Goal: Information Seeking & Learning: Check status

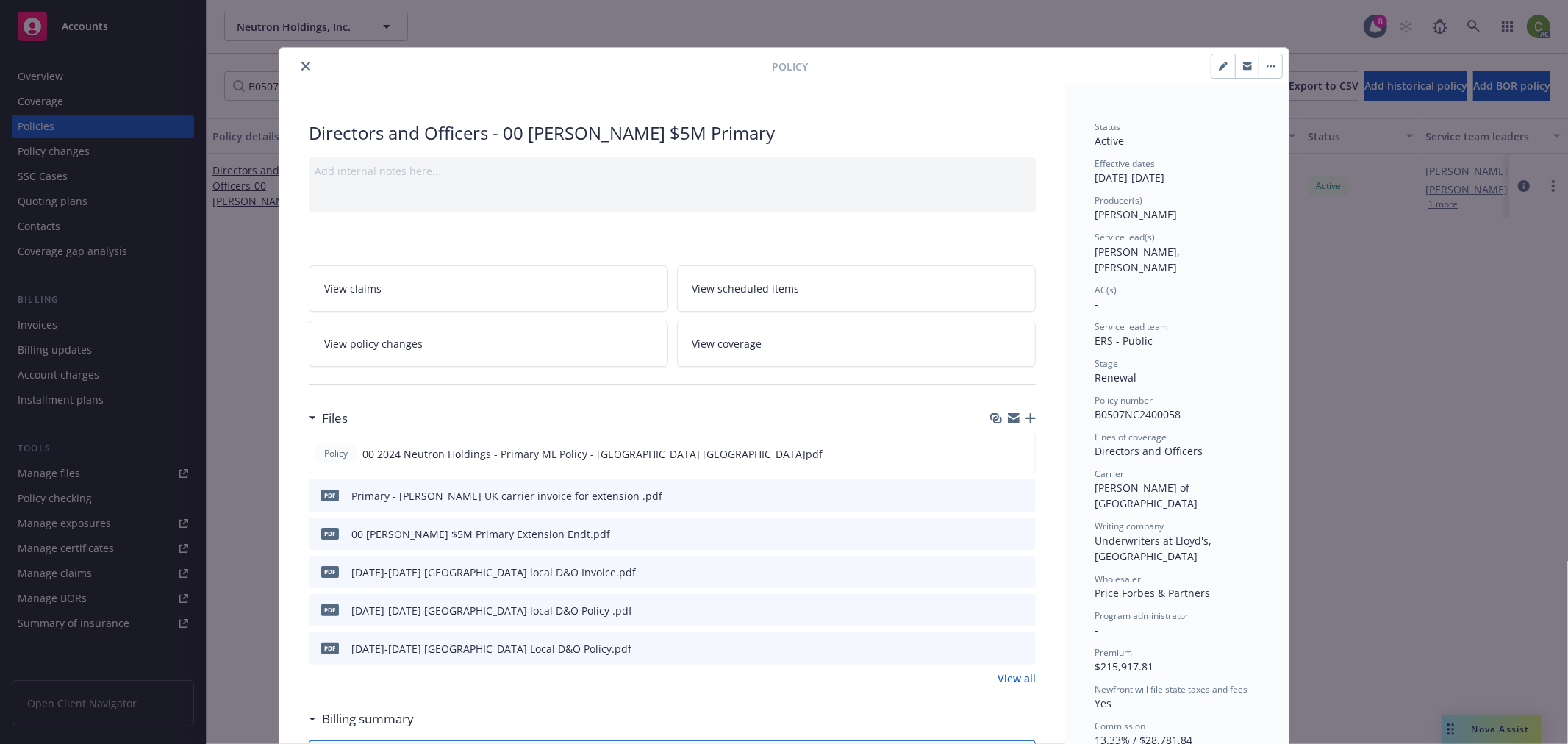
click at [301, 62] on icon "close" at bounding box center [305, 65] width 8 height 8
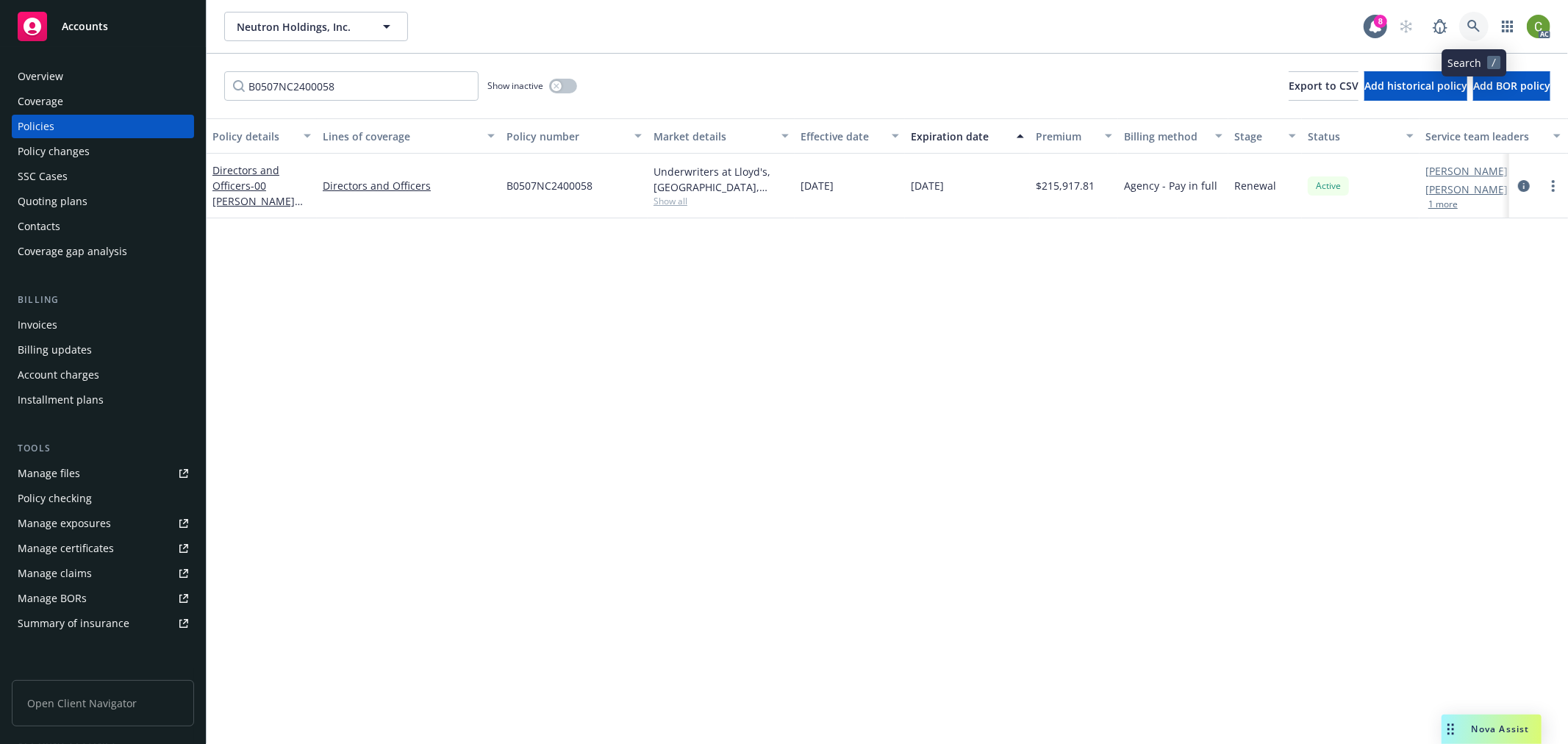
drag, startPoint x: 1475, startPoint y: 30, endPoint x: 1478, endPoint y: 59, distance: 29.2
click at [1475, 40] on link at bounding box center [1474, 27] width 30 height 30
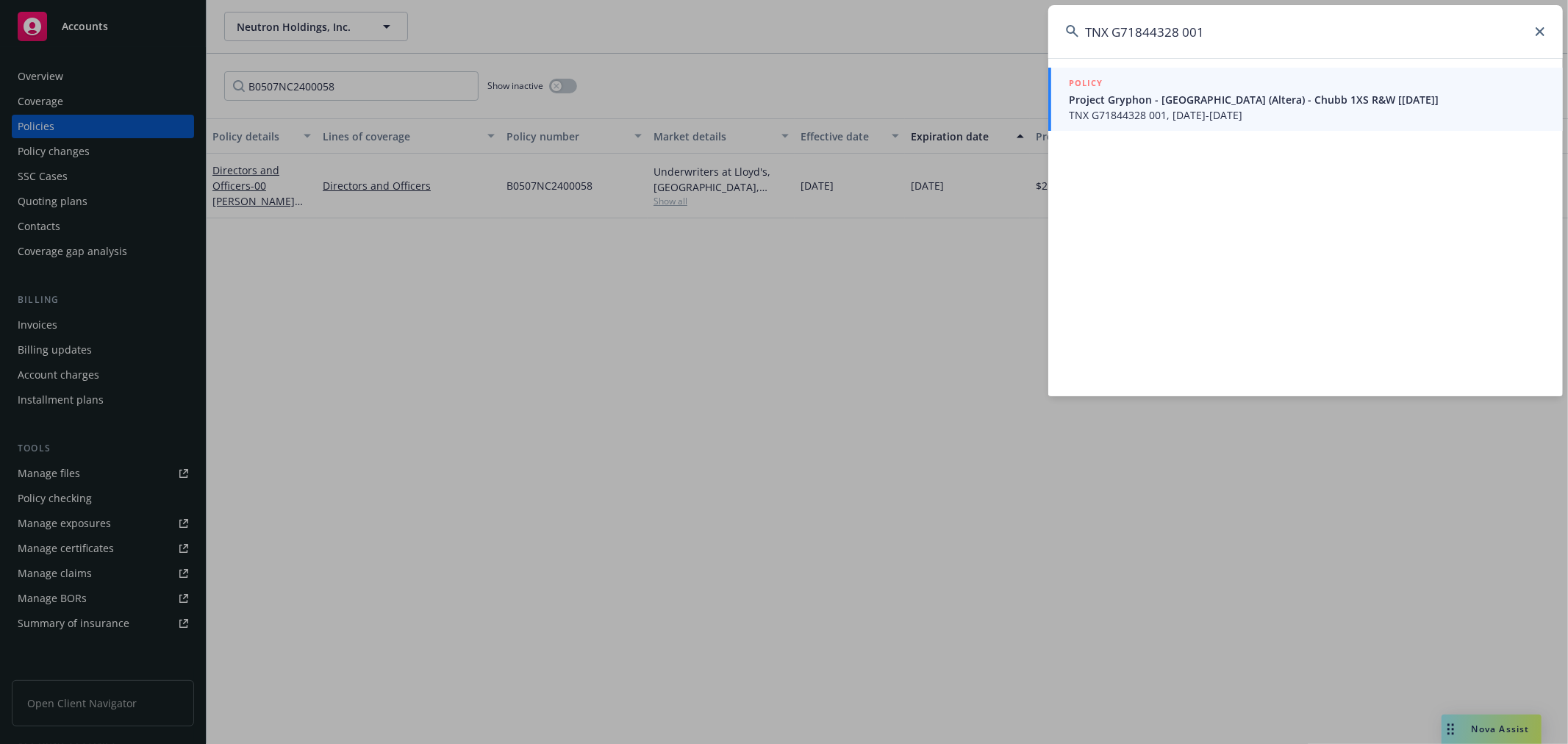
type input "TNX G71844328 001"
click at [1180, 103] on span "Project Gryphon - Silver Lake (Altera) - Chubb 1XS R&W [04/14/2025]" at bounding box center [1307, 100] width 476 height 16
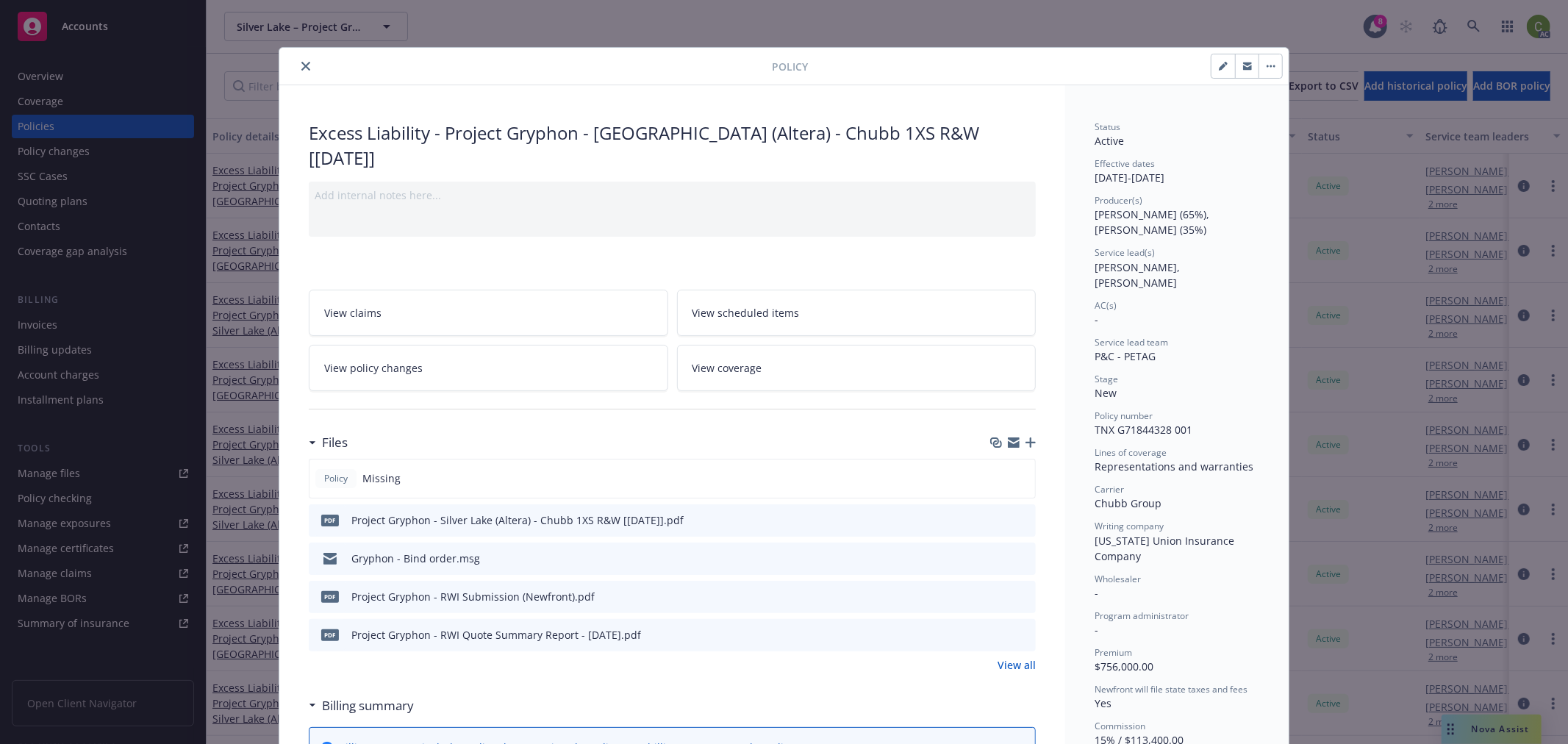
click at [301, 67] on icon "close" at bounding box center [305, 65] width 8 height 8
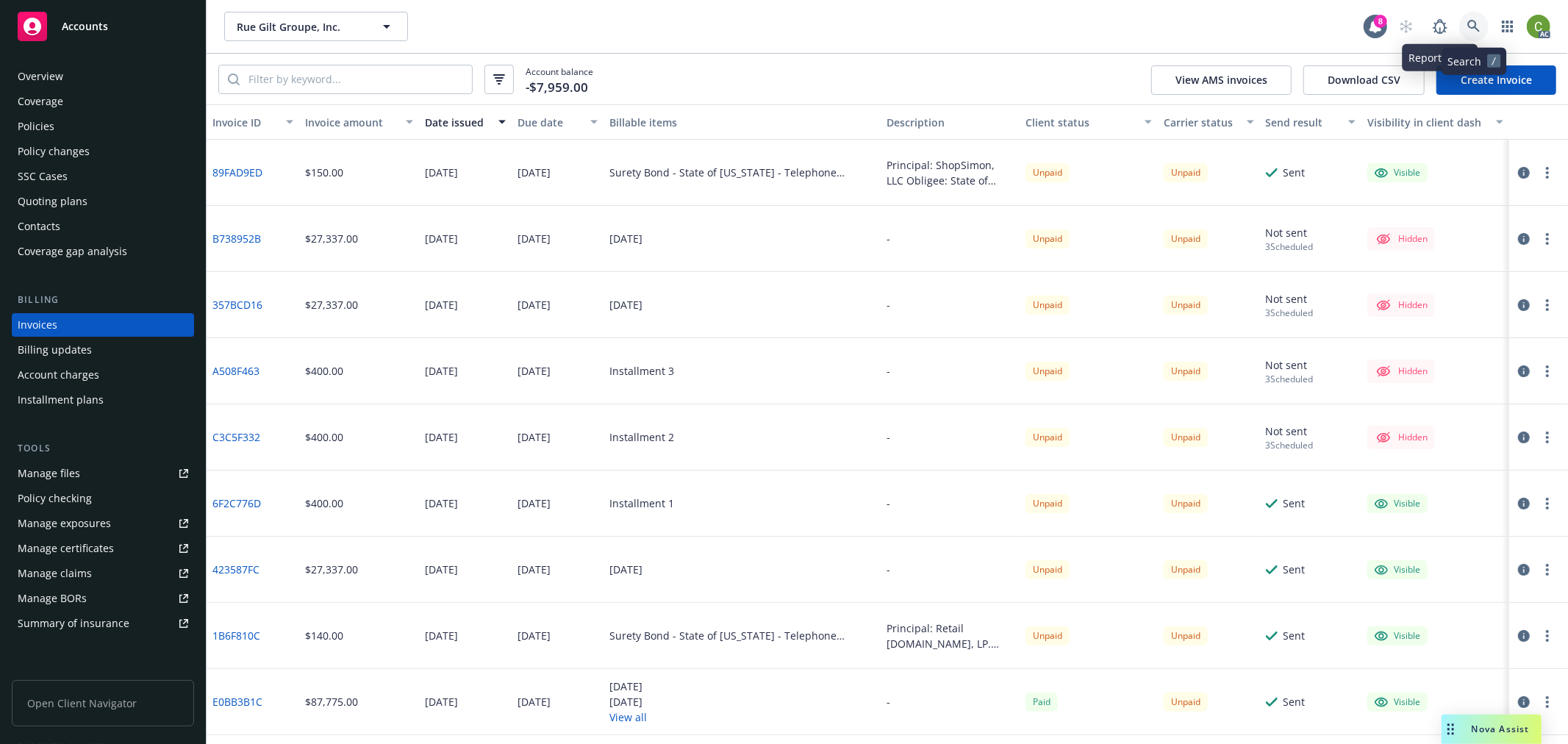
click at [1470, 33] on icon at bounding box center [1473, 26] width 13 height 13
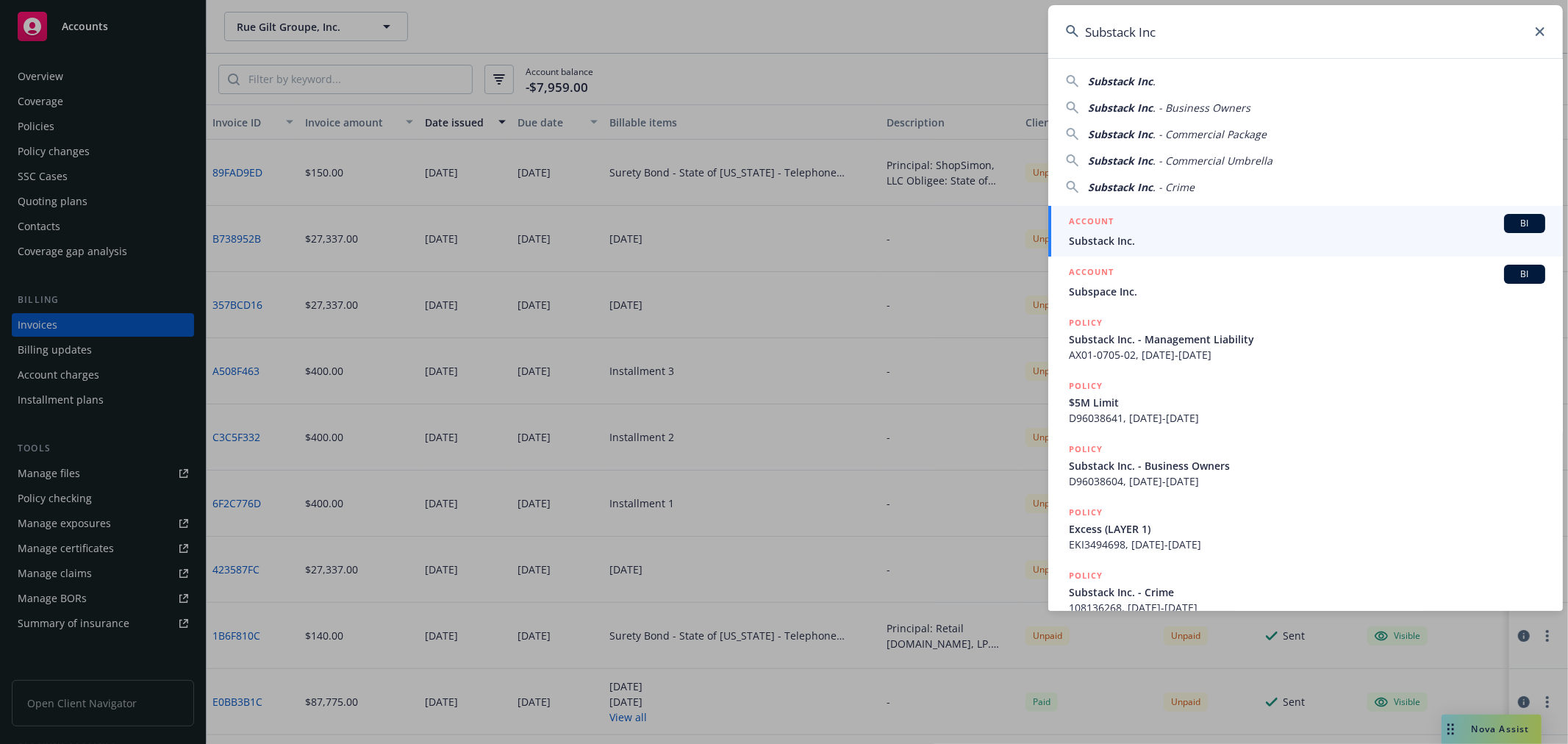
type input "Substack Inc"
click at [1112, 233] on span "Substack Inc." at bounding box center [1307, 241] width 476 height 16
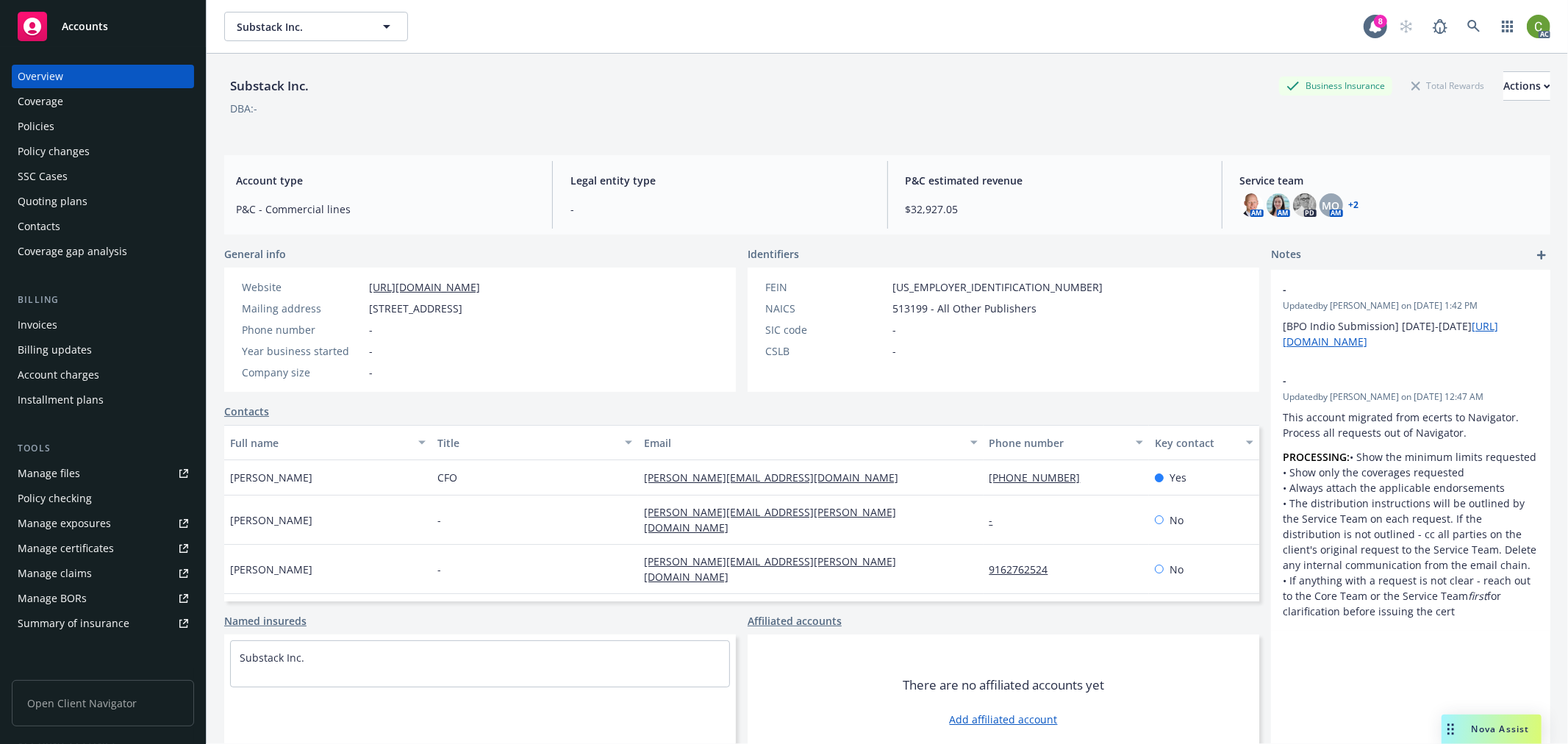
click at [82, 320] on div "Invoices" at bounding box center [102, 325] width 170 height 23
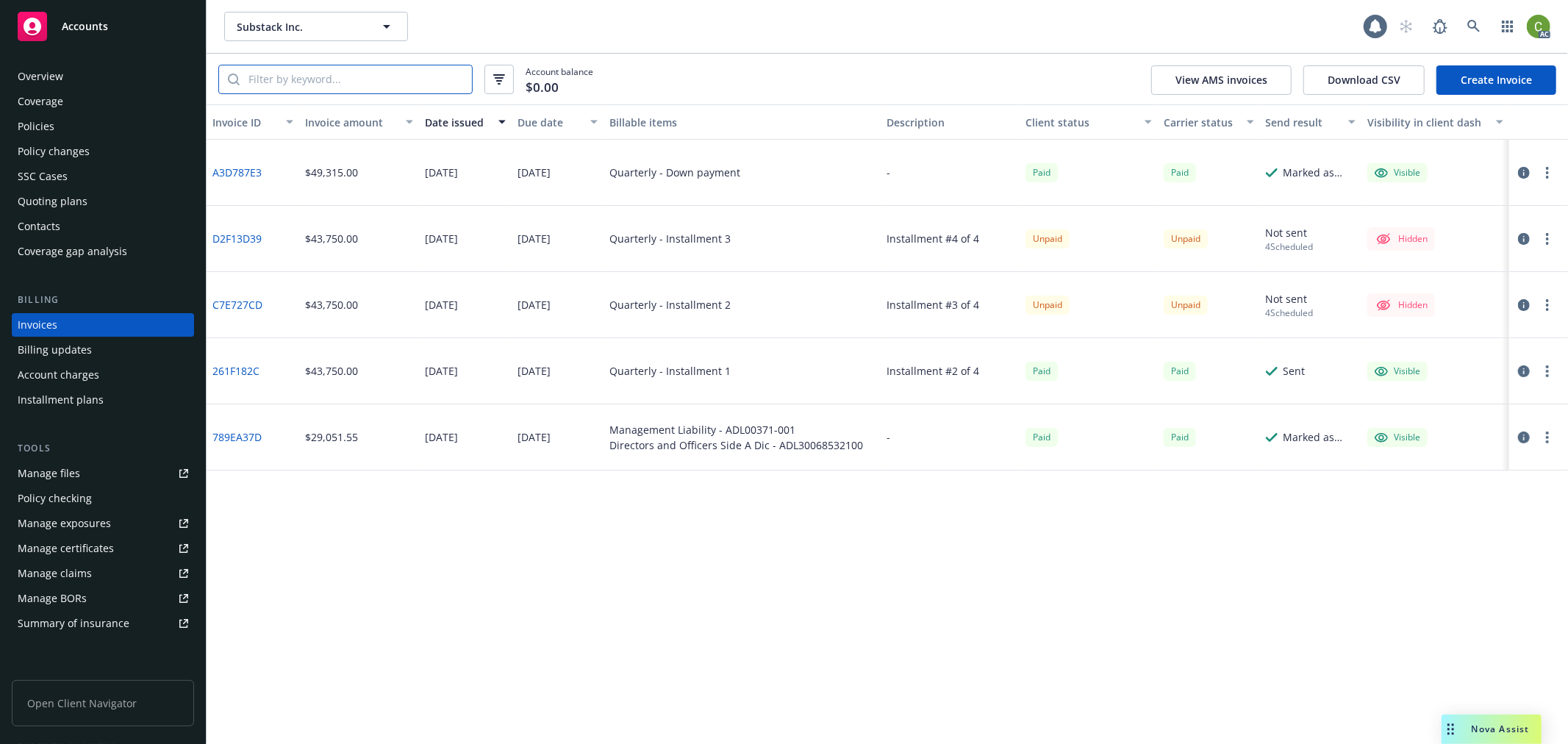
click at [371, 92] on input "search" at bounding box center [356, 79] width 232 height 28
paste input "CH25PTLZ0L3ERIC"
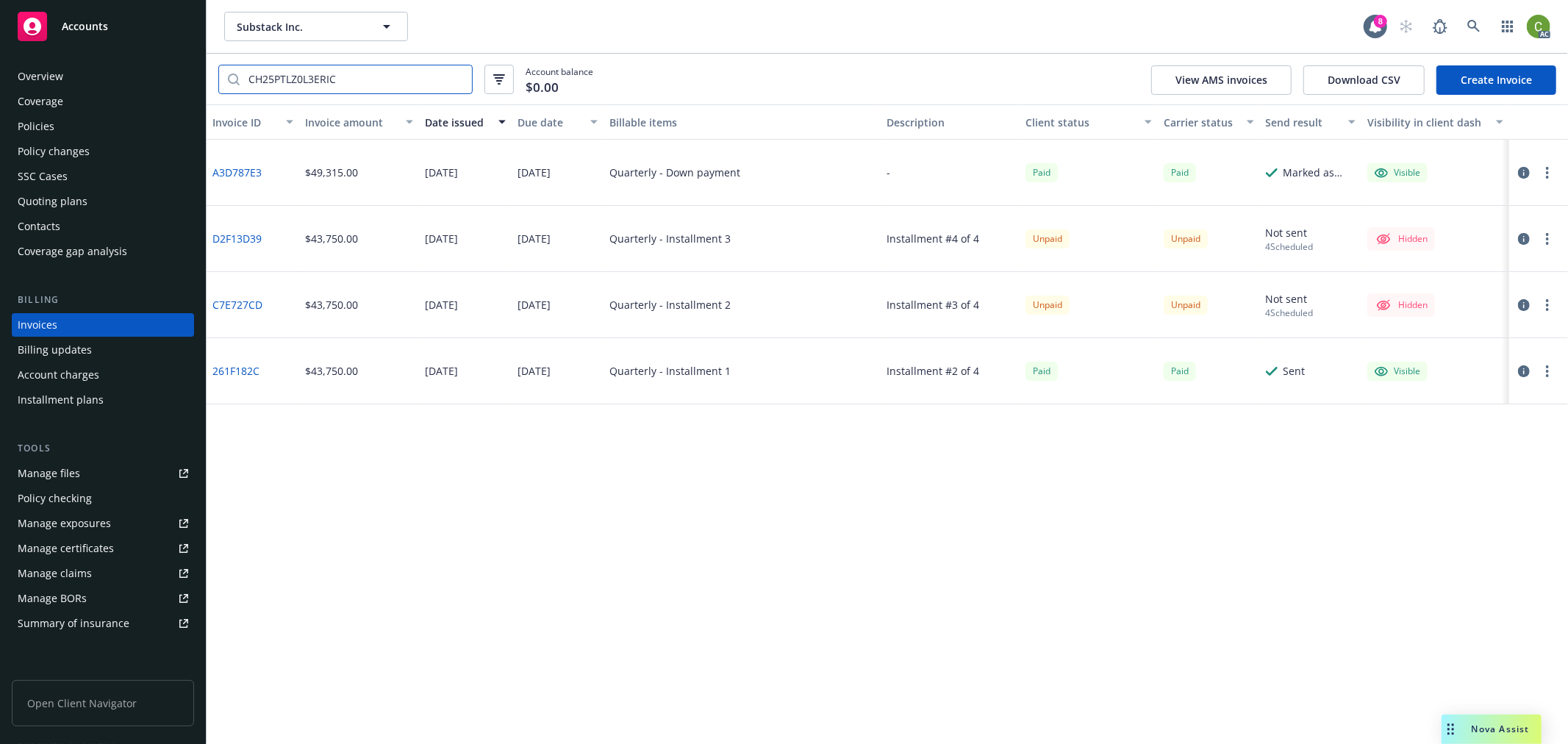
type input "CH25PTLZ0L3ERIC"
click at [251, 170] on link "A3D787E3" at bounding box center [237, 172] width 49 height 16
drag, startPoint x: 1469, startPoint y: 26, endPoint x: 1460, endPoint y: 69, distance: 43.9
click at [1469, 26] on icon at bounding box center [1473, 26] width 13 height 13
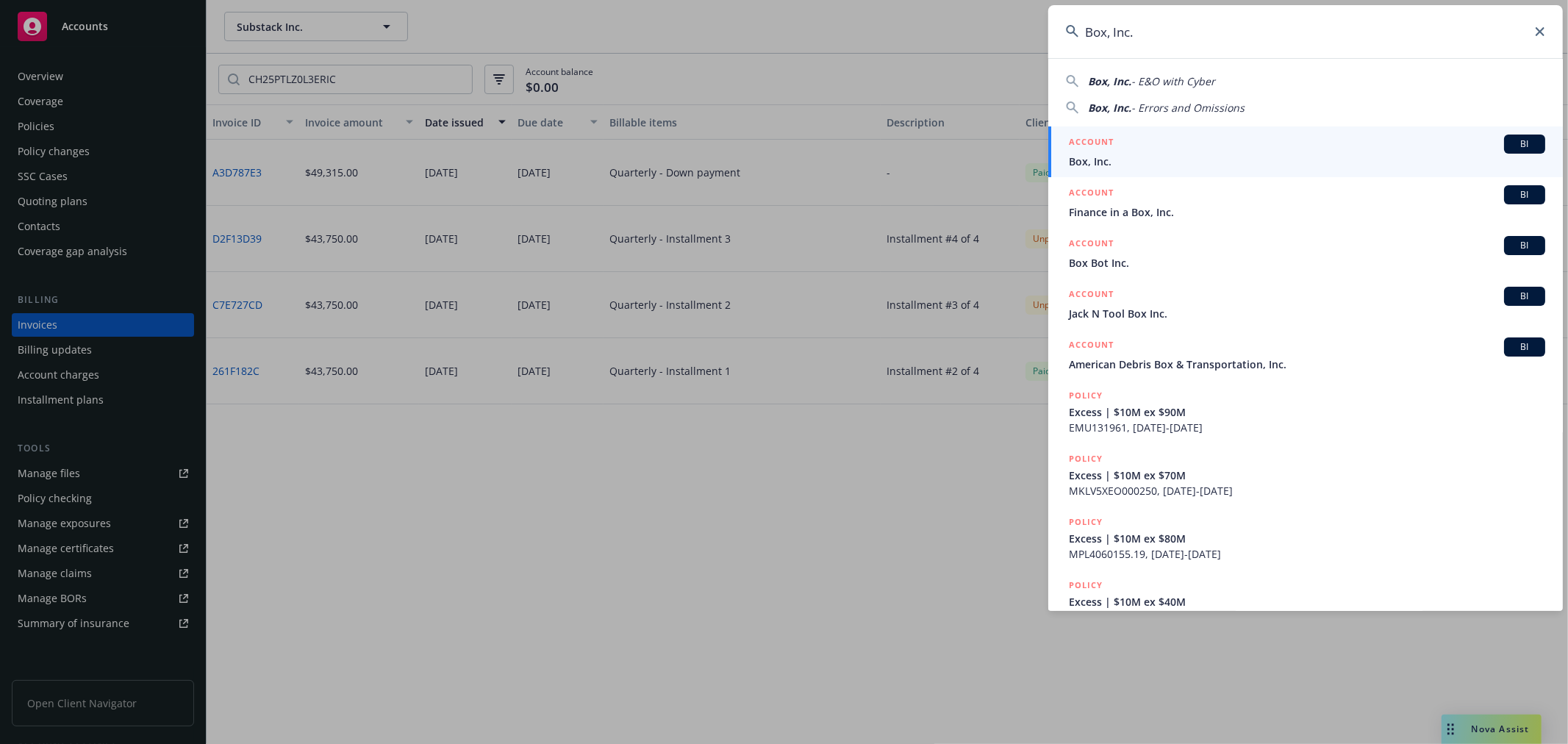
type input "Box, Inc."
click at [1177, 151] on div "ACCOUNT BI" at bounding box center [1307, 144] width 476 height 20
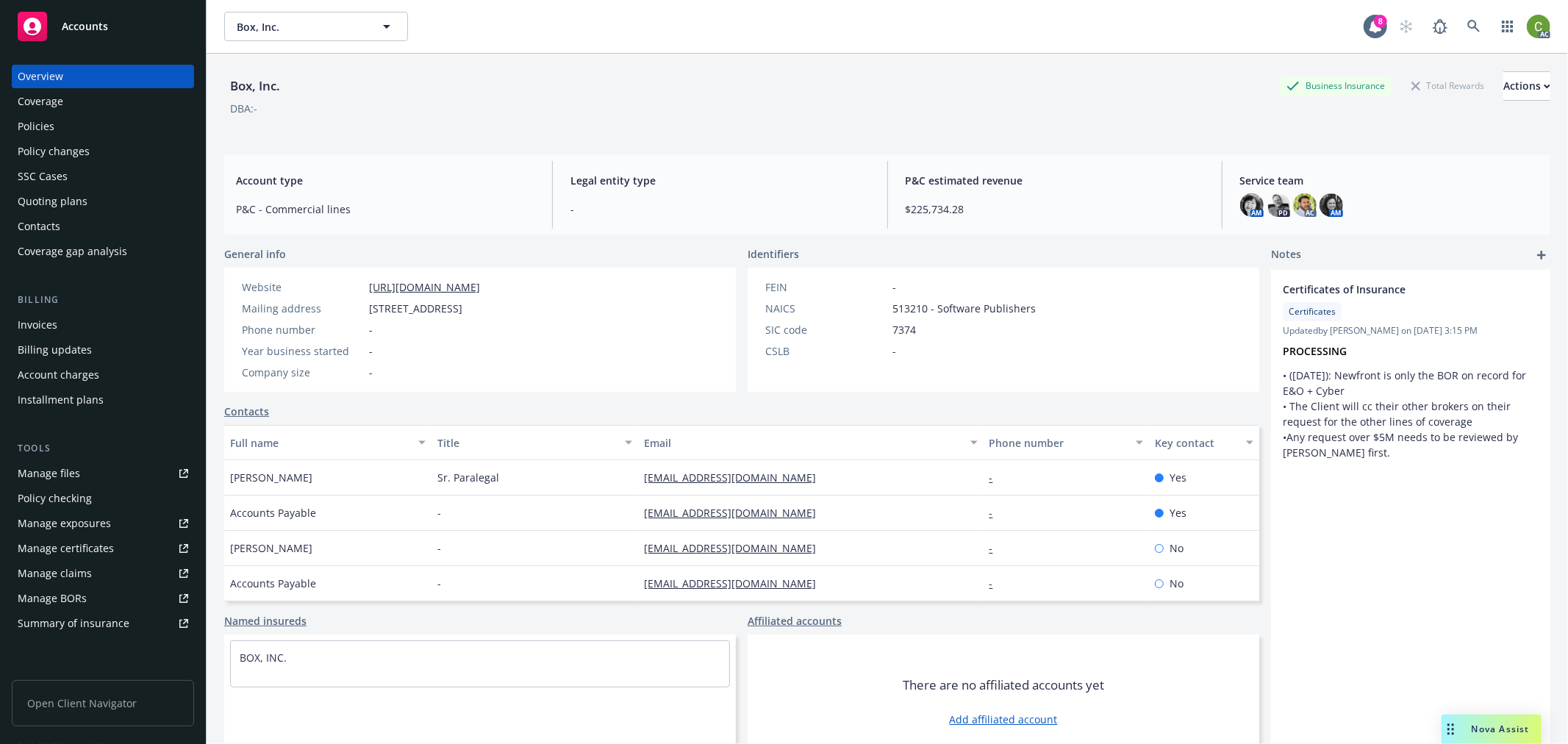
drag, startPoint x: 37, startPoint y: 331, endPoint x: 273, endPoint y: 148, distance: 298.6
click at [37, 331] on div "Invoices" at bounding box center [37, 325] width 40 height 23
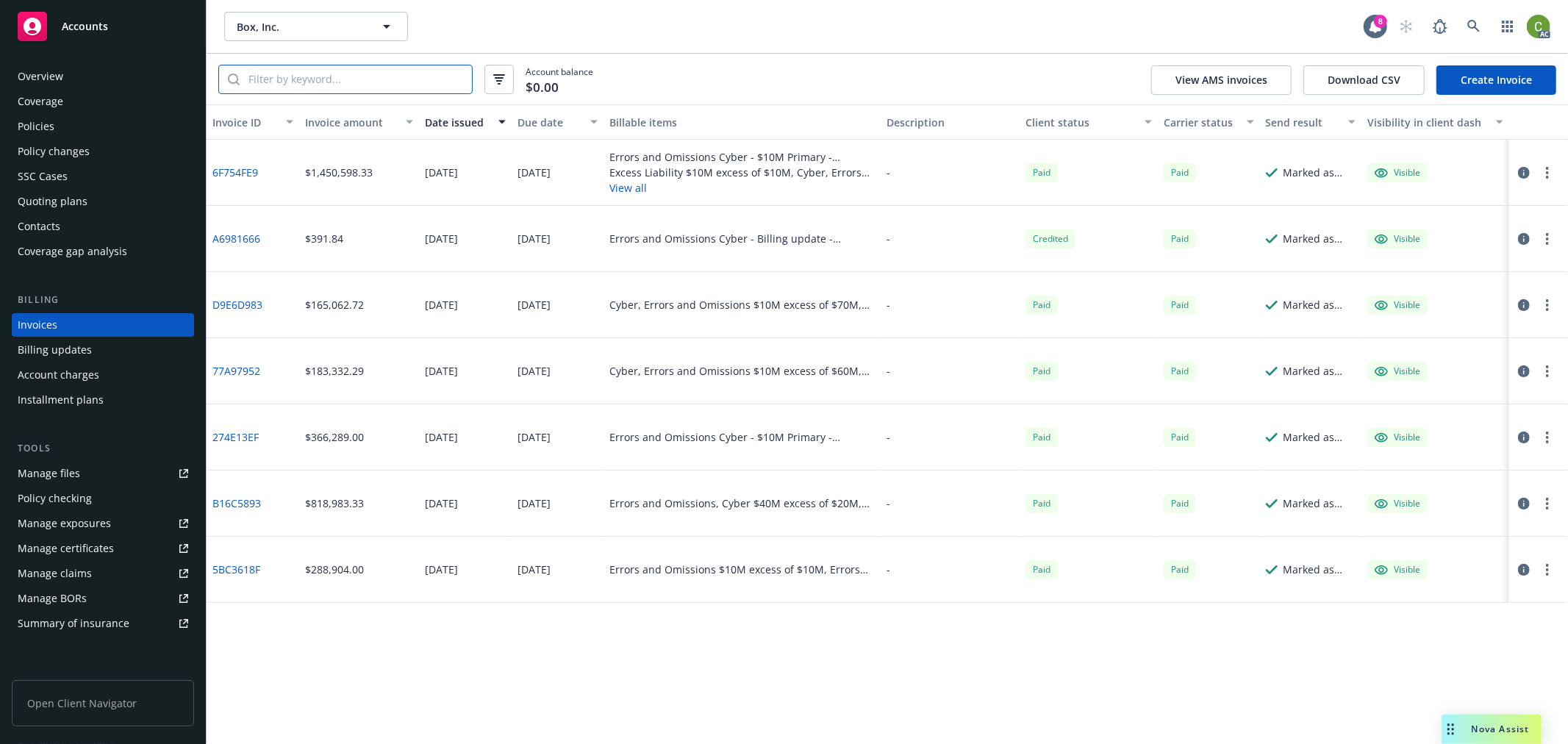
drag, startPoint x: 336, startPoint y: 76, endPoint x: 399, endPoint y: 97, distance: 66.4
click at [344, 83] on input "search" at bounding box center [356, 79] width 232 height 28
paste input "130009561"
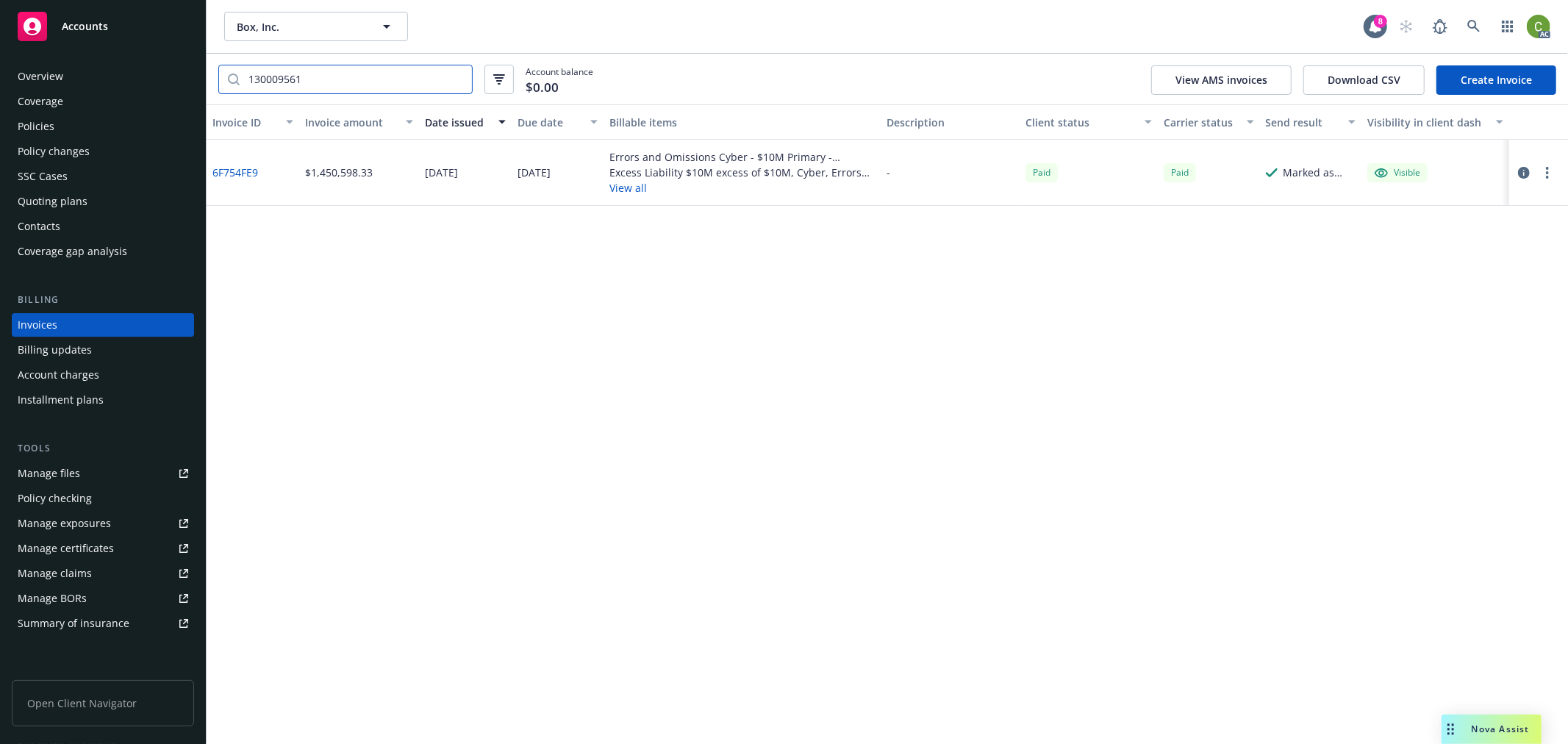
type input "130009561"
click at [223, 172] on link "6F754FE9" at bounding box center [235, 172] width 46 height 16
click at [1478, 33] on link at bounding box center [1474, 27] width 30 height 30
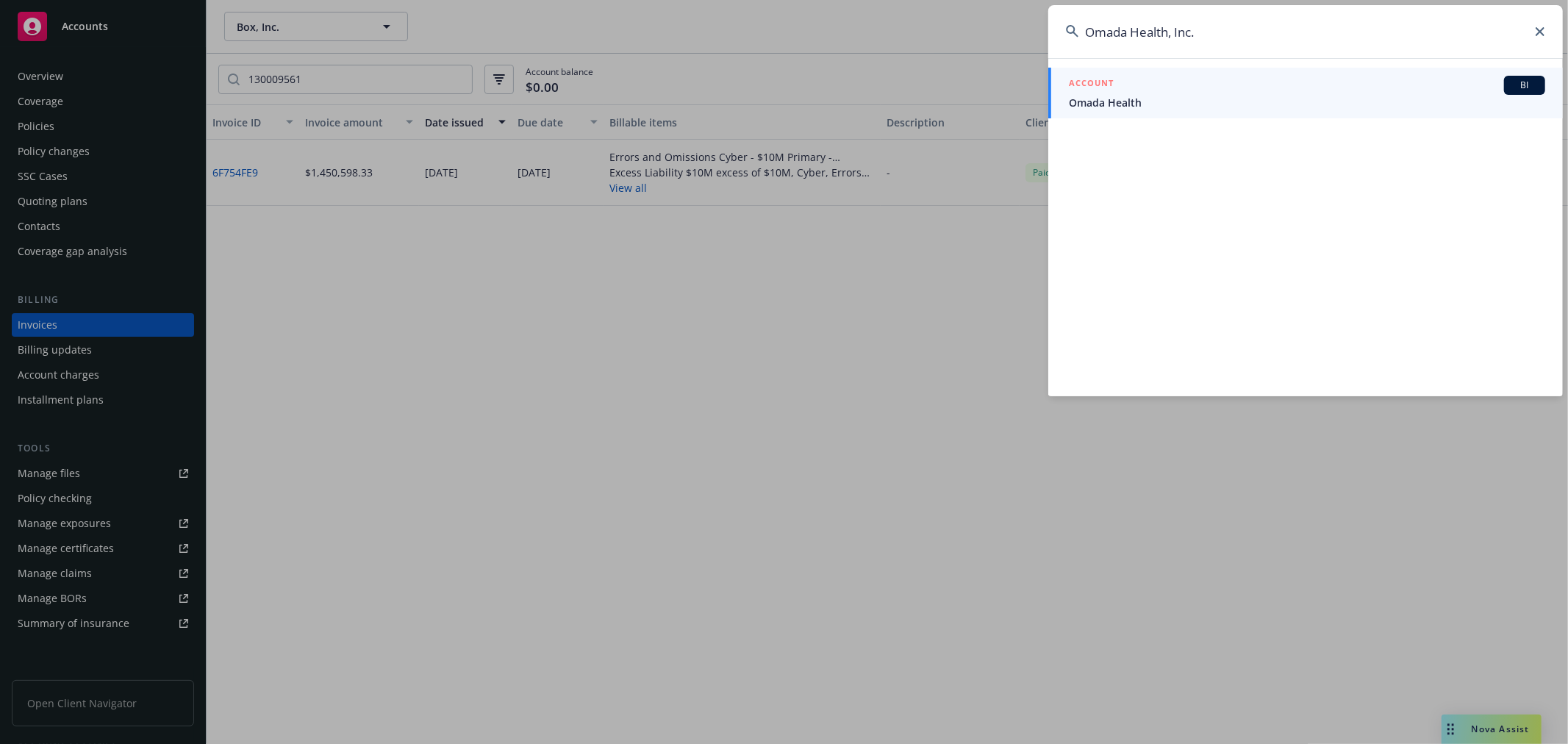
type input "Omada Health, Inc."
click at [1177, 91] on div "ACCOUNT BI" at bounding box center [1307, 85] width 476 height 20
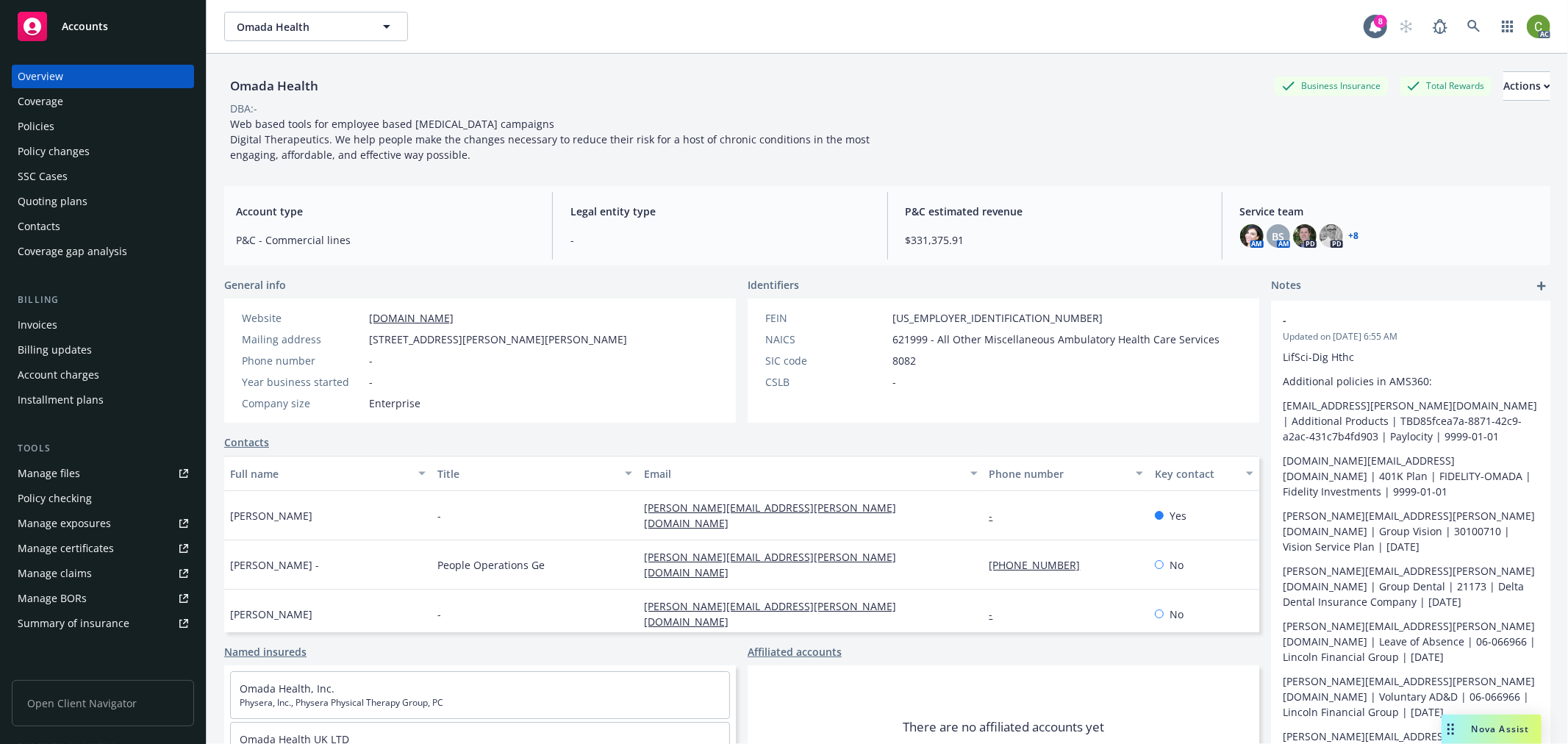
drag, startPoint x: 83, startPoint y: 318, endPoint x: 93, endPoint y: 318, distance: 10.0
click at [83, 318] on div "Invoices" at bounding box center [102, 325] width 170 height 23
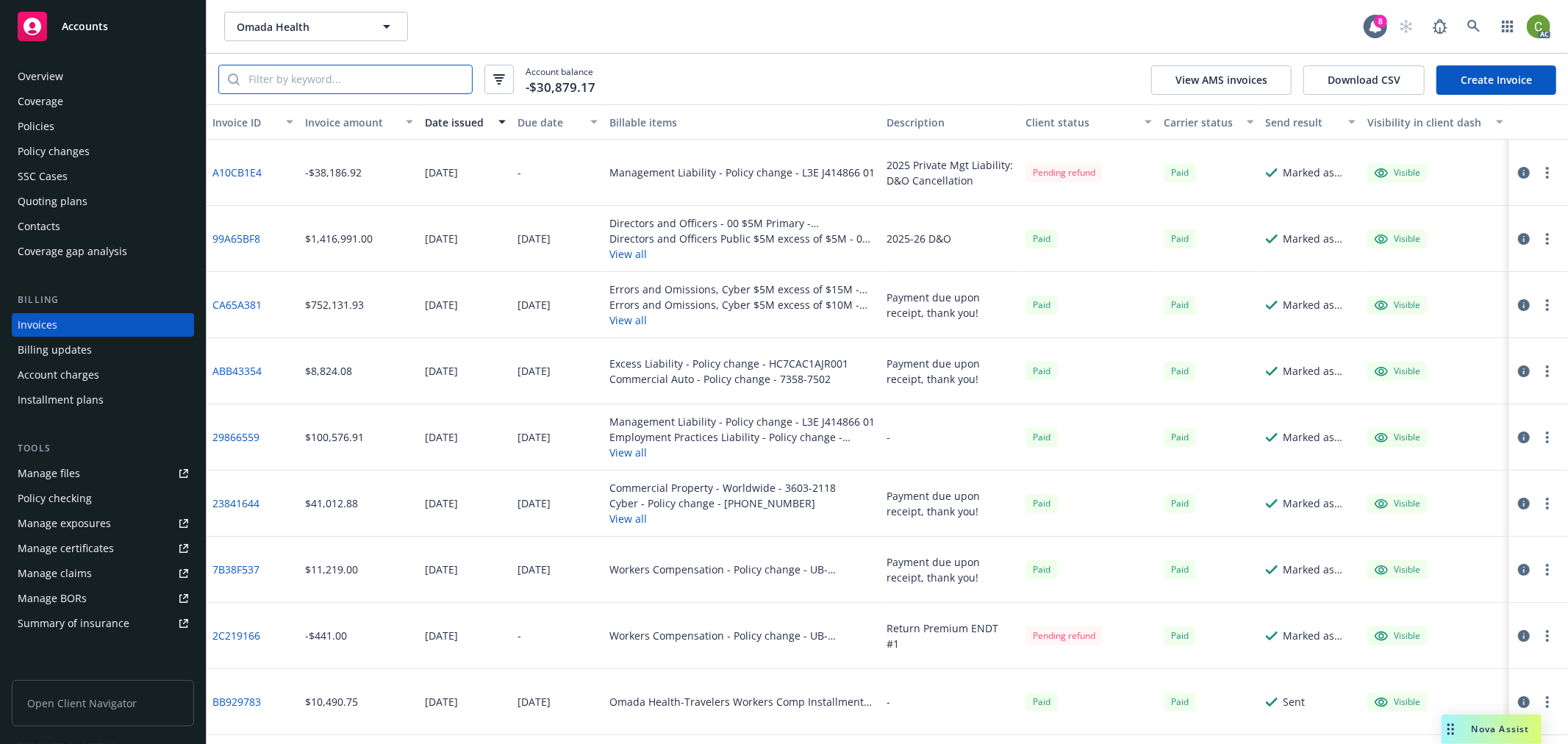
click at [362, 79] on input "search" at bounding box center [356, 79] width 232 height 28
paste input "[PHONE_NUMBER]"
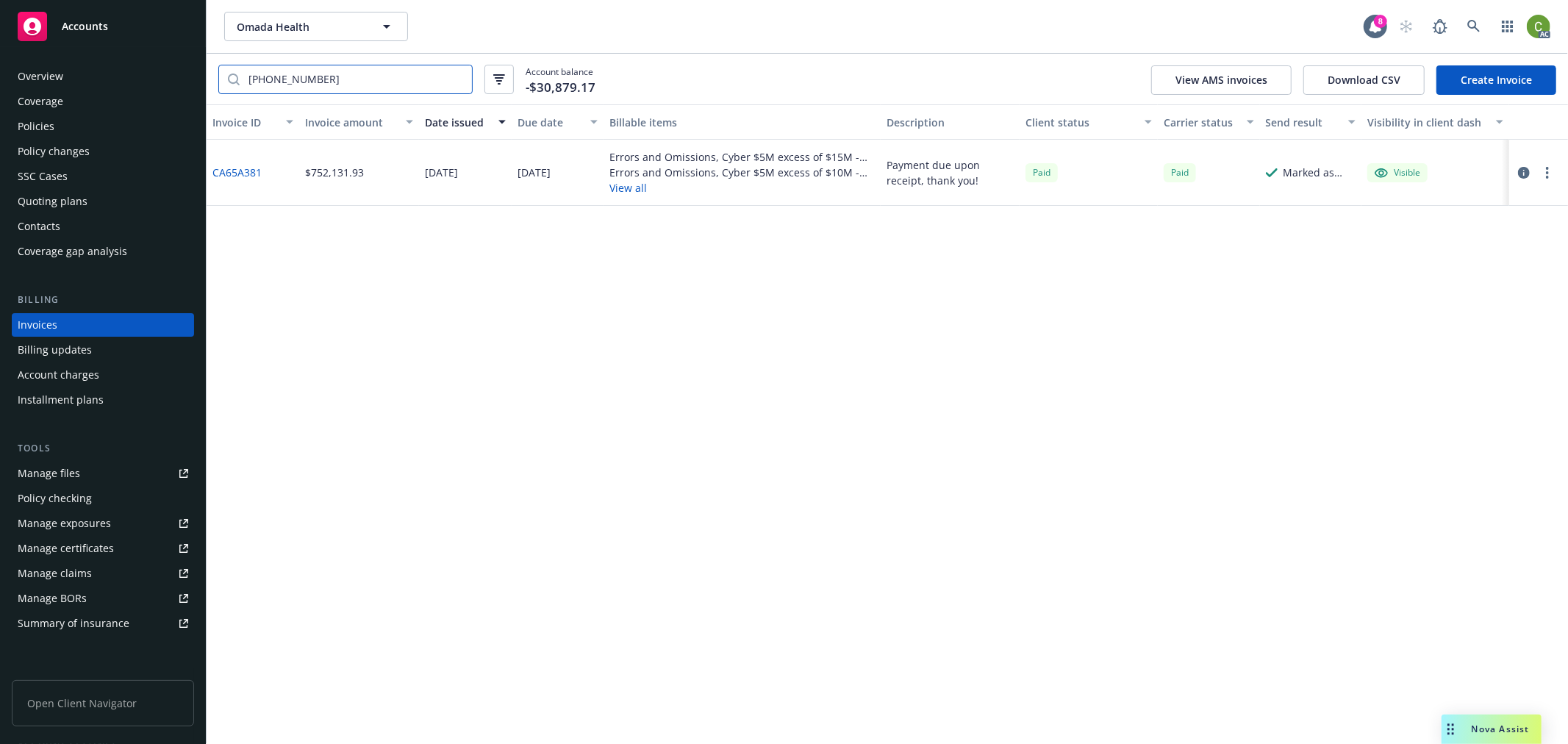
type input "[PHONE_NUMBER]"
click at [240, 174] on link "CA65A381" at bounding box center [237, 172] width 49 height 16
click at [1468, 27] on icon at bounding box center [1473, 26] width 13 height 13
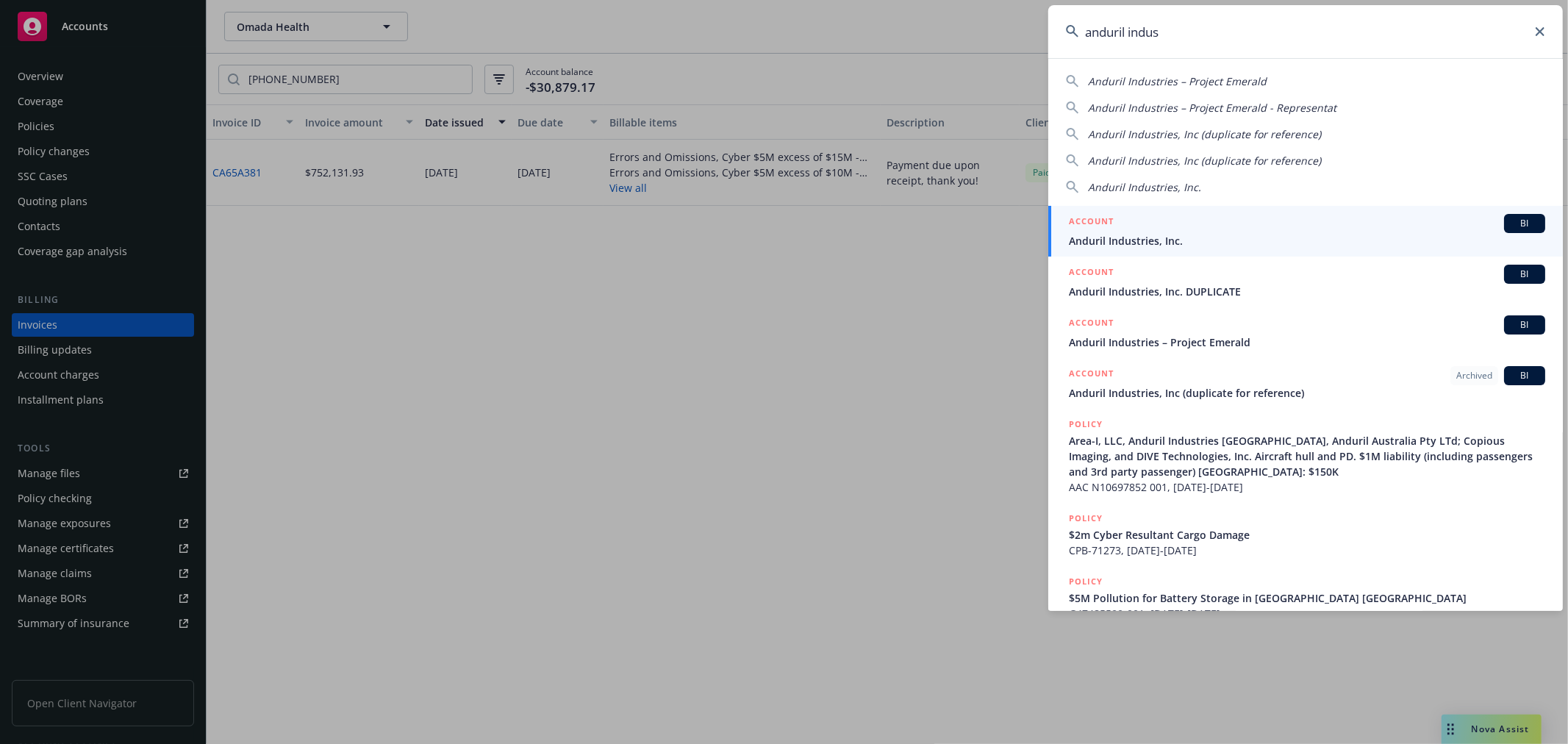
type input "anduril indus"
click at [1102, 233] on span "Anduril Industries, Inc." at bounding box center [1307, 241] width 476 height 16
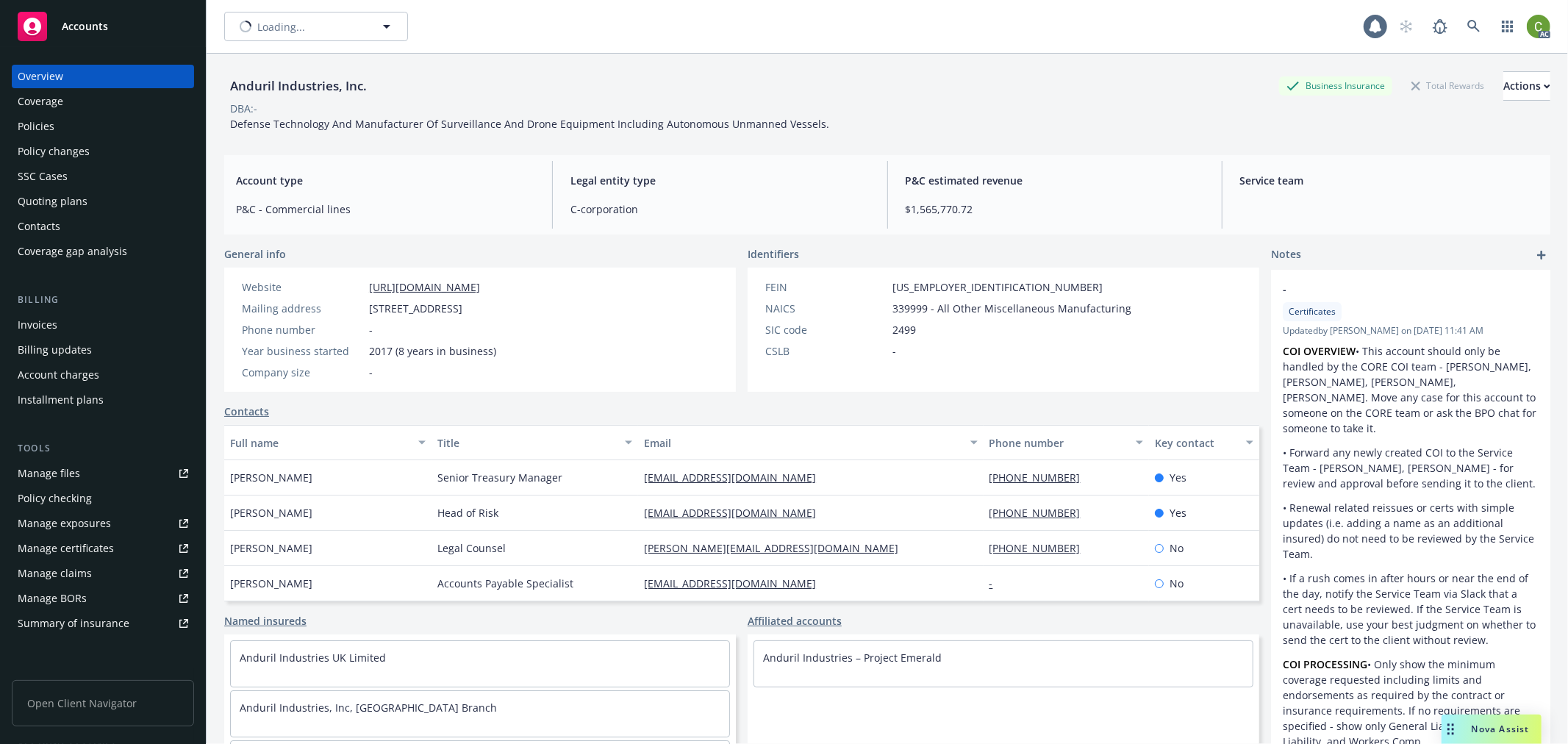
click at [70, 153] on div "Policy changes" at bounding box center [53, 151] width 72 height 23
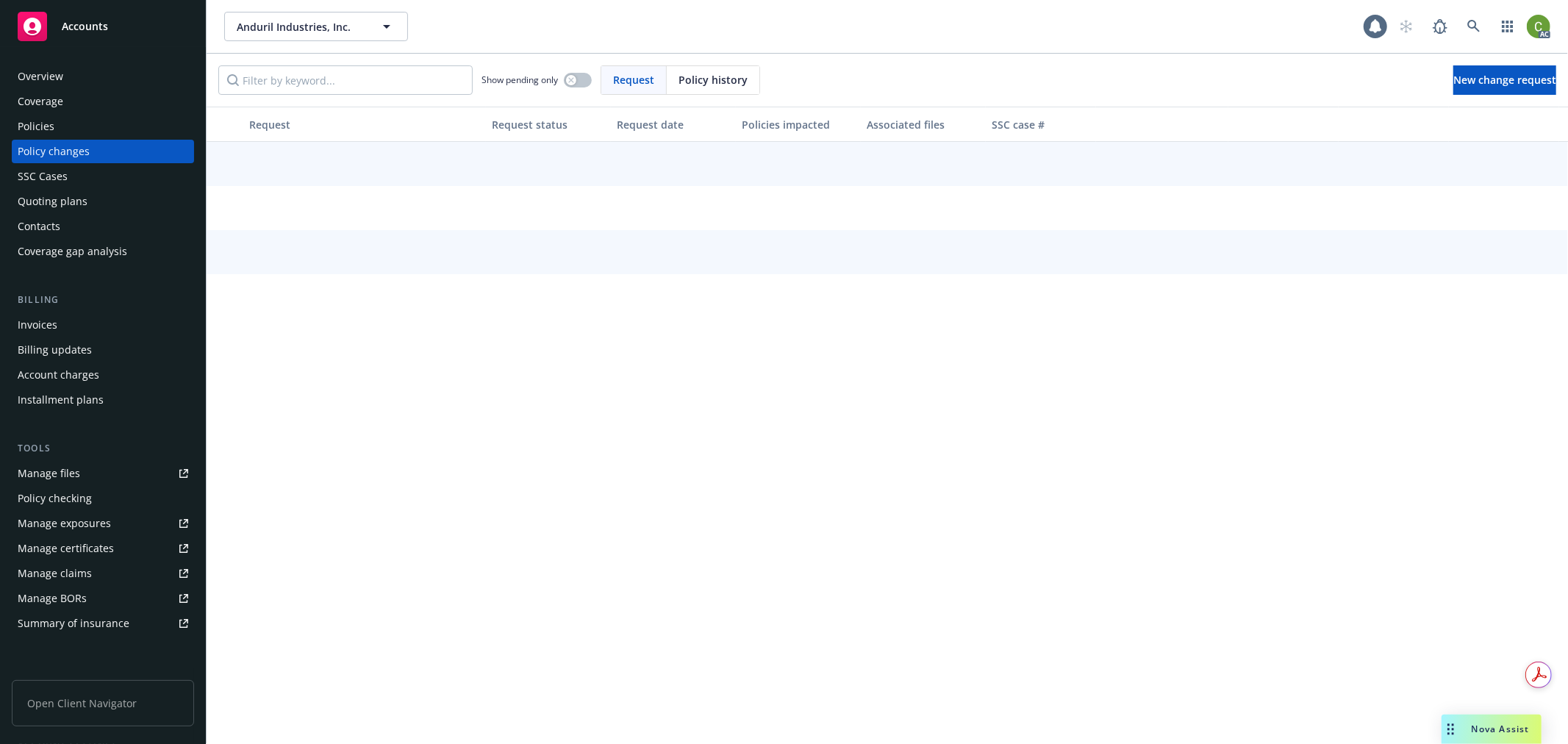
click at [673, 82] on div "Policy history" at bounding box center [713, 80] width 93 height 28
click at [394, 71] on input "Filter by keyword..." at bounding box center [346, 80] width 255 height 30
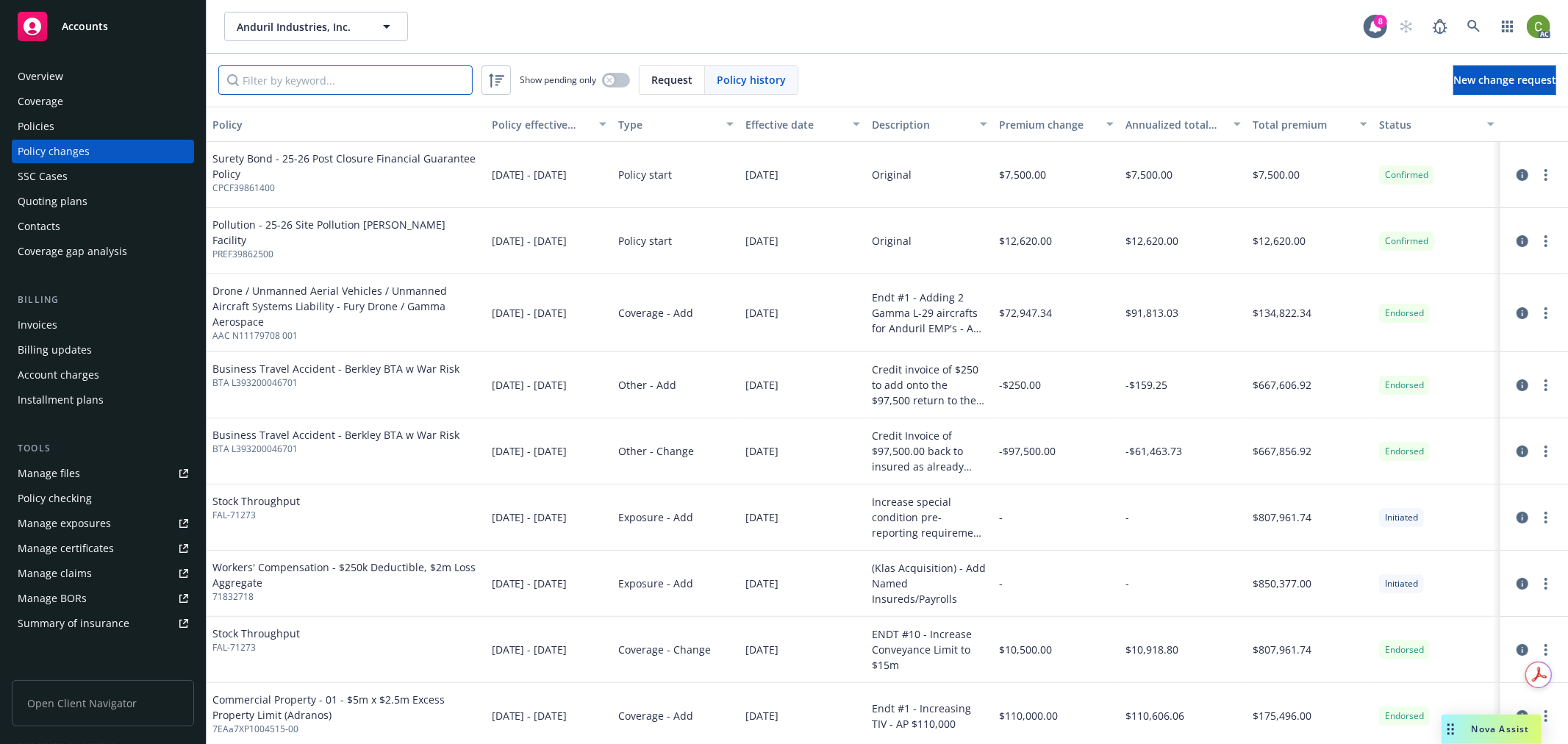
click at [283, 78] on input "Filter by keyword..." at bounding box center [346, 80] width 255 height 30
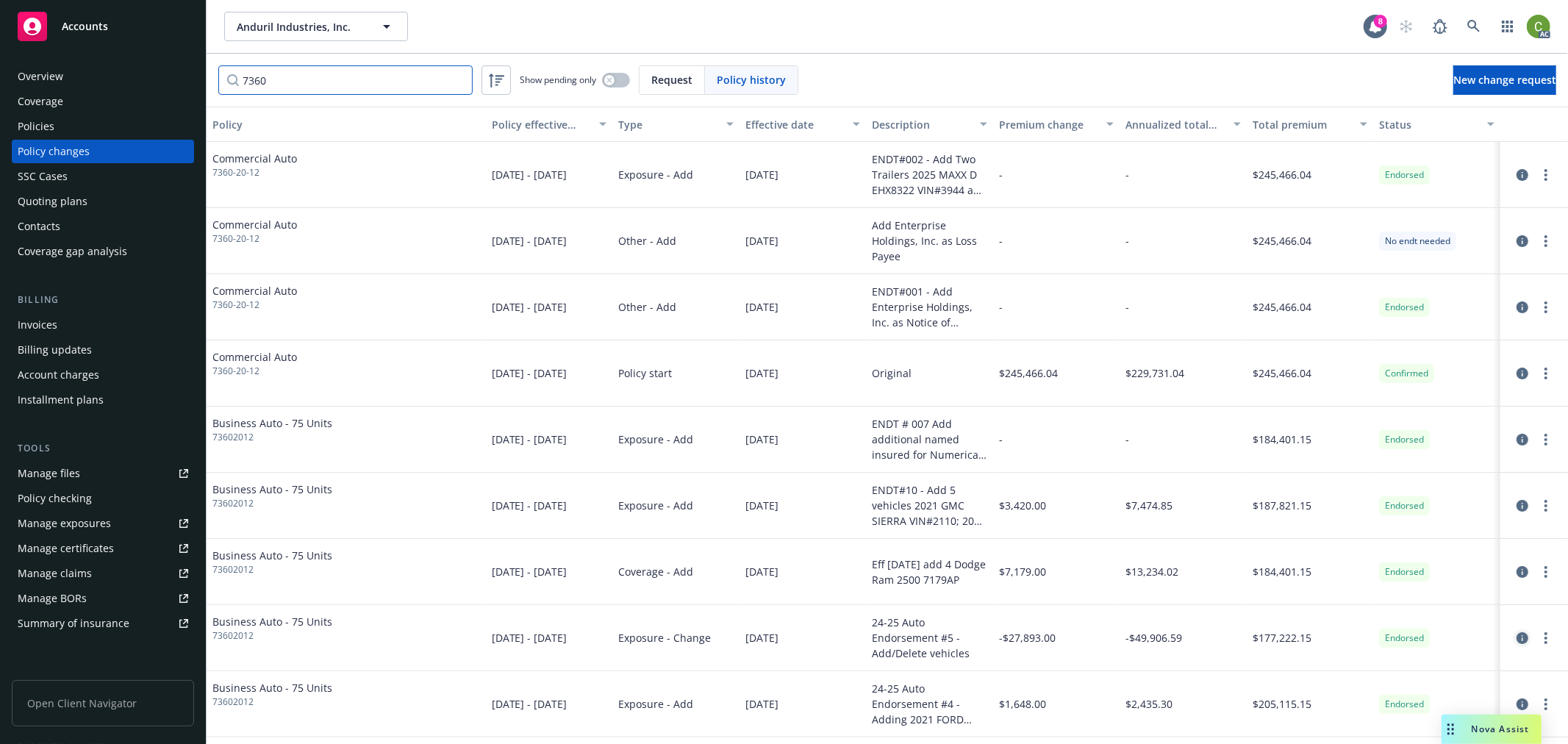
type input "7360"
click at [1516, 638] on icon "circleInformation" at bounding box center [1522, 638] width 12 height 12
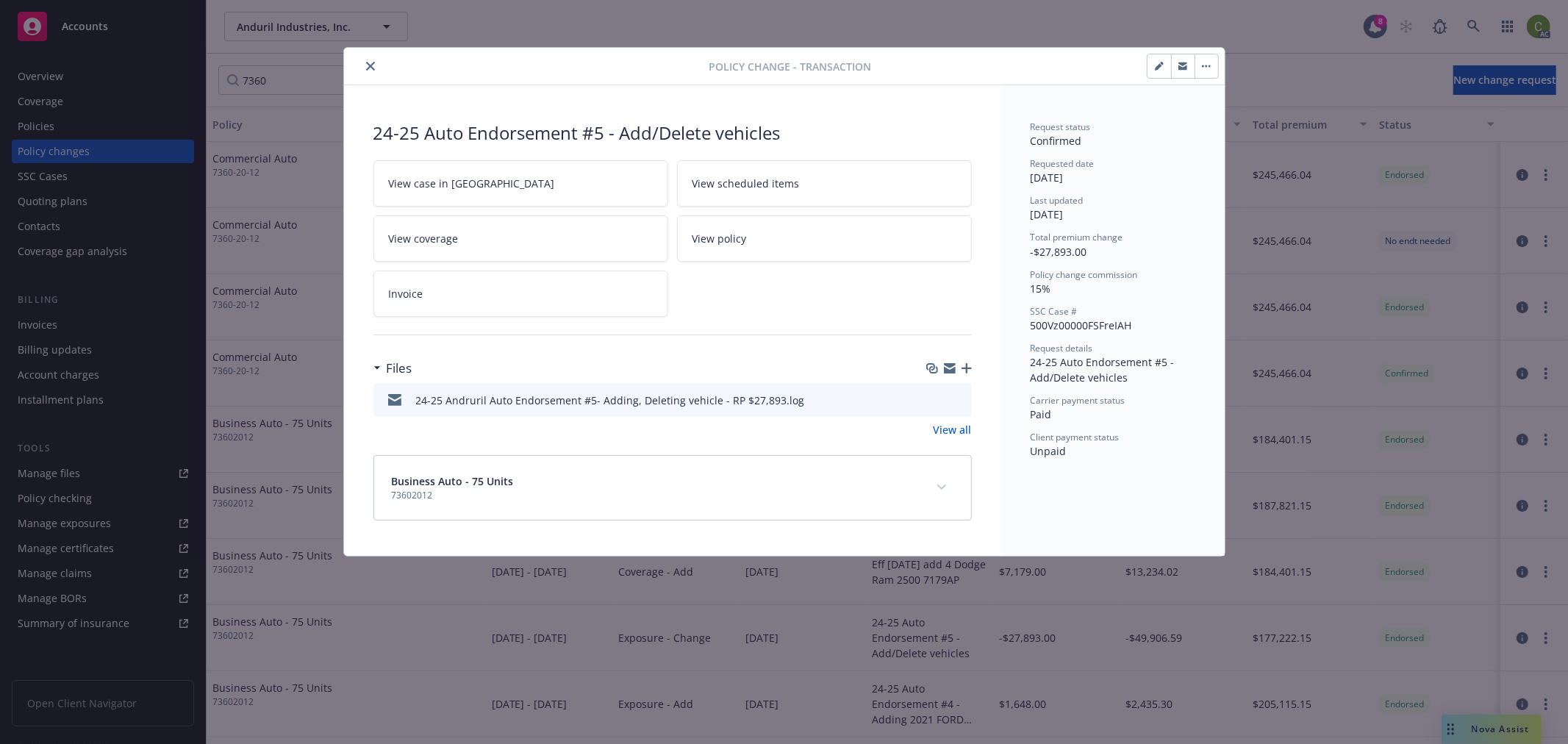
click at [482, 303] on link "Invoice" at bounding box center [520, 294] width 295 height 46
click at [371, 69] on icon "close" at bounding box center [370, 65] width 8 height 8
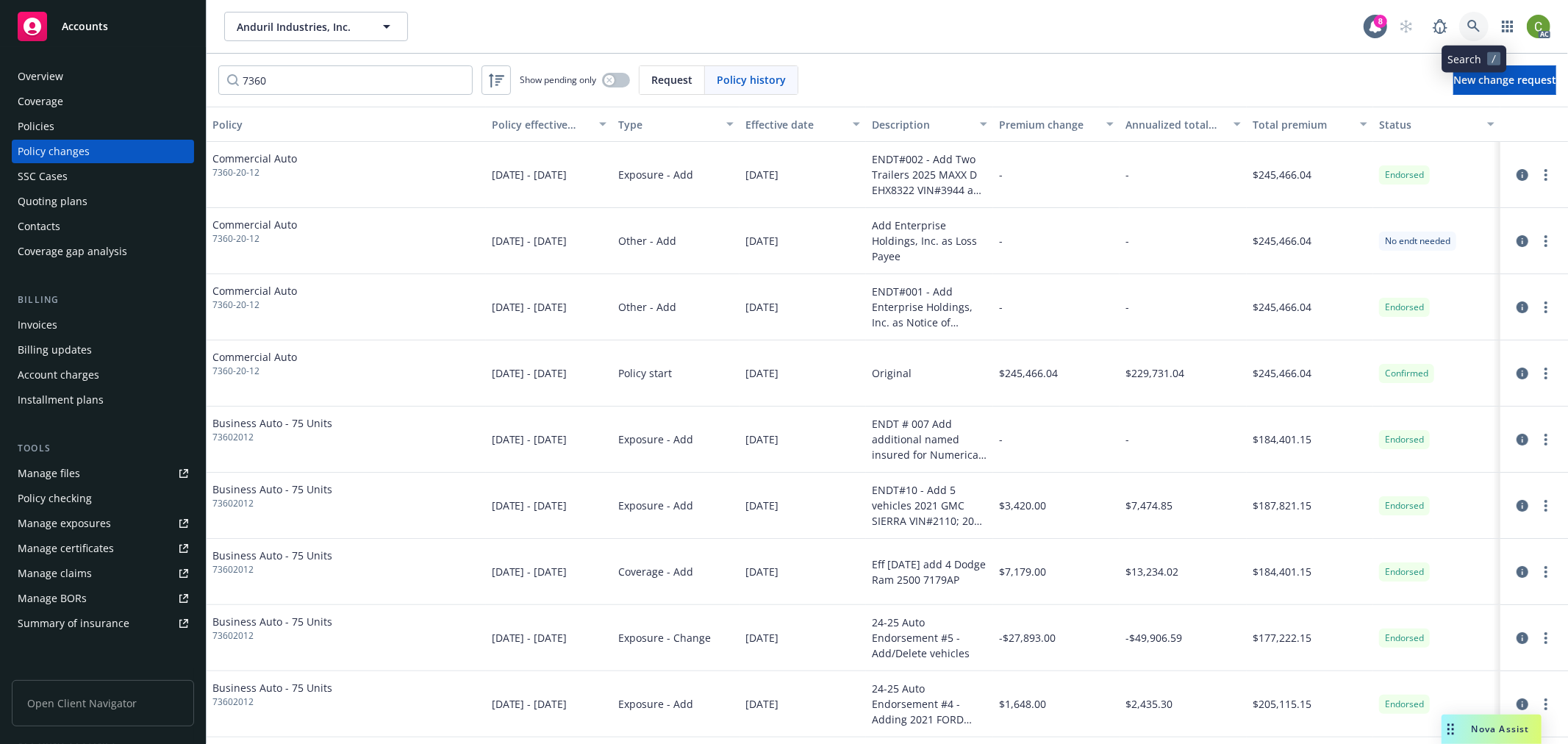
click at [1469, 28] on icon at bounding box center [1473, 26] width 13 height 13
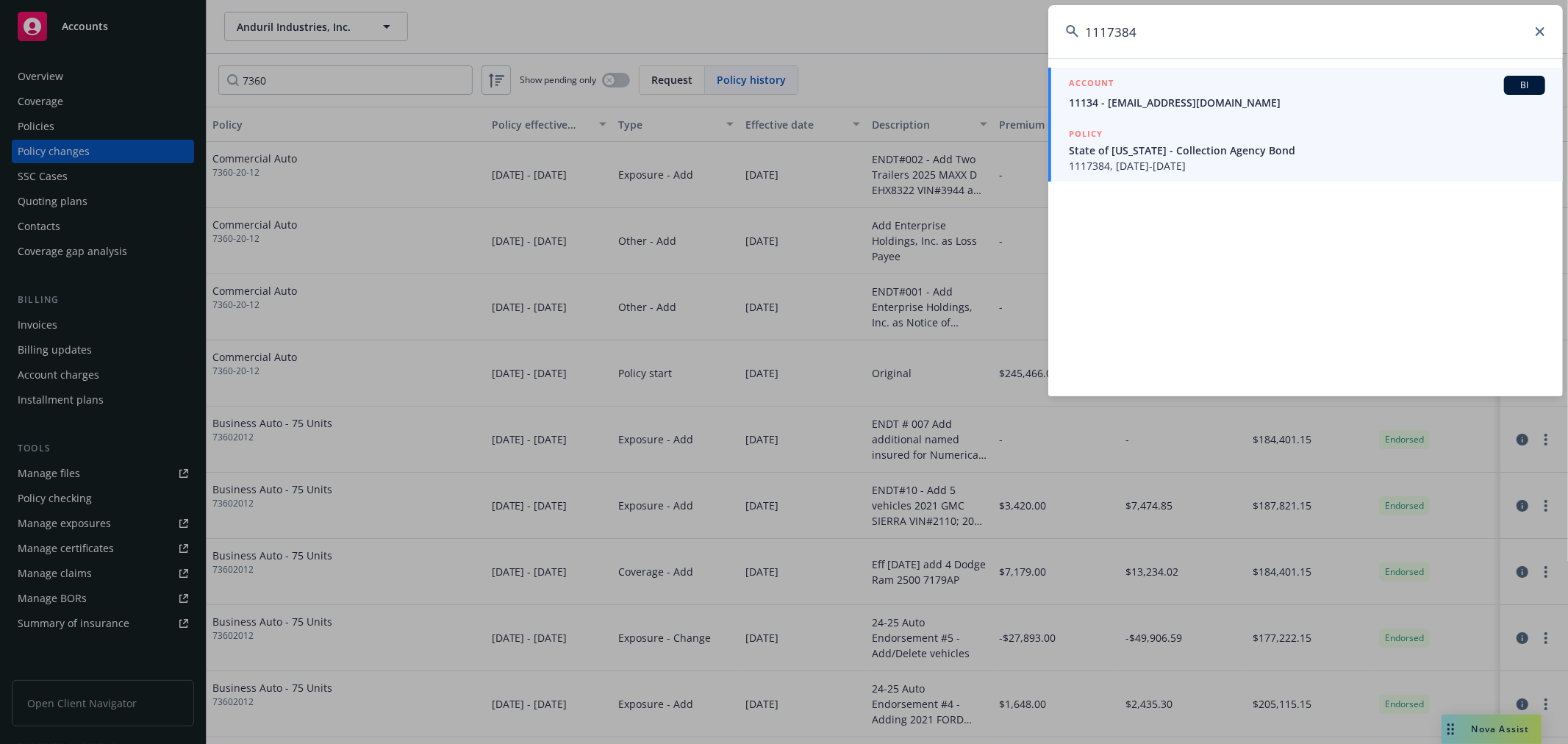
type input "1117384"
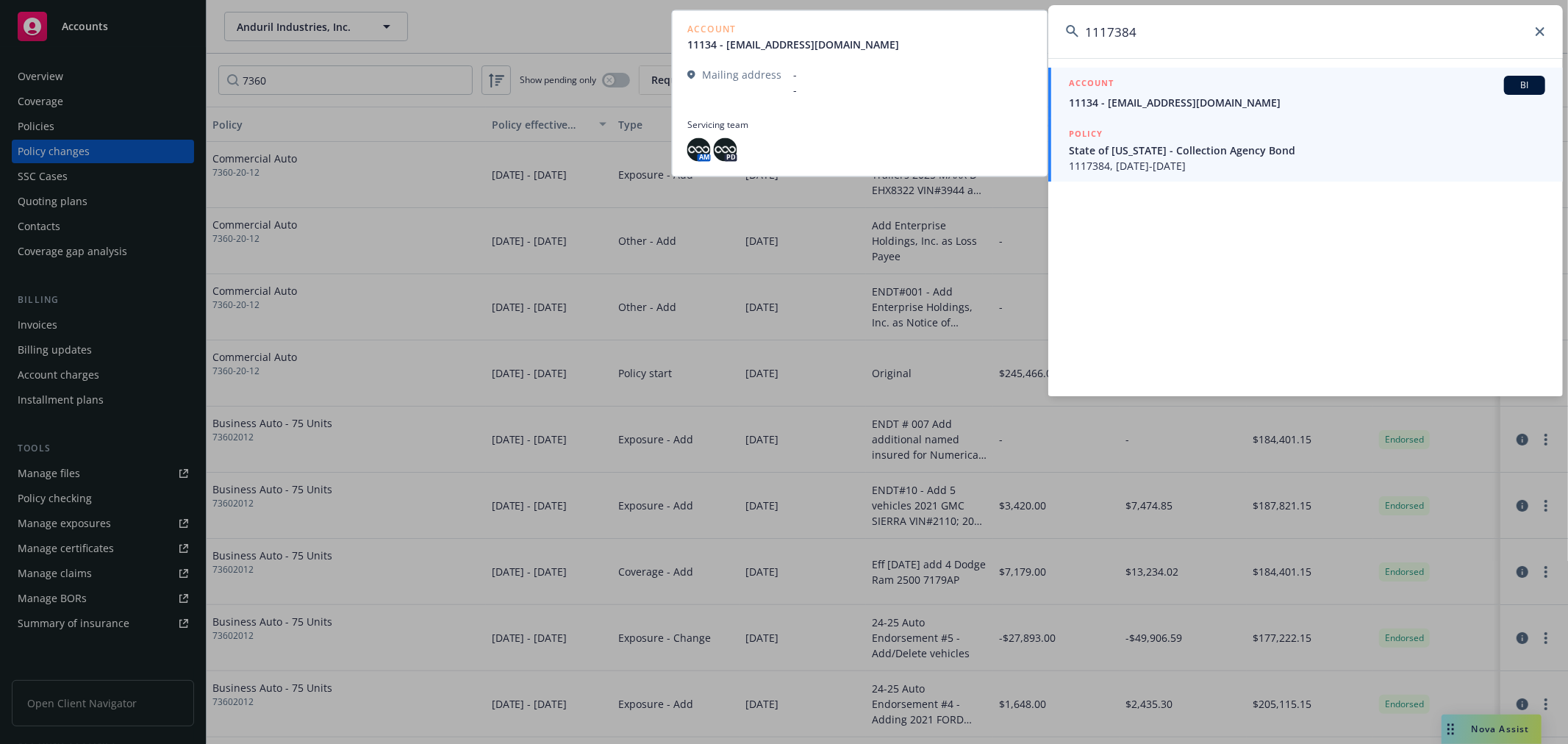
click at [1203, 153] on span "State of [US_STATE] - Collection Agency Bond" at bounding box center [1307, 150] width 476 height 16
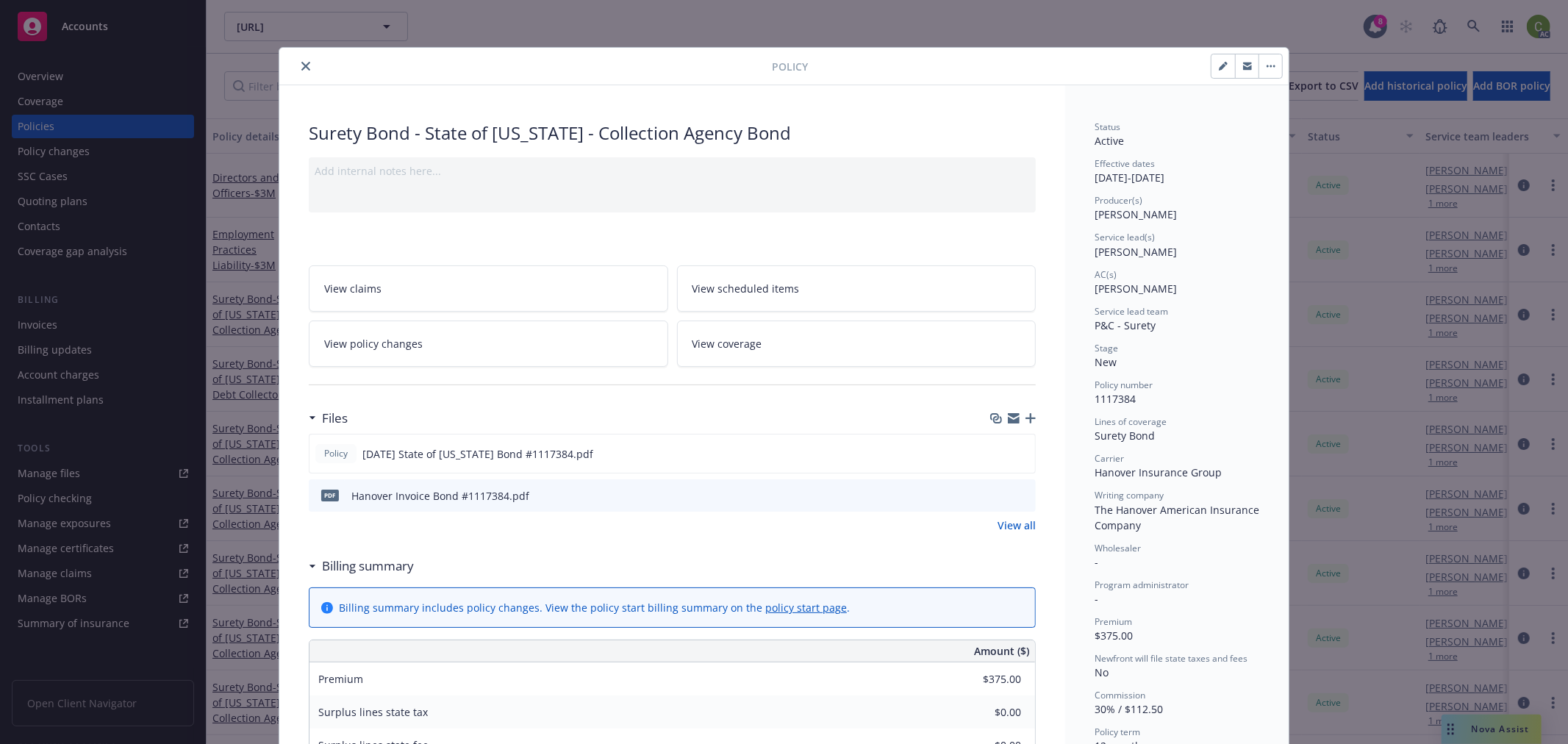
click at [296, 68] on button "close" at bounding box center [305, 66] width 18 height 18
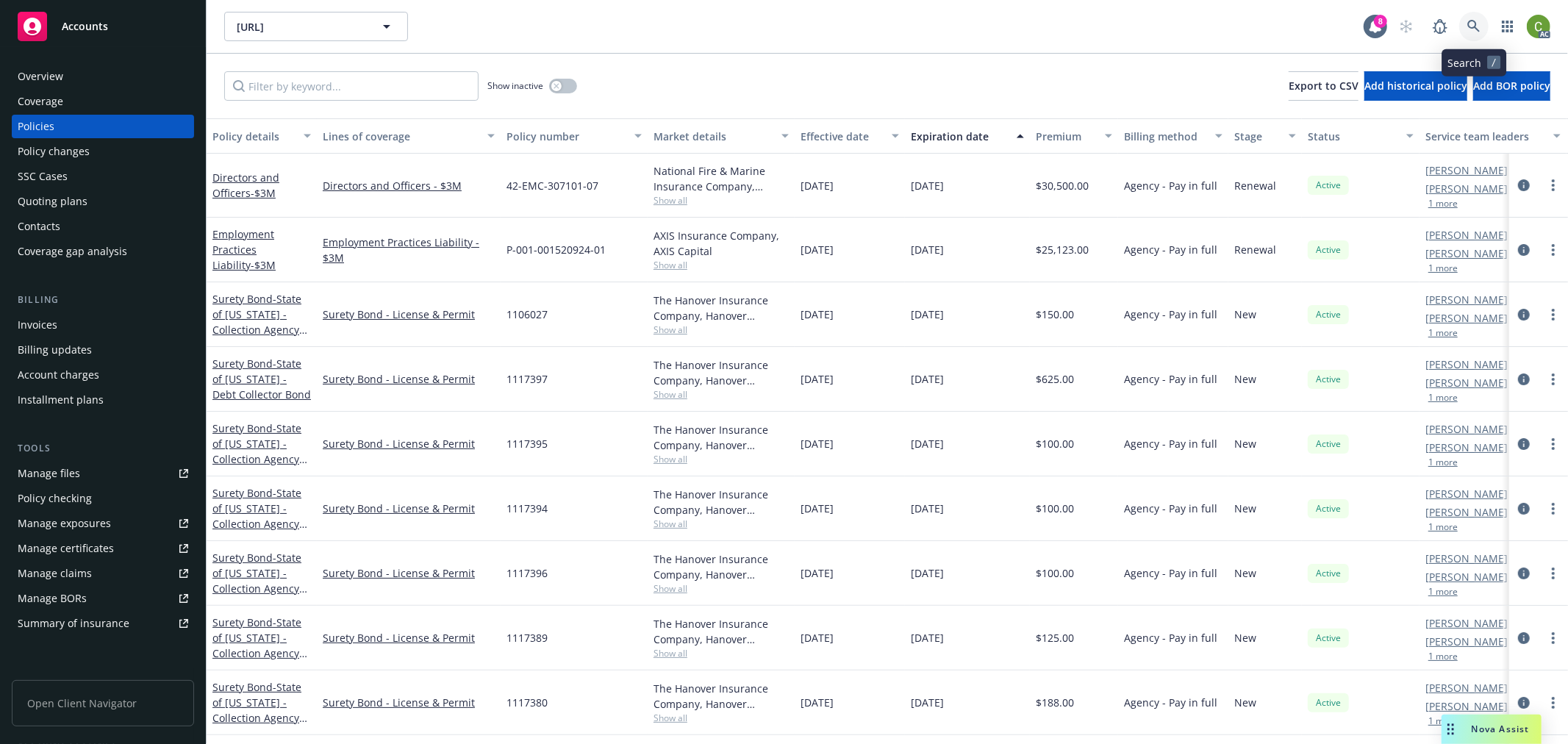
drag, startPoint x: 1471, startPoint y: 33, endPoint x: 1472, endPoint y: 60, distance: 27.0
click at [1472, 34] on link at bounding box center [1474, 27] width 30 height 30
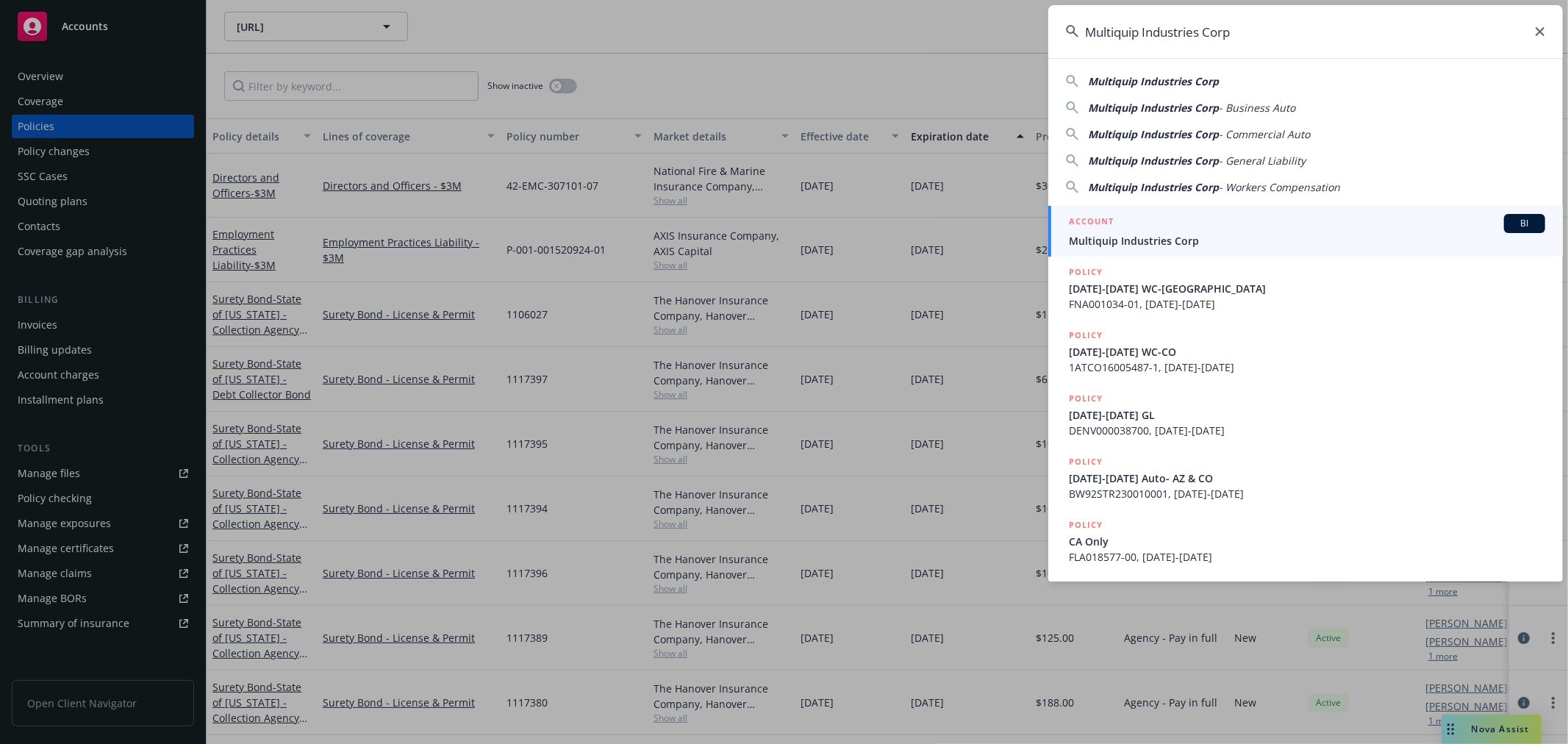
type input "Multiquip Industries Corp"
click at [1140, 233] on span "Multiquip Industries Corp" at bounding box center [1307, 241] width 476 height 16
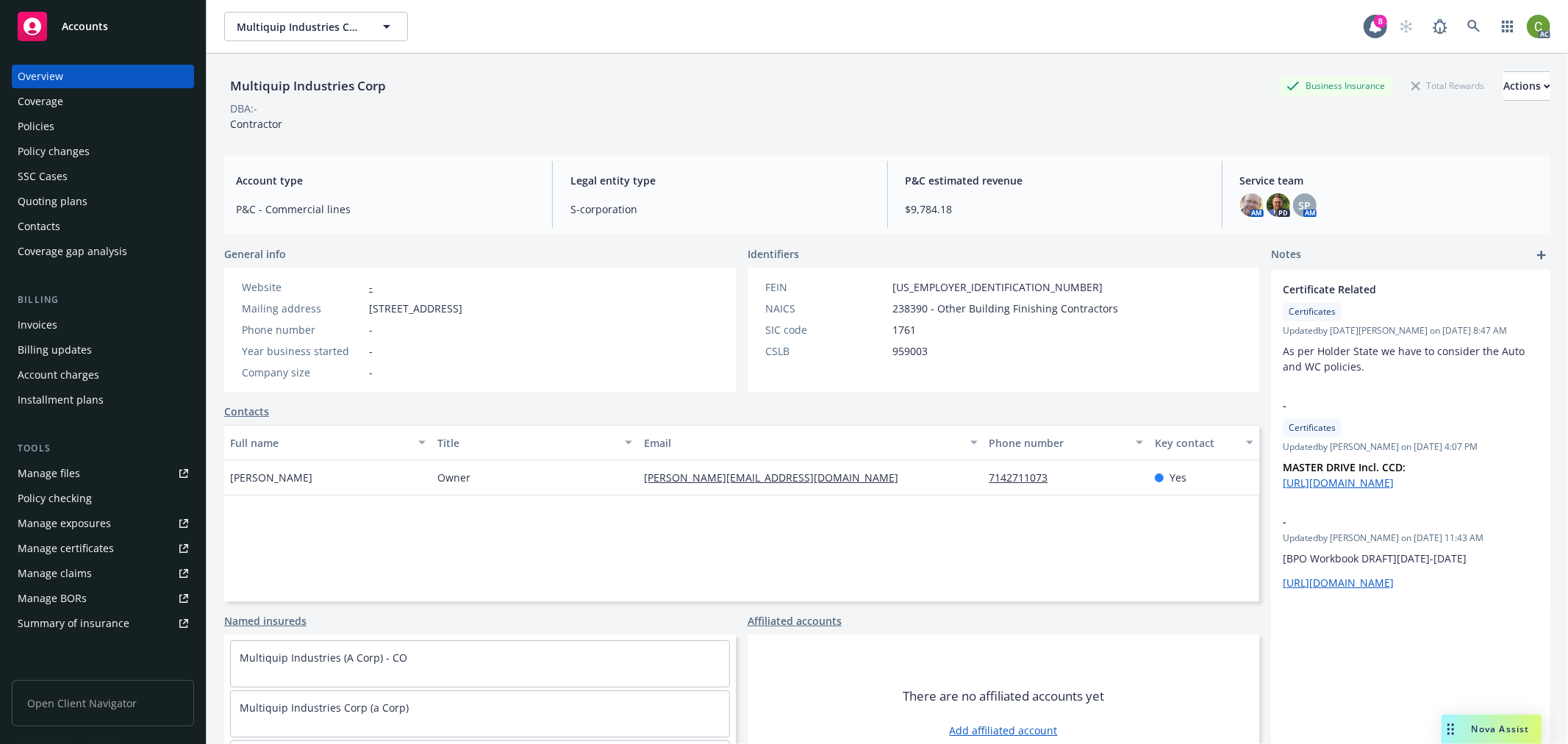
click at [105, 325] on div "Invoices" at bounding box center [102, 325] width 170 height 23
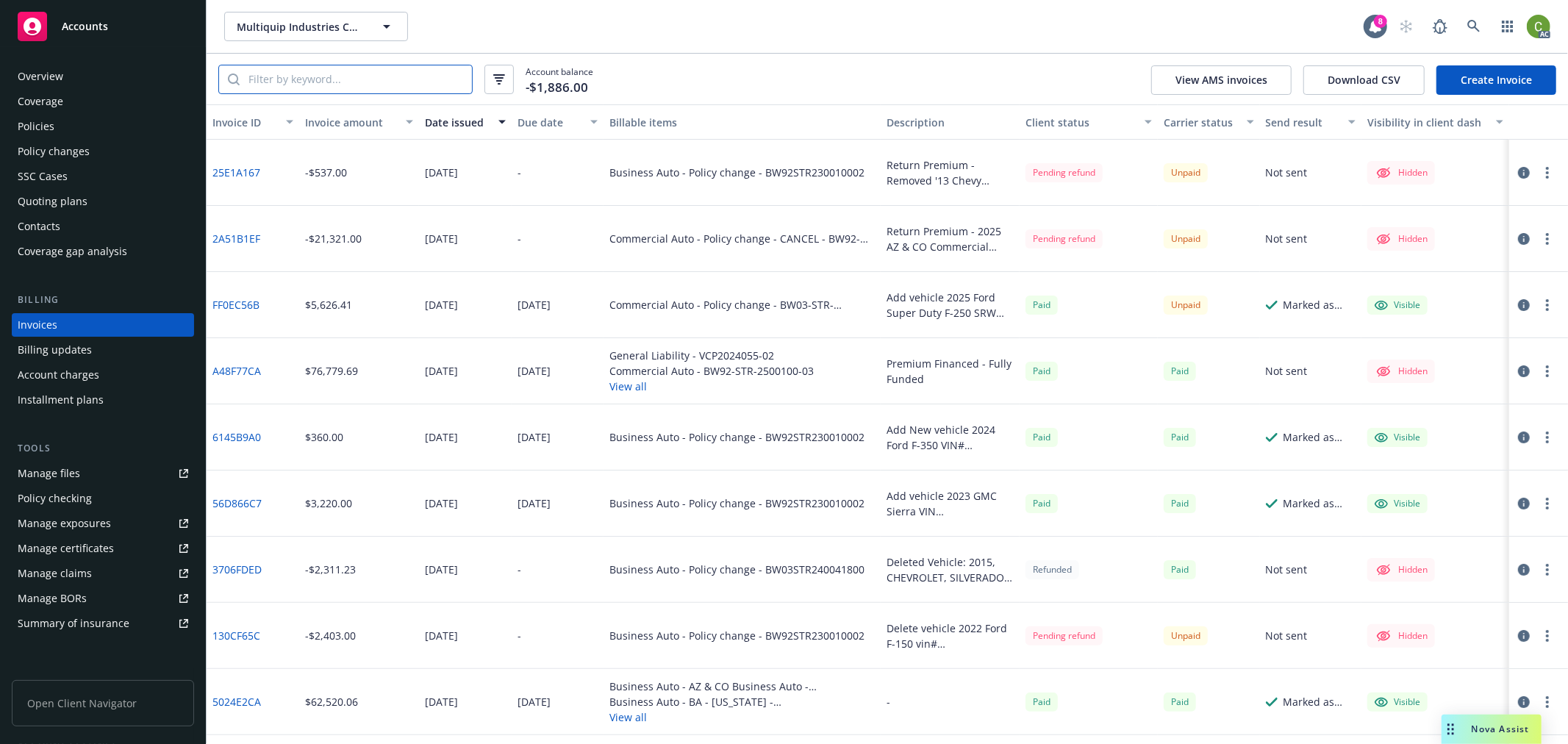
click at [366, 86] on input "search" at bounding box center [356, 79] width 232 height 28
paste input "BW92STR230010002"
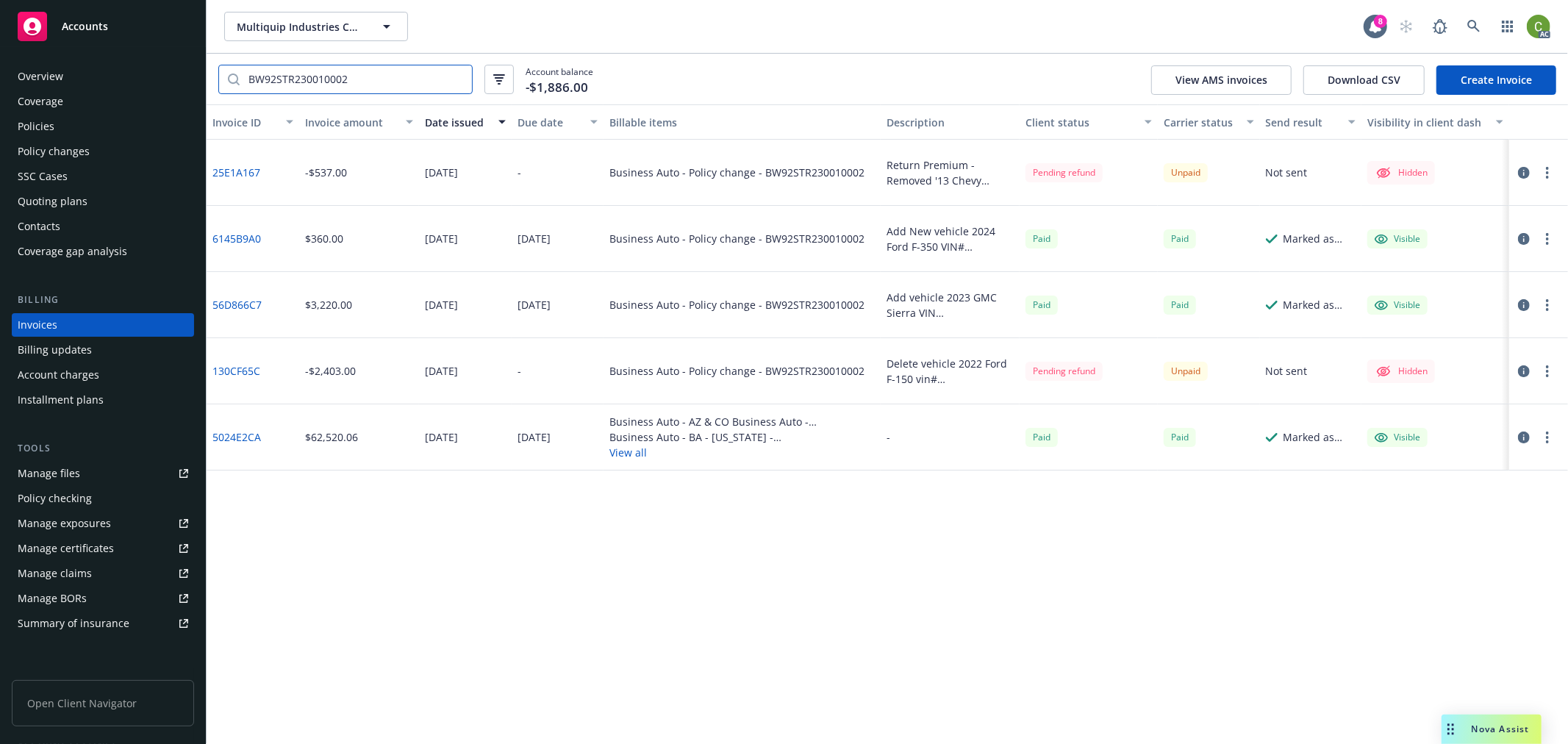
type input "BW92STR230010002"
click at [1371, 24] on icon at bounding box center [1375, 26] width 12 height 13
click at [89, 26] on span "Accounts" at bounding box center [85, 26] width 46 height 12
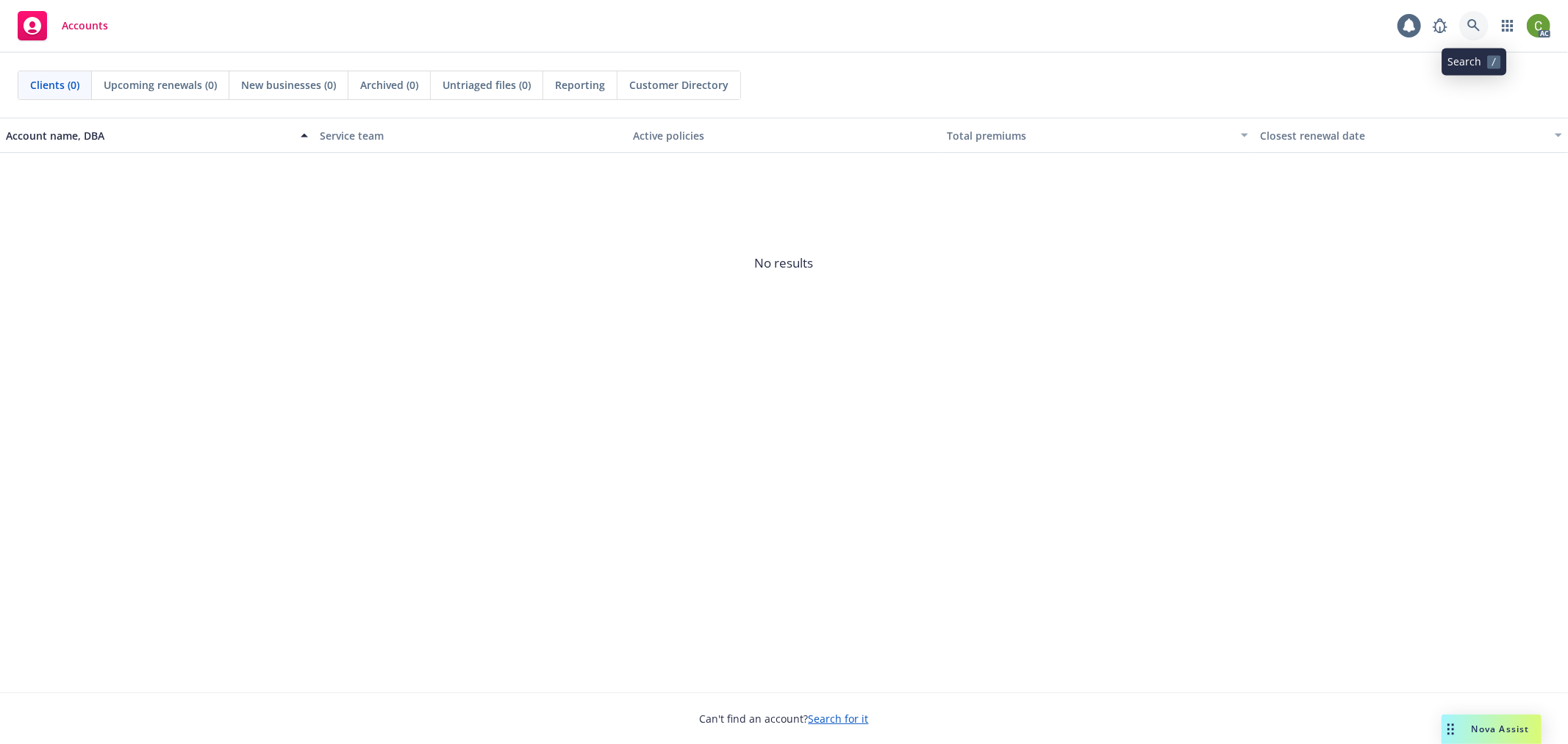
click at [1472, 27] on icon at bounding box center [1472, 25] width 12 height 12
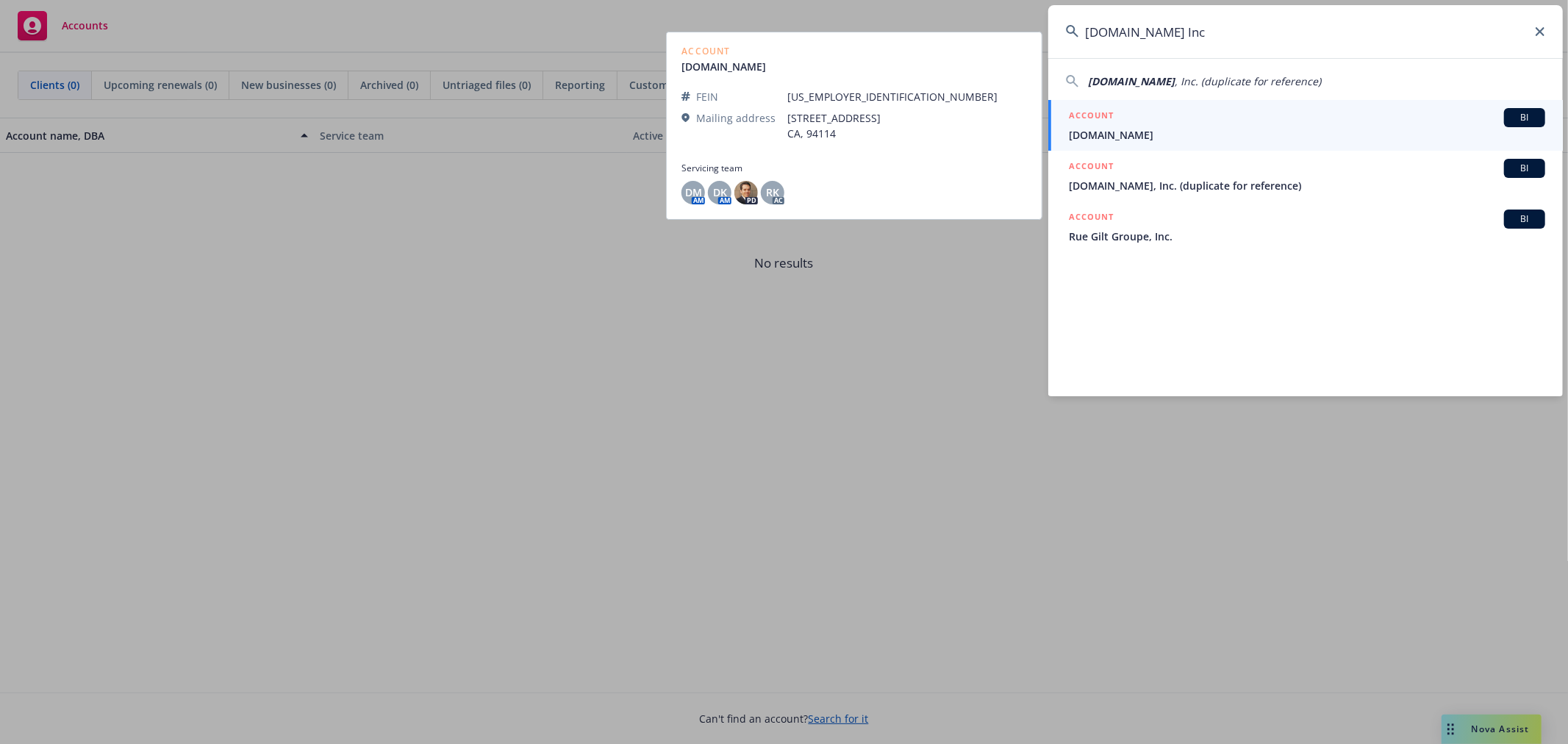
type input "[DOMAIN_NAME] Inc"
click at [1171, 128] on span "[DOMAIN_NAME]" at bounding box center [1307, 135] width 476 height 16
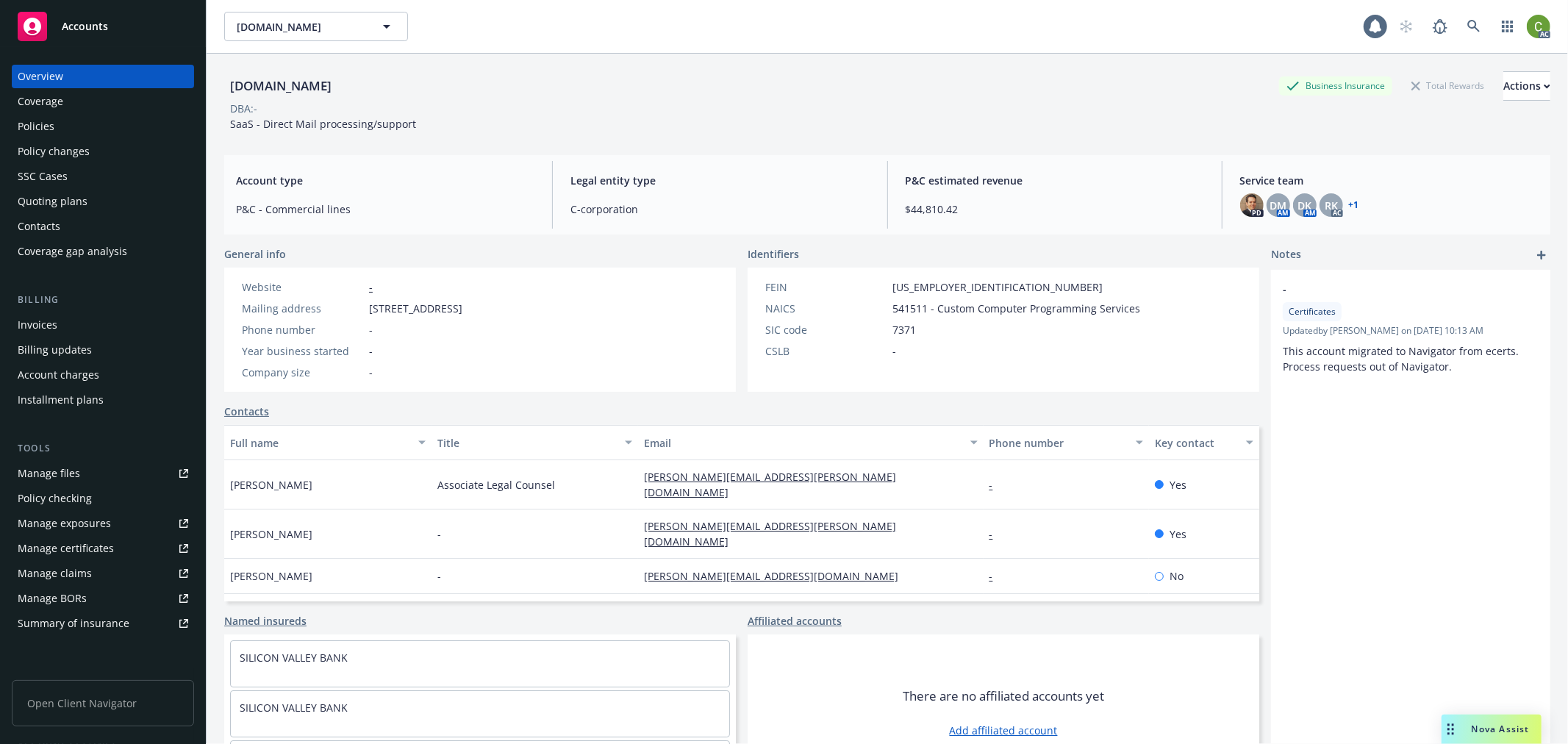
click at [93, 324] on div "Invoices" at bounding box center [102, 325] width 170 height 23
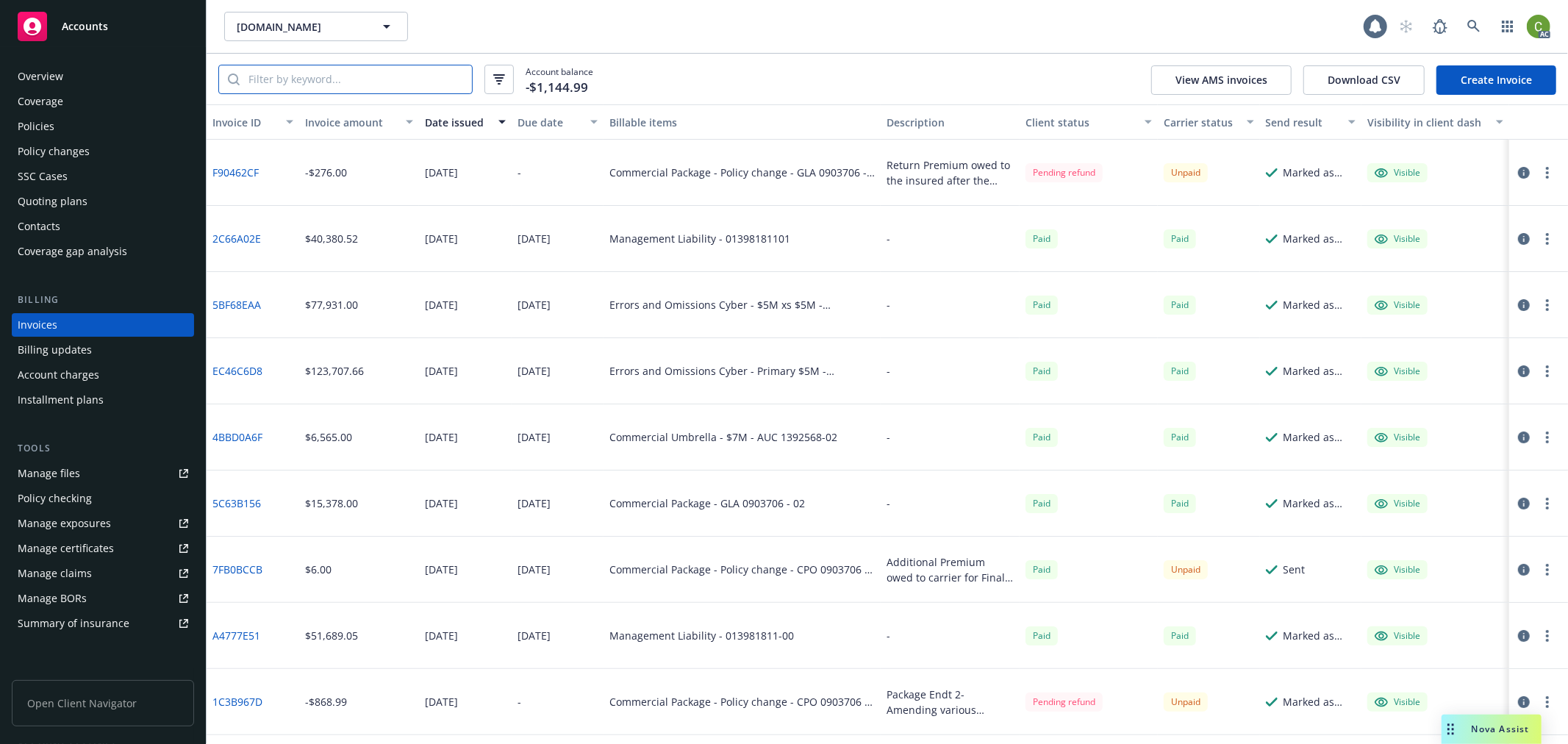
drag, startPoint x: 380, startPoint y: 76, endPoint x: 401, endPoint y: 192, distance: 117.9
click at [380, 77] on input "search" at bounding box center [356, 79] width 232 height 28
paste input "[PHONE_NUMBER]"
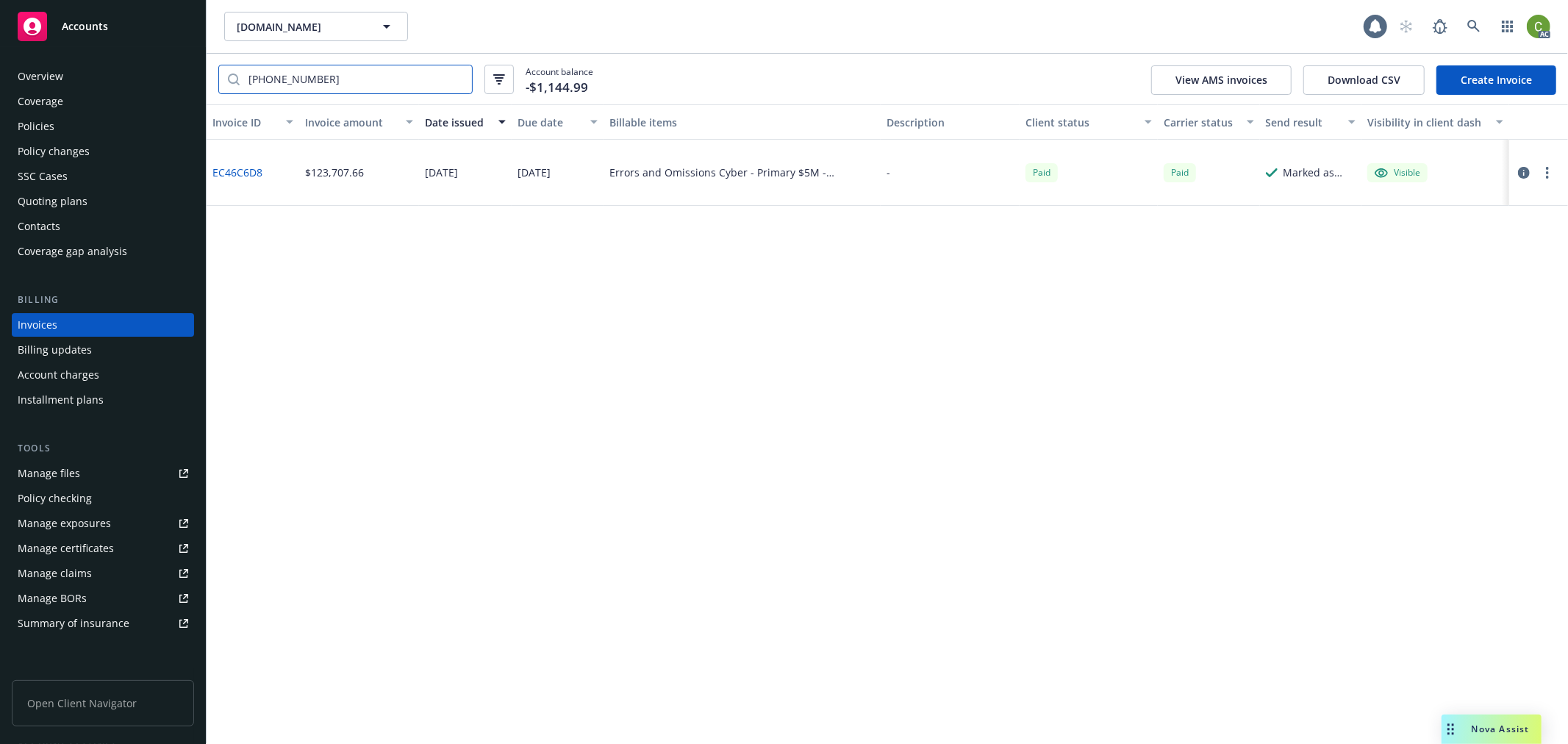
type input "[PHONE_NUMBER]"
click at [261, 173] on link "EC46C6D8" at bounding box center [238, 172] width 50 height 16
drag, startPoint x: 1474, startPoint y: 42, endPoint x: 1478, endPoint y: 27, distance: 15.5
click at [1475, 39] on div "[DOMAIN_NAME] [DOMAIN_NAME] 1 AC" at bounding box center [887, 26] width 1361 height 53
click at [1478, 26] on icon at bounding box center [1473, 26] width 13 height 13
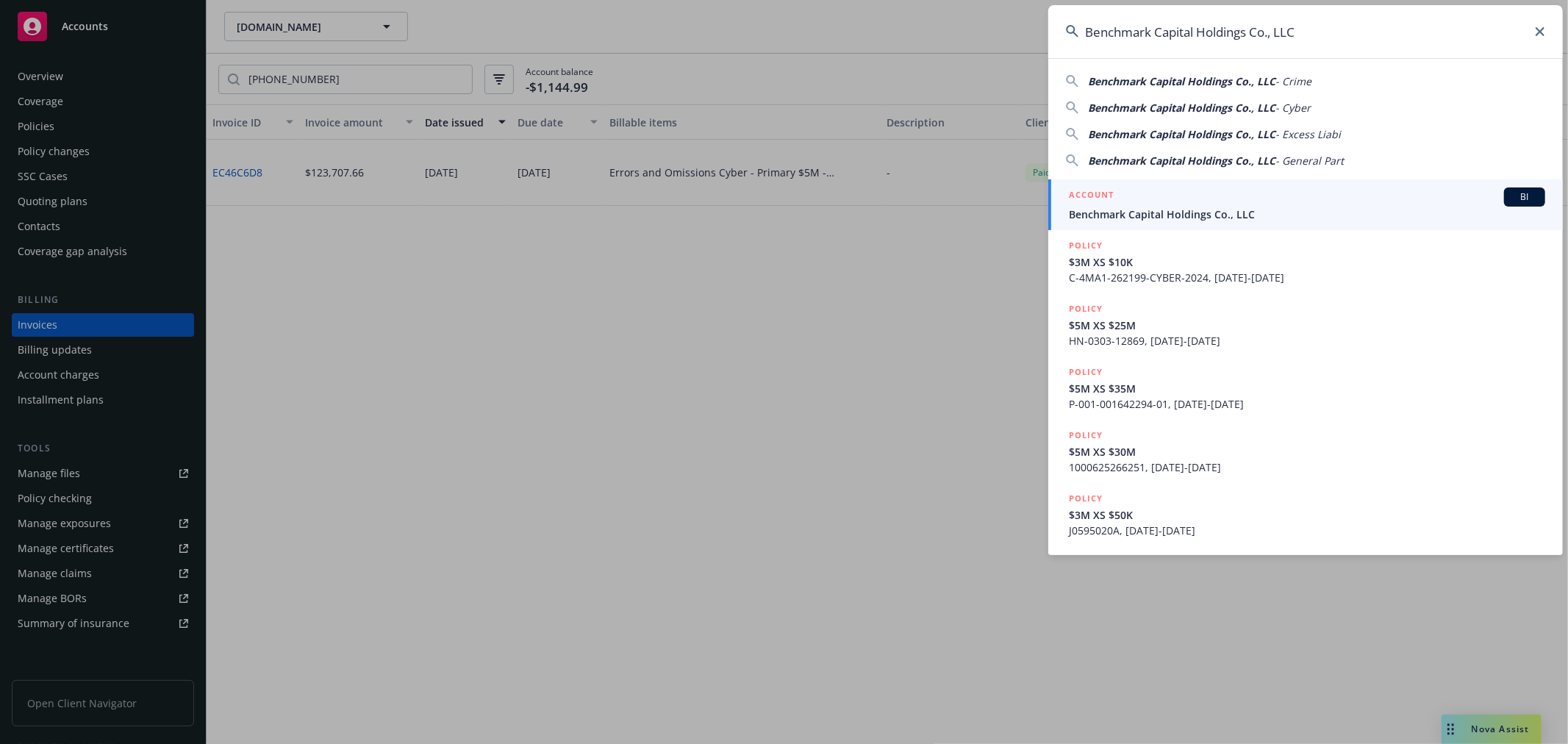
type input "Benchmark Capital Holdings Co., LLC"
click at [1230, 206] on span "Benchmark Capital Holdings Co., LLC" at bounding box center [1307, 214] width 476 height 16
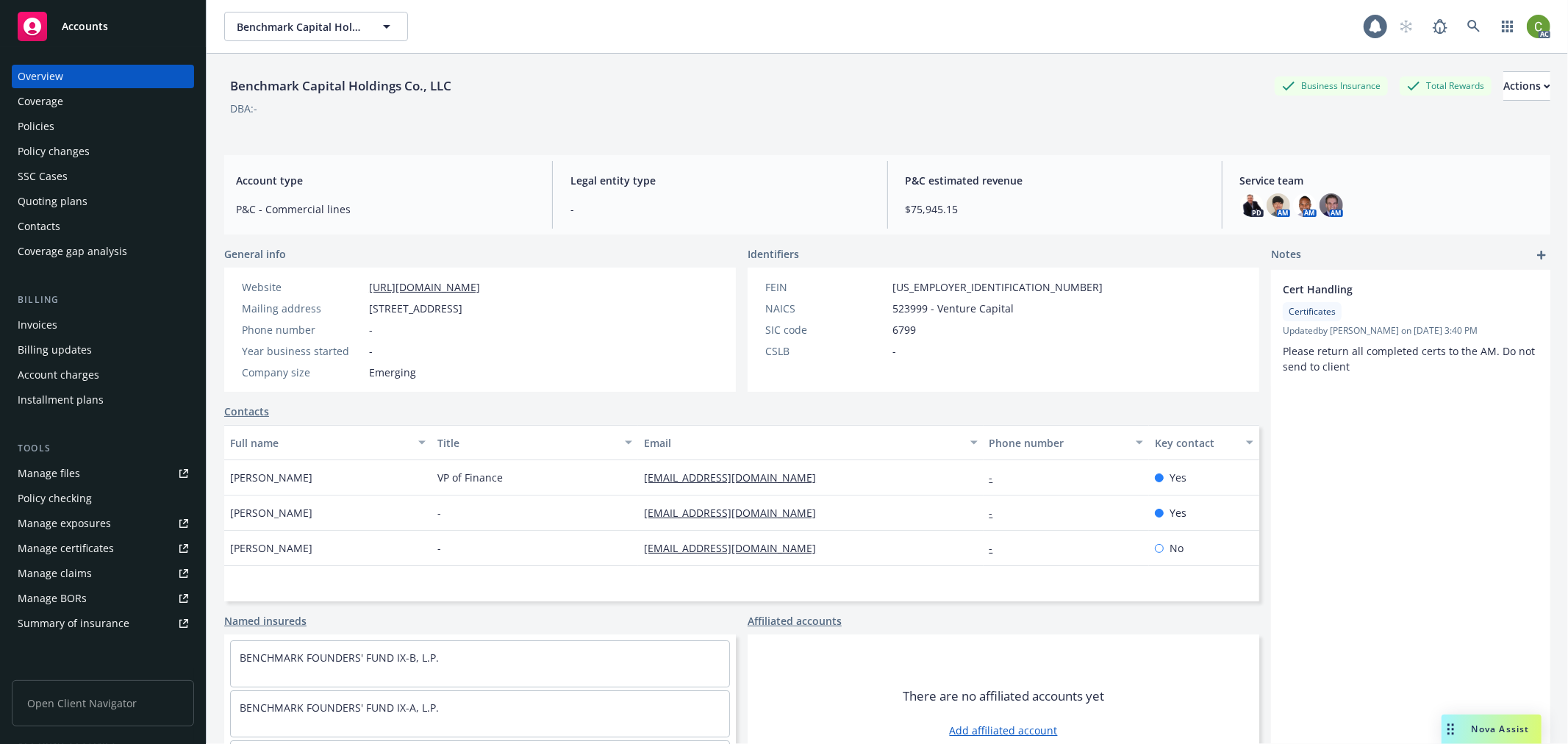
click at [51, 326] on div "Invoices" at bounding box center [37, 325] width 40 height 23
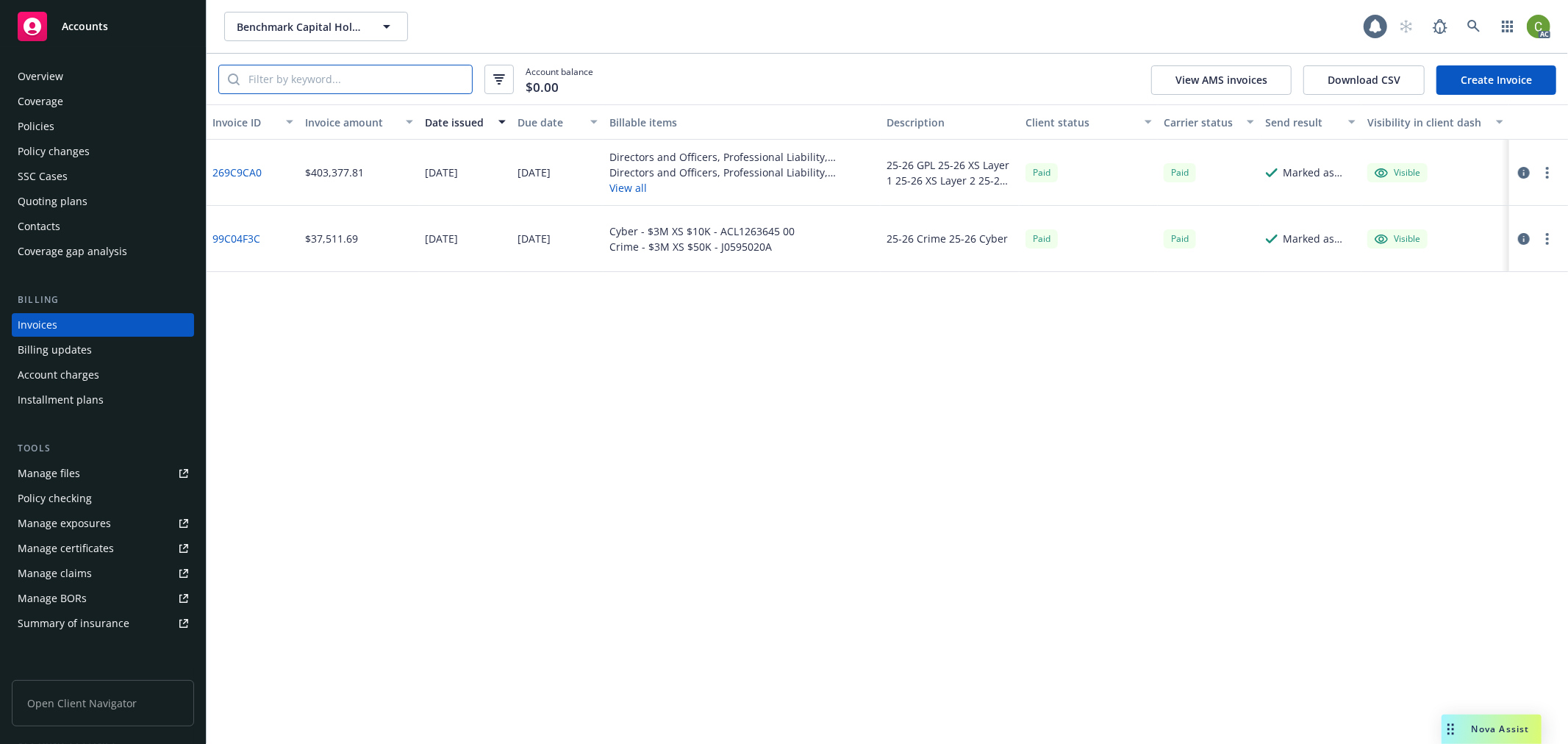
click at [350, 86] on input "search" at bounding box center [356, 79] width 232 height 28
click at [354, 83] on input "search" at bounding box center [356, 79] width 232 height 28
paste input "1000058652251"
type input "1000058652251"
click at [241, 178] on link "269C9CA0" at bounding box center [237, 172] width 49 height 16
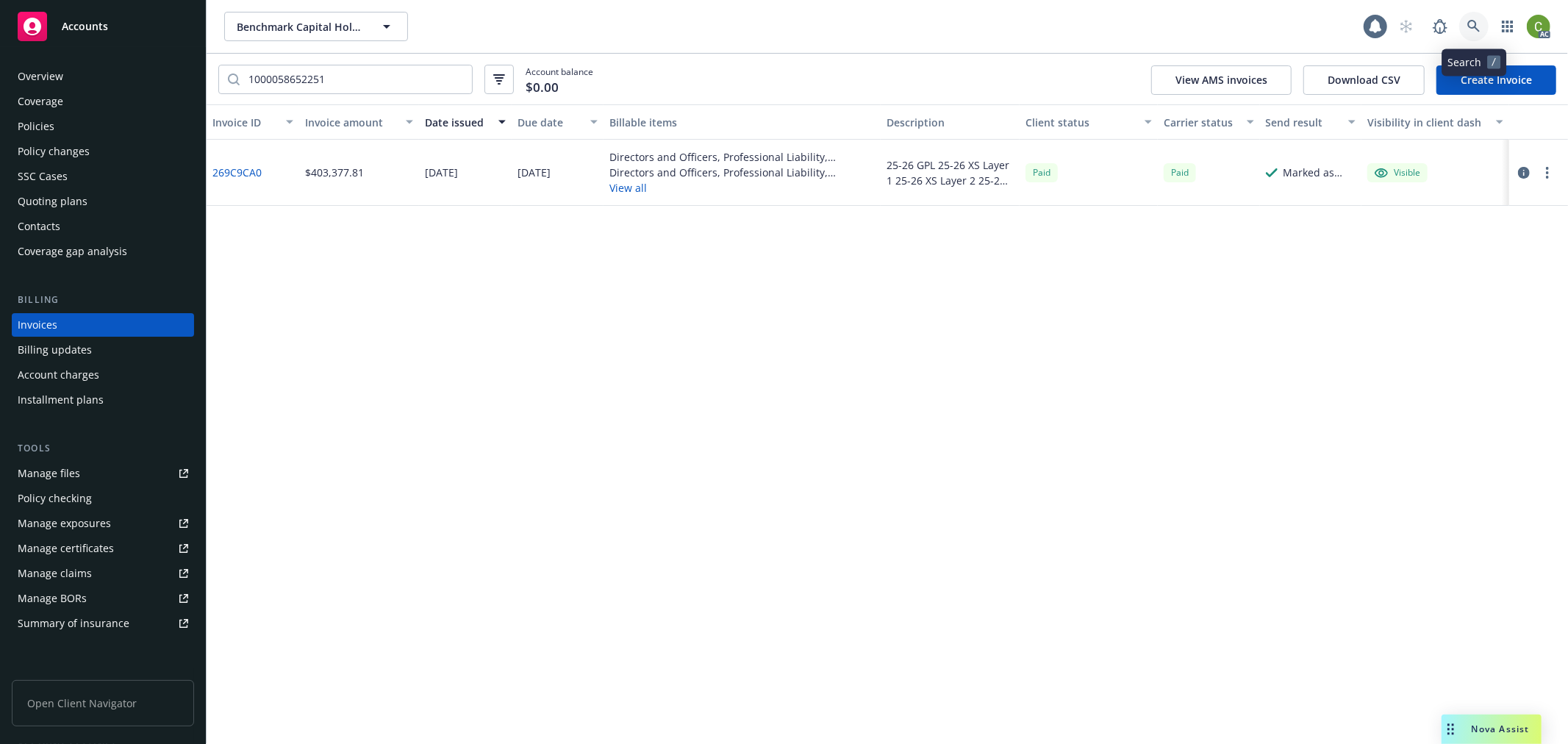
click at [1470, 30] on icon at bounding box center [1473, 26] width 13 height 13
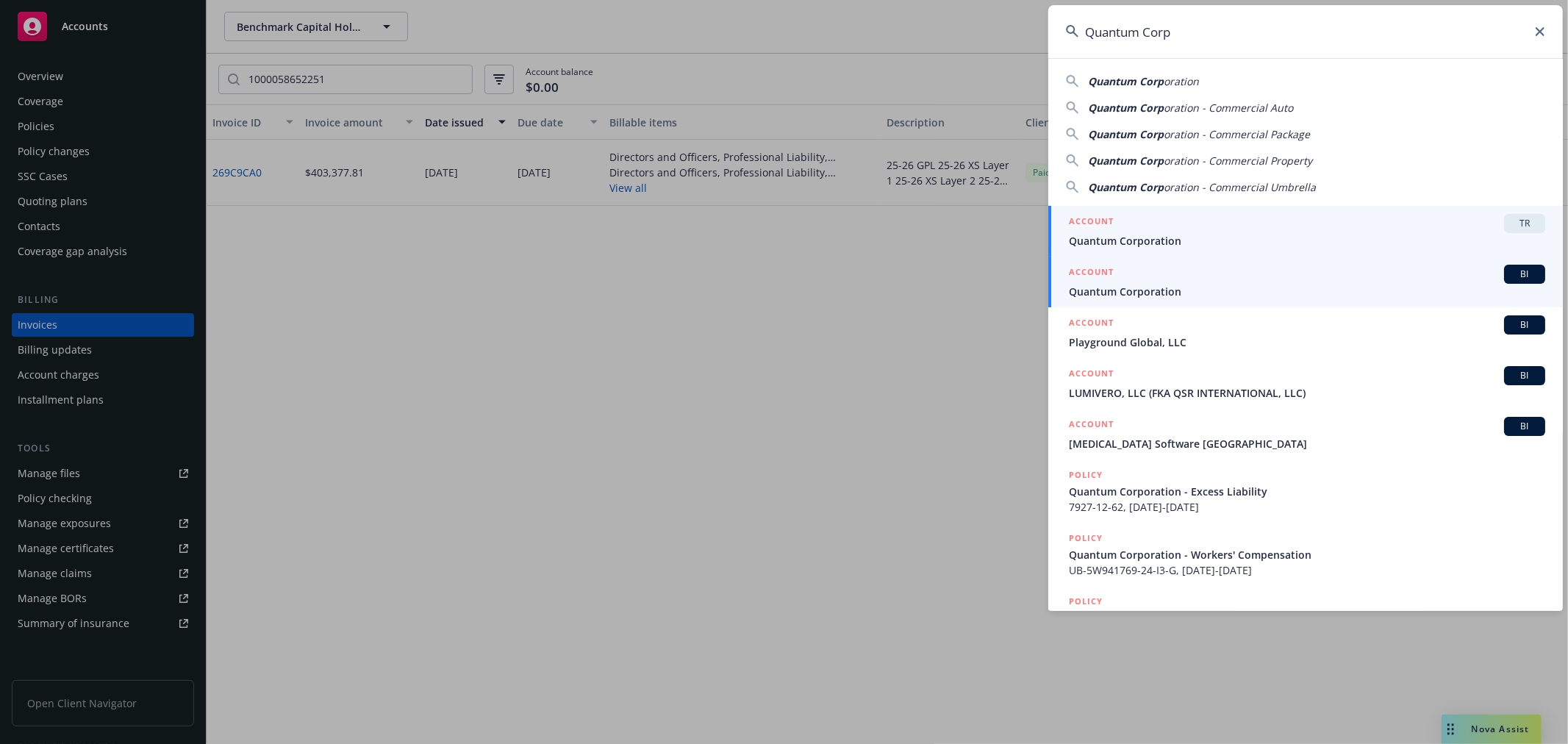
type input "Quantum Corp"
click at [1136, 289] on span "Quantum Corporation" at bounding box center [1307, 291] width 476 height 16
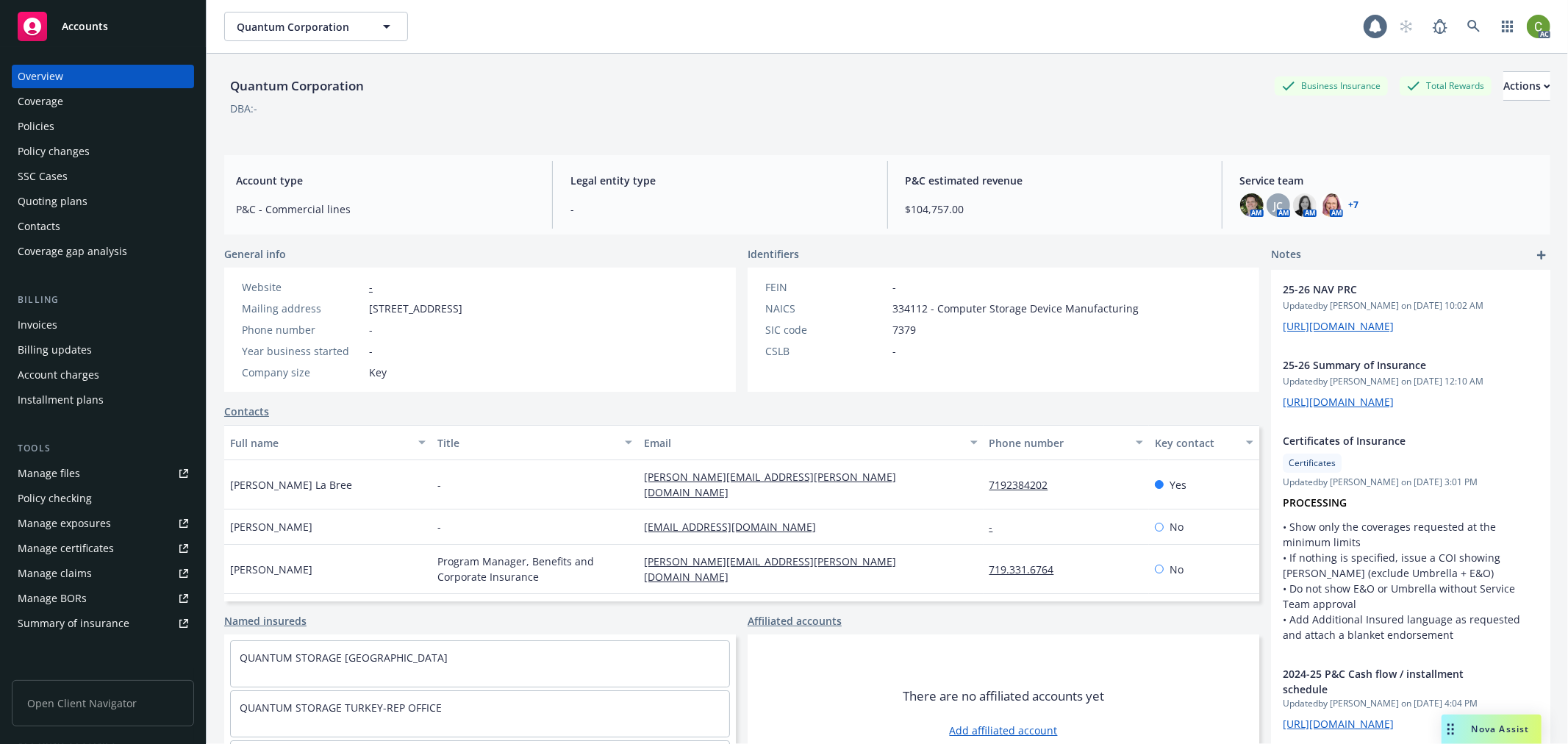
click at [339, 83] on div "Quantum Corporation" at bounding box center [296, 86] width 146 height 20
copy div "Corporation"
click at [98, 322] on div "Invoices" at bounding box center [102, 325] width 170 height 23
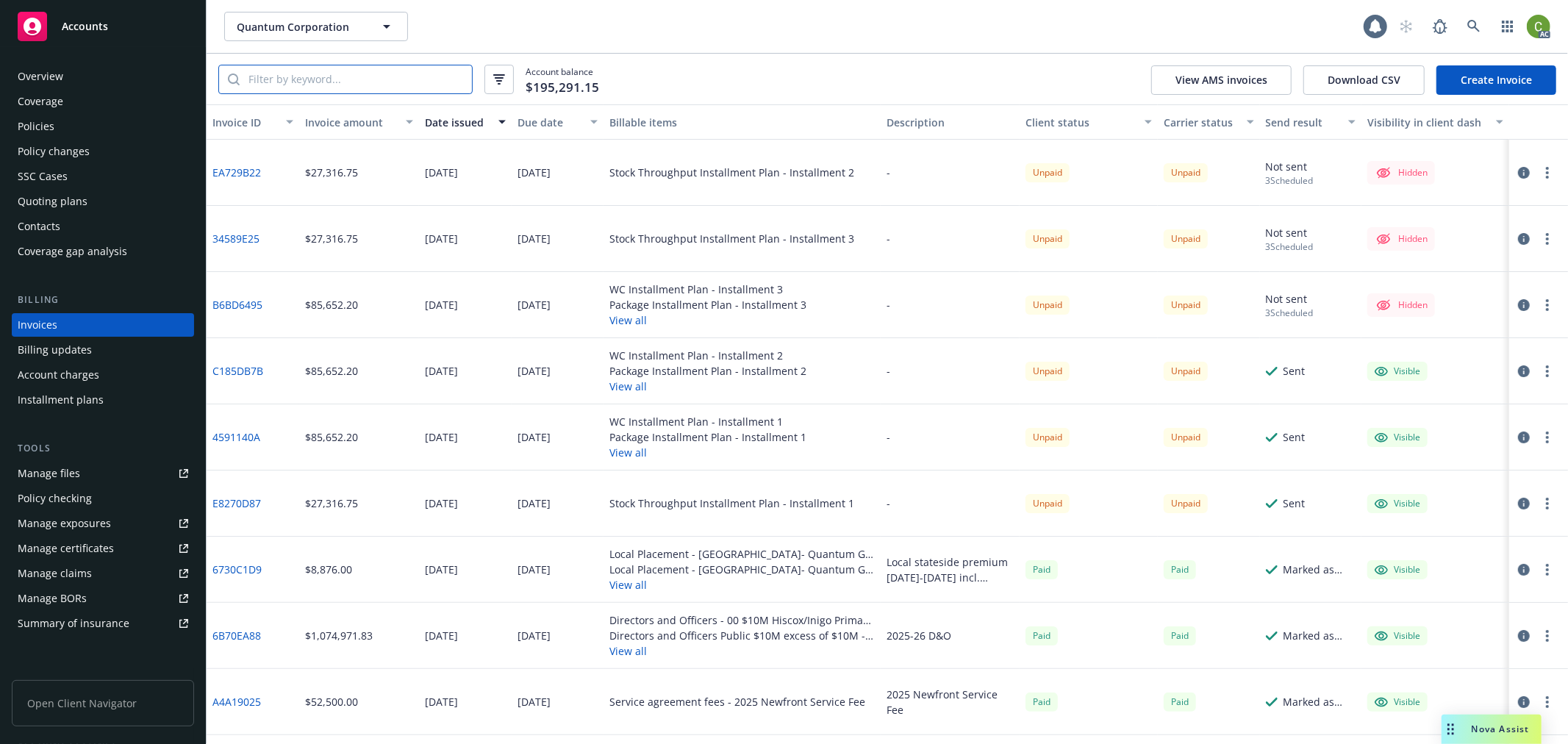
drag, startPoint x: 364, startPoint y: 79, endPoint x: 461, endPoint y: 156, distance: 123.8
click at [365, 79] on input "search" at bounding box center [356, 79] width 232 height 28
paste input "PCY5207225AA"
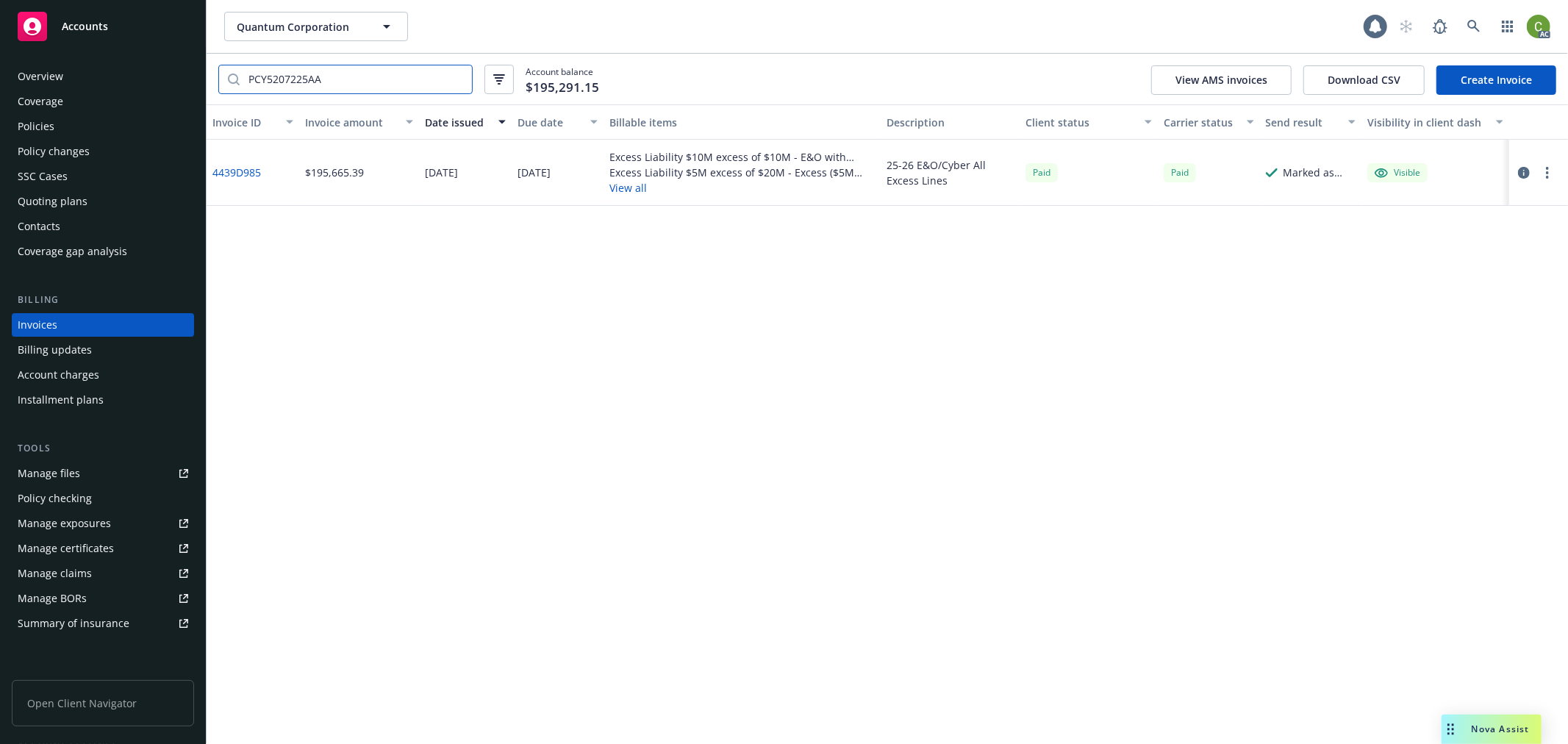
type input "PCY5207225AA"
click at [224, 173] on link "4439D985" at bounding box center [237, 172] width 48 height 16
click at [1474, 32] on icon at bounding box center [1473, 26] width 13 height 13
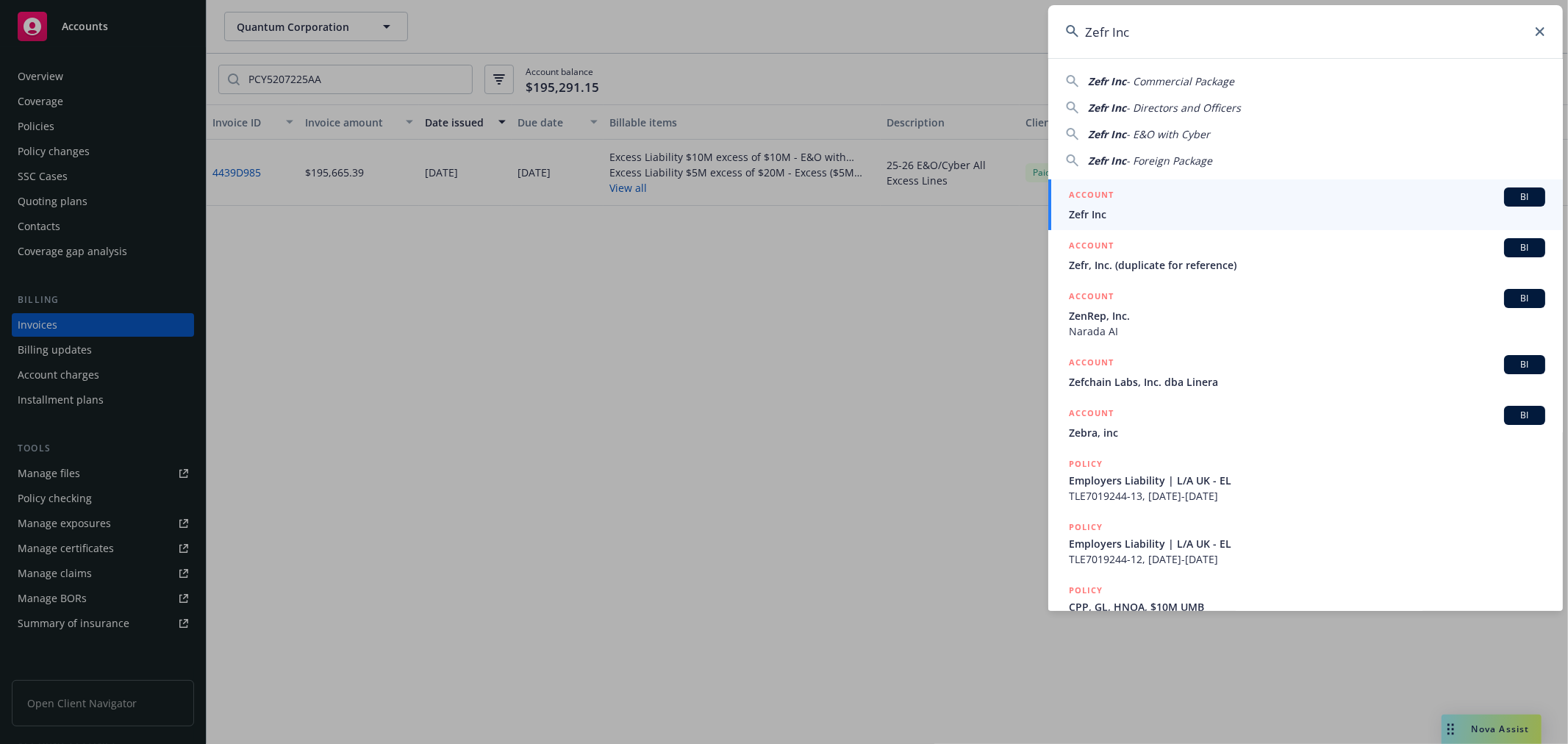
type input "Zefr Inc"
drag, startPoint x: 1140, startPoint y: 211, endPoint x: 927, endPoint y: 216, distance: 213.1
click at [1138, 211] on span "Zefr Inc" at bounding box center [1307, 214] width 476 height 16
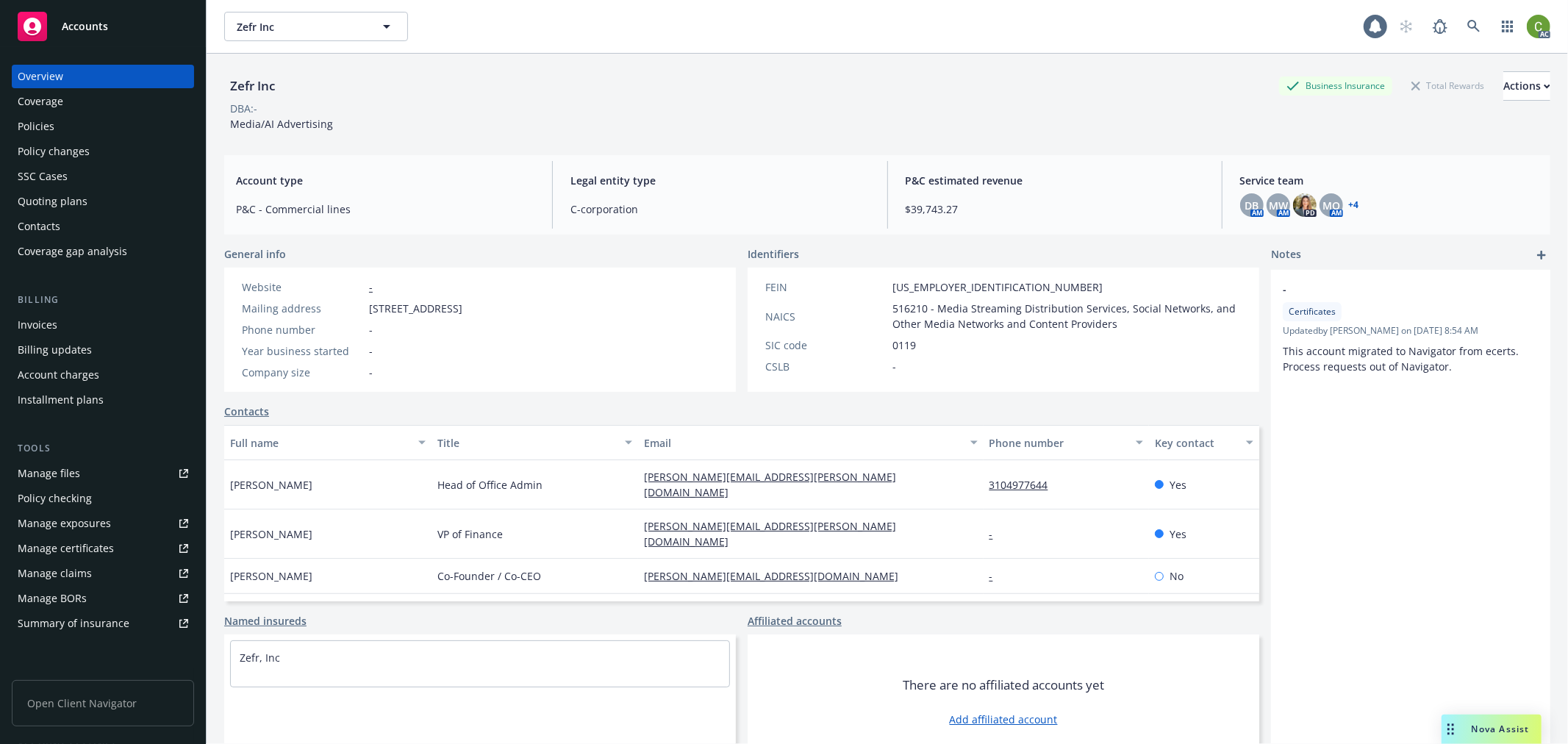
click at [49, 326] on div "Invoices" at bounding box center [37, 325] width 40 height 23
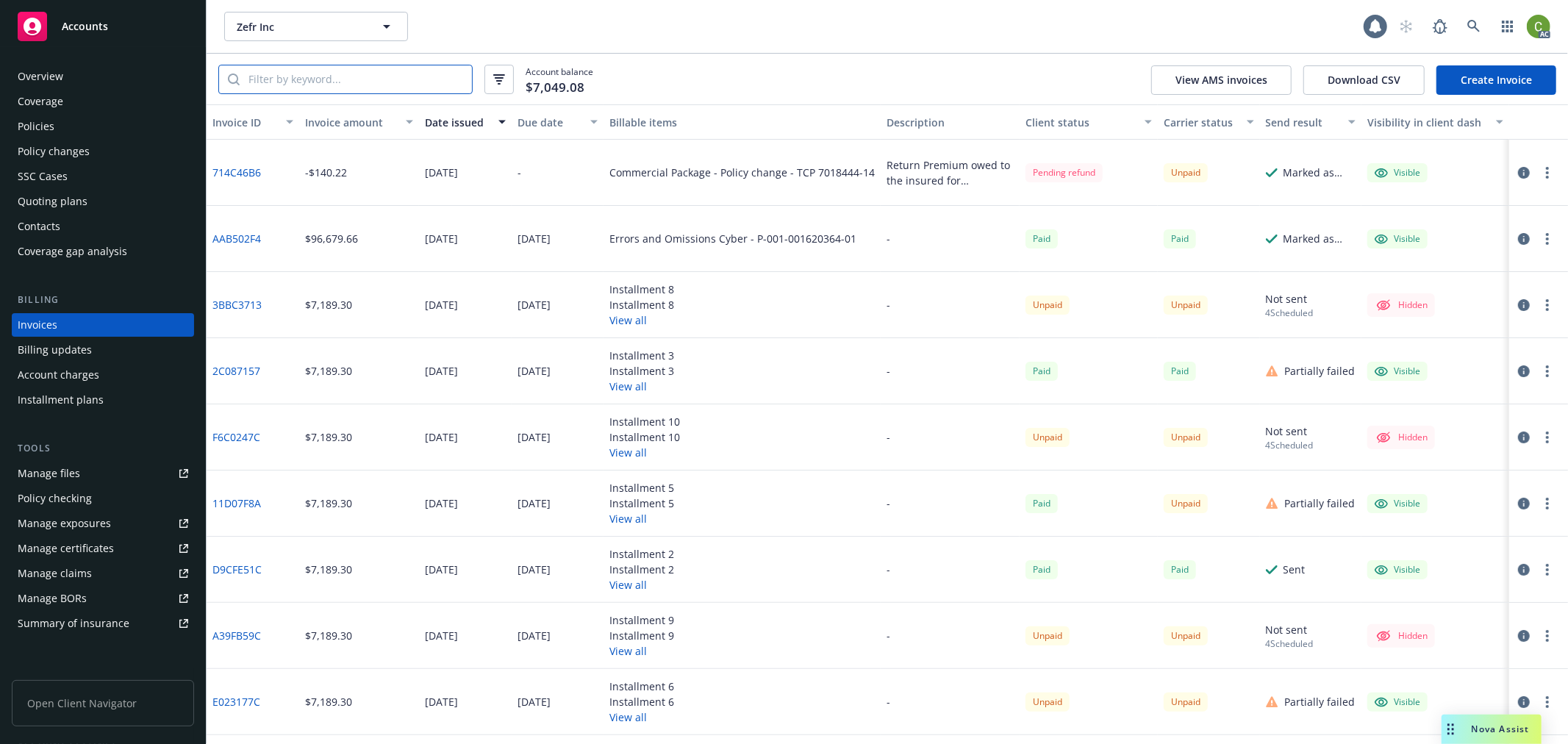
click at [336, 88] on input "search" at bounding box center [356, 79] width 232 height 28
paste input "P-001-001620364-01"
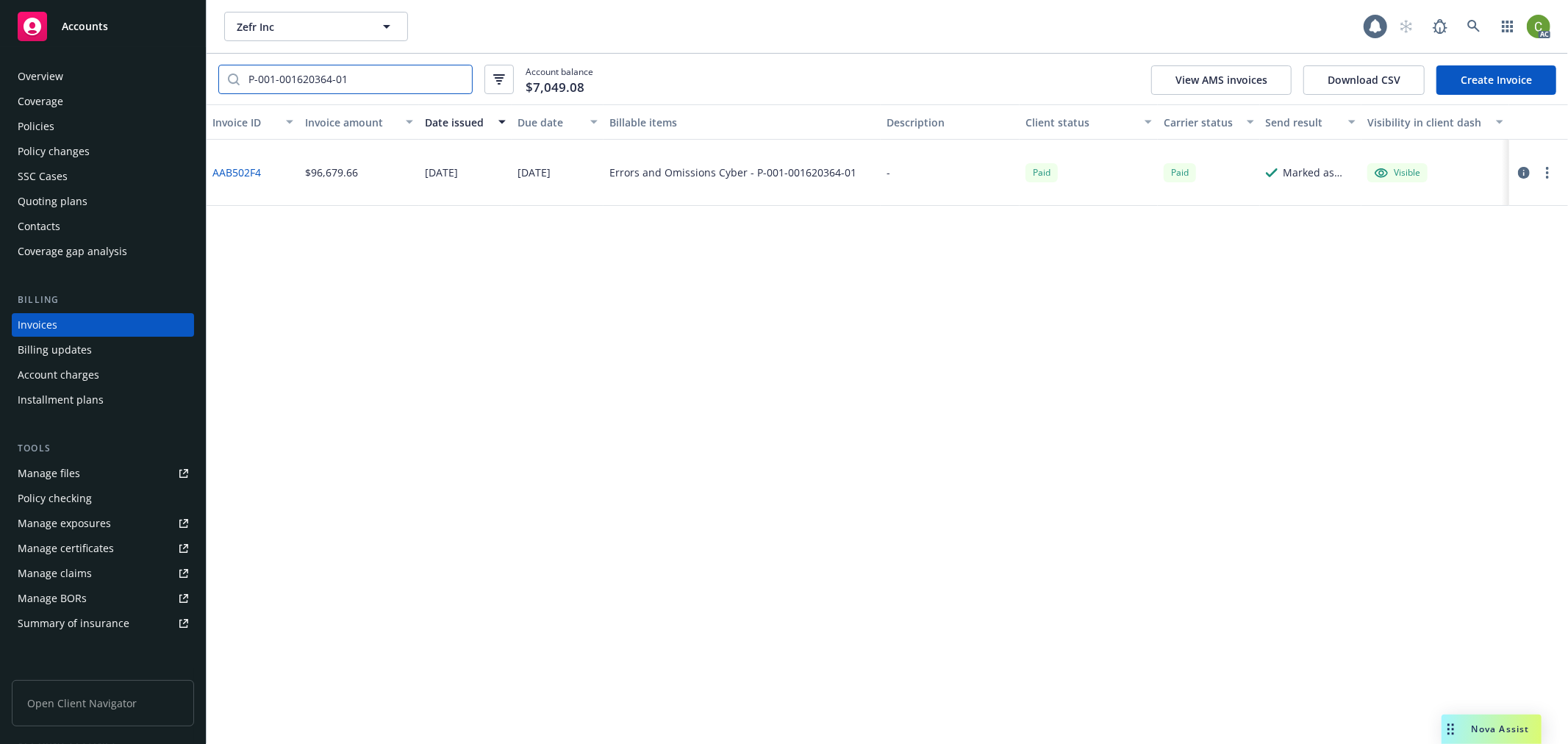
type input "P-001-001620364-01"
click at [247, 165] on link "AAB502F4" at bounding box center [237, 172] width 48 height 16
click at [1469, 31] on icon at bounding box center [1473, 26] width 13 height 13
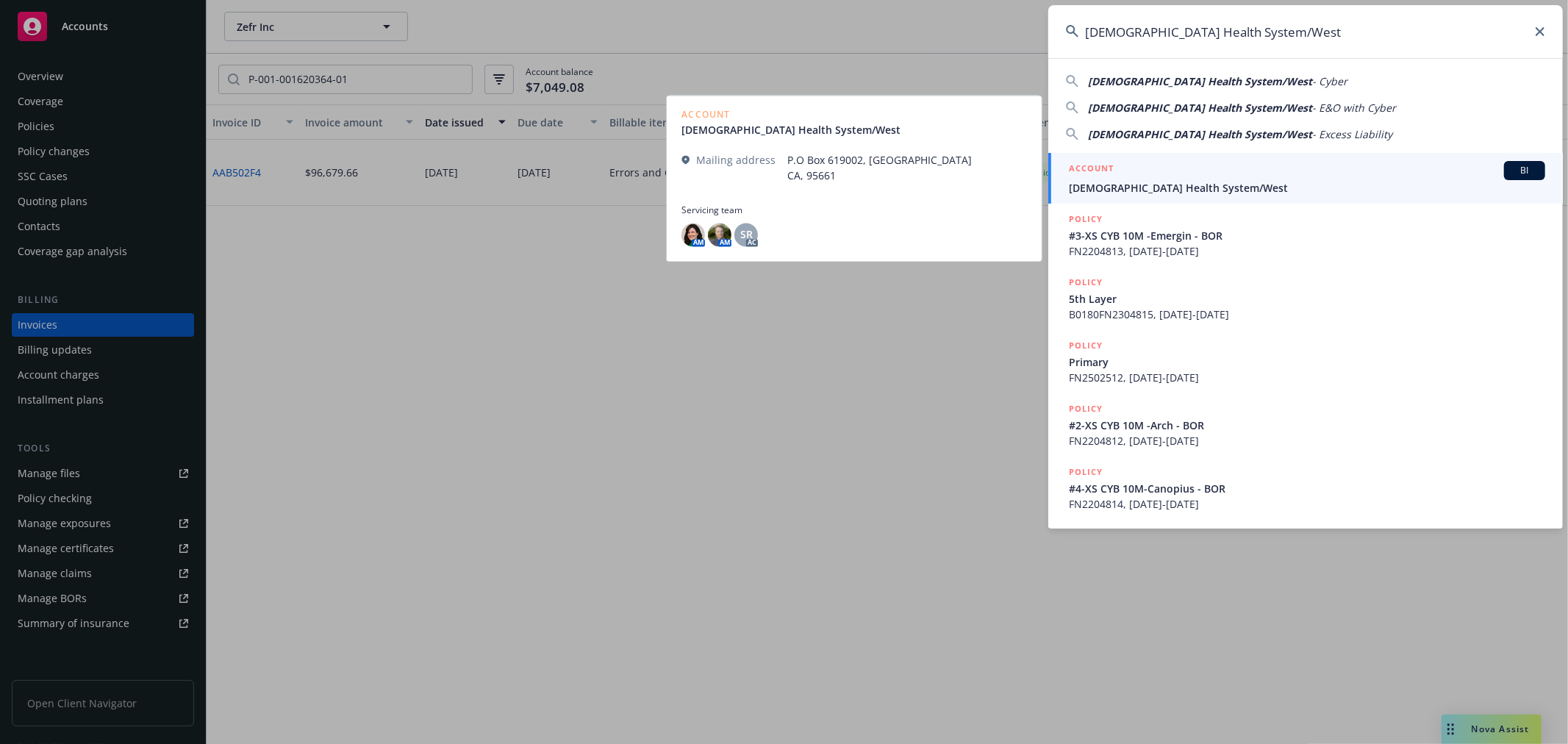
type input "[DEMOGRAPHIC_DATA] Health System/West"
click at [1178, 171] on div "ACCOUNT BI" at bounding box center [1307, 170] width 476 height 20
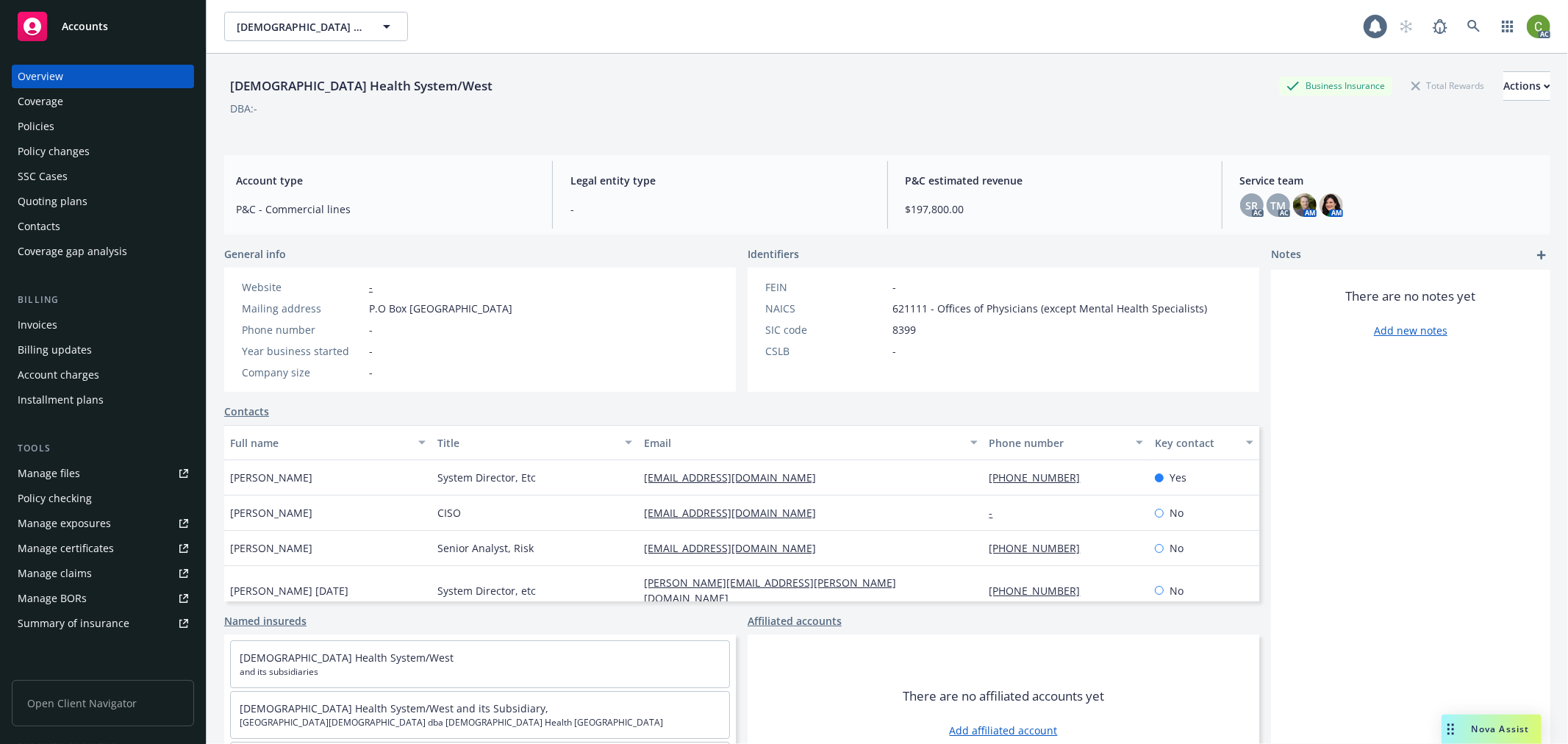
click at [86, 318] on div "Invoices" at bounding box center [102, 325] width 170 height 23
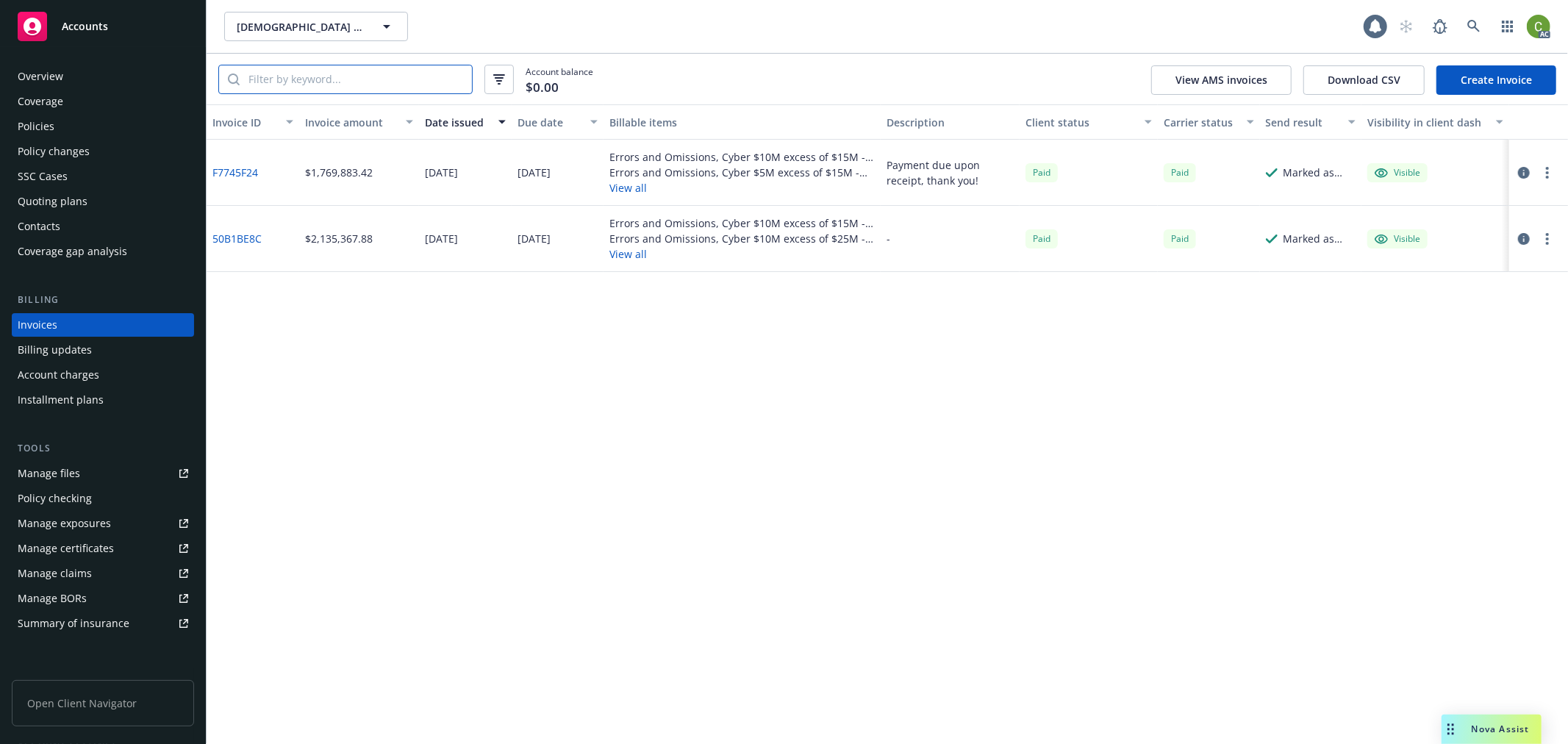
click at [385, 84] on input "search" at bounding box center [356, 79] width 232 height 28
paste input "B0180FN2504815"
type input "B0180FN2504815"
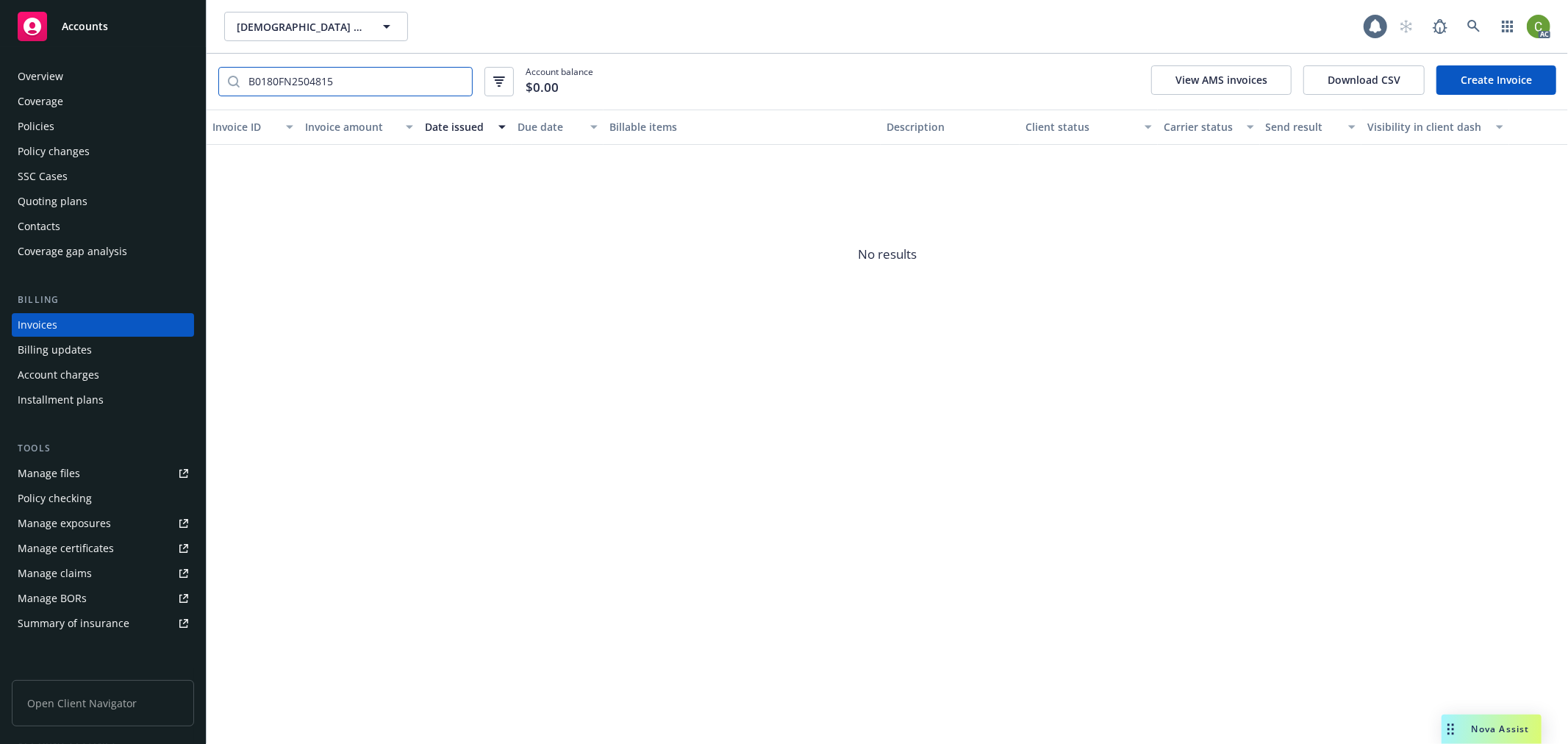
click at [454, 83] on input "B0180FN2504815" at bounding box center [356, 82] width 232 height 28
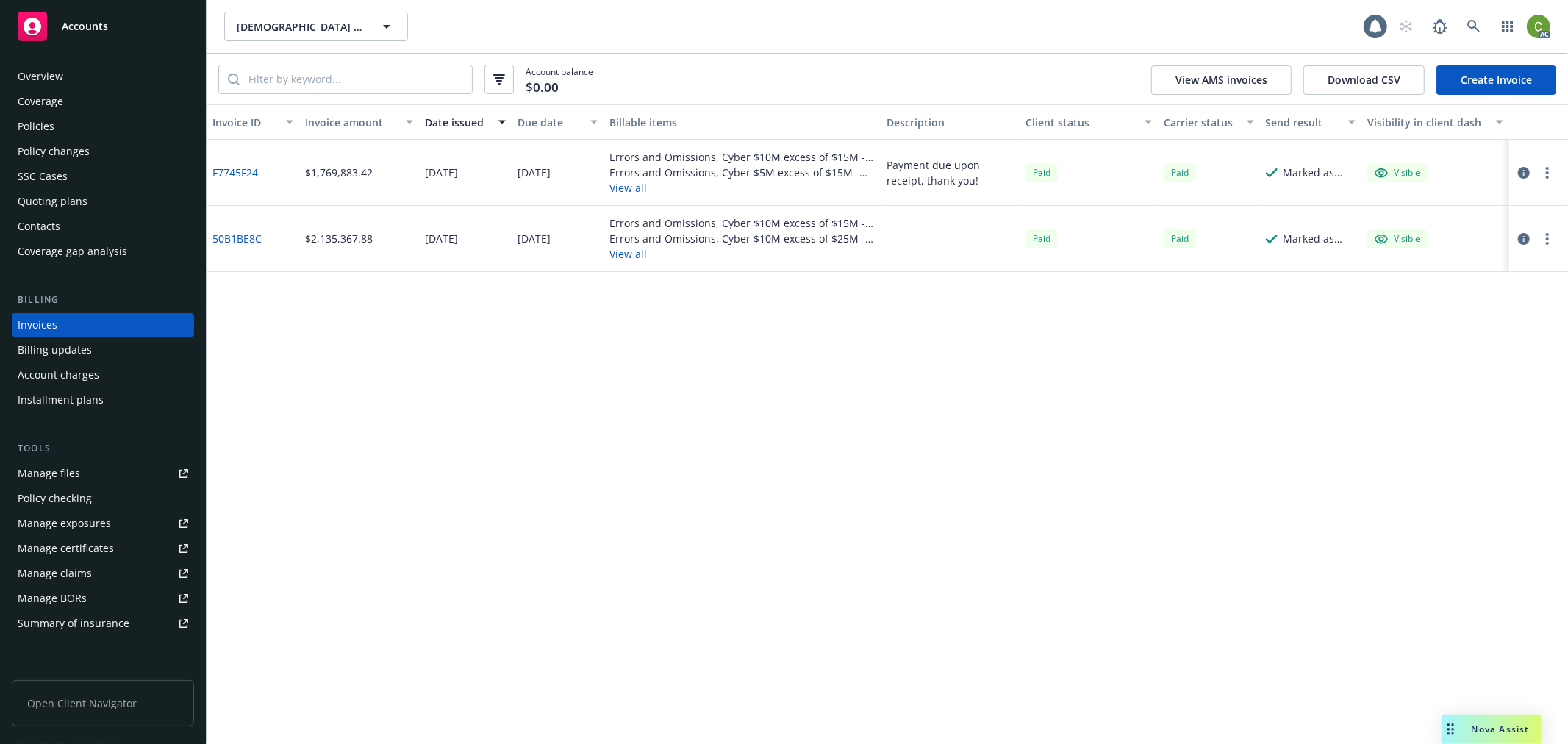
click at [238, 170] on link "F7745F24" at bounding box center [235, 172] width 46 height 16
click at [1476, 17] on link at bounding box center [1474, 27] width 30 height 30
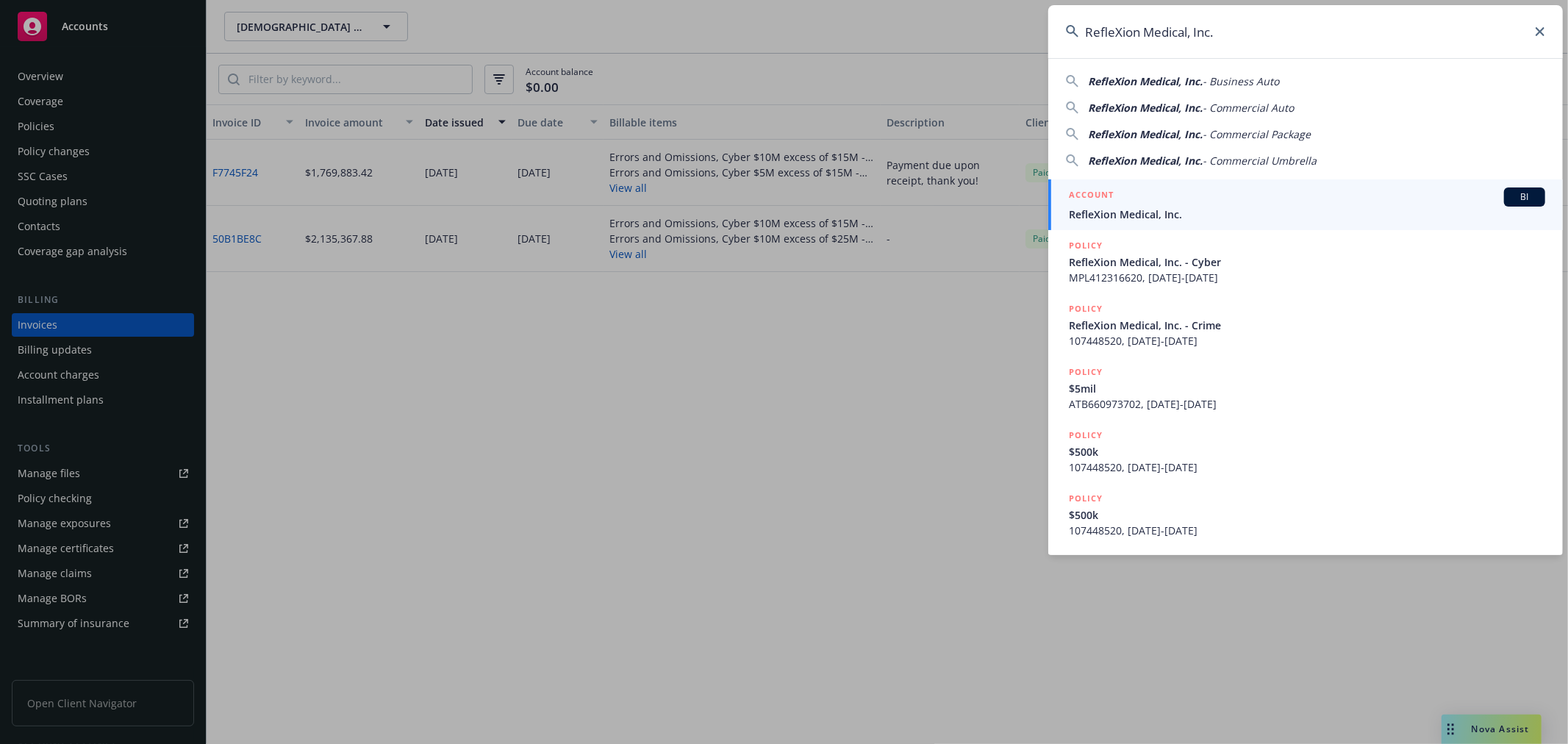
type input "RefleXion Medical, Inc."
click at [1215, 204] on div "ACCOUNT BI" at bounding box center [1307, 197] width 476 height 20
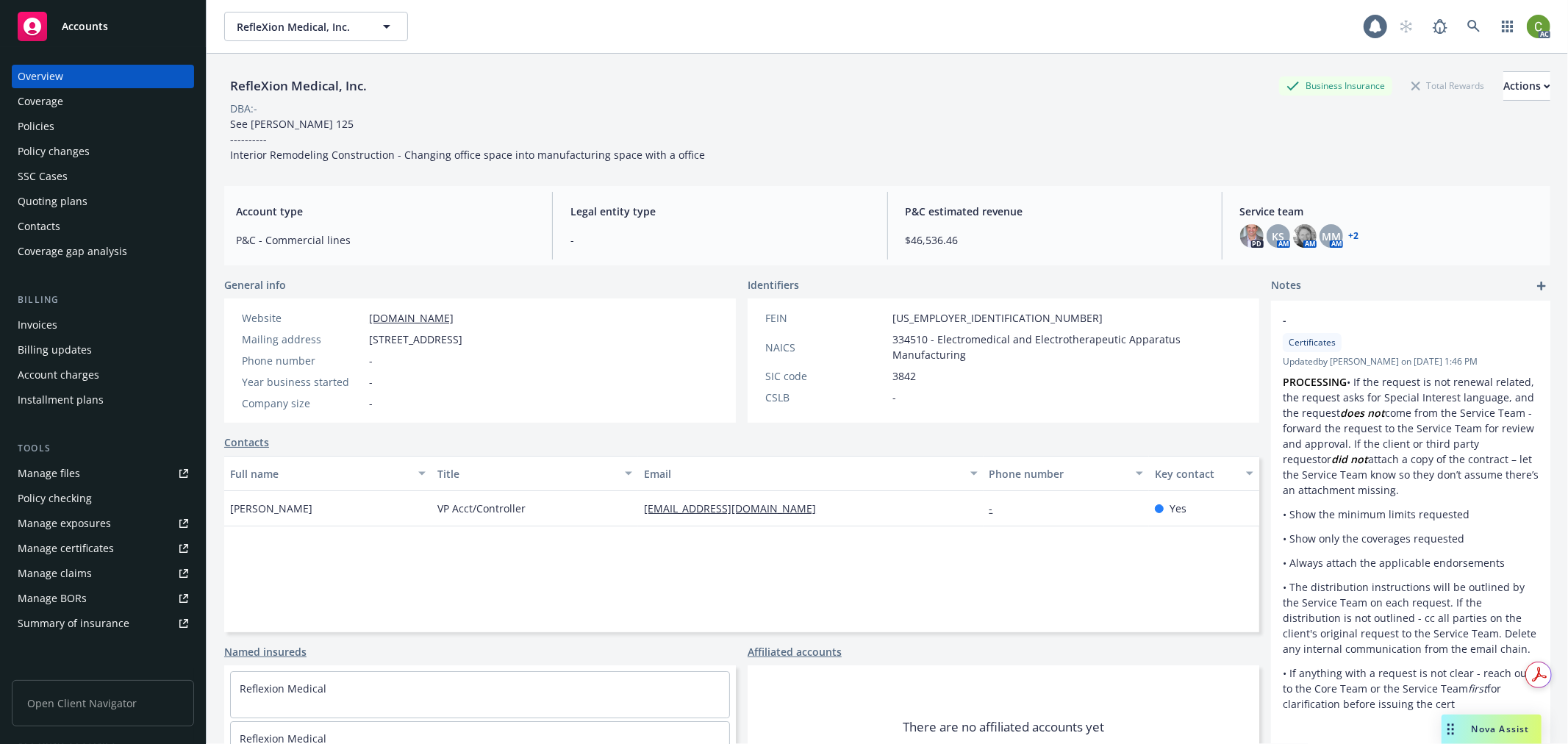
click at [33, 326] on div "Invoices" at bounding box center [37, 325] width 40 height 23
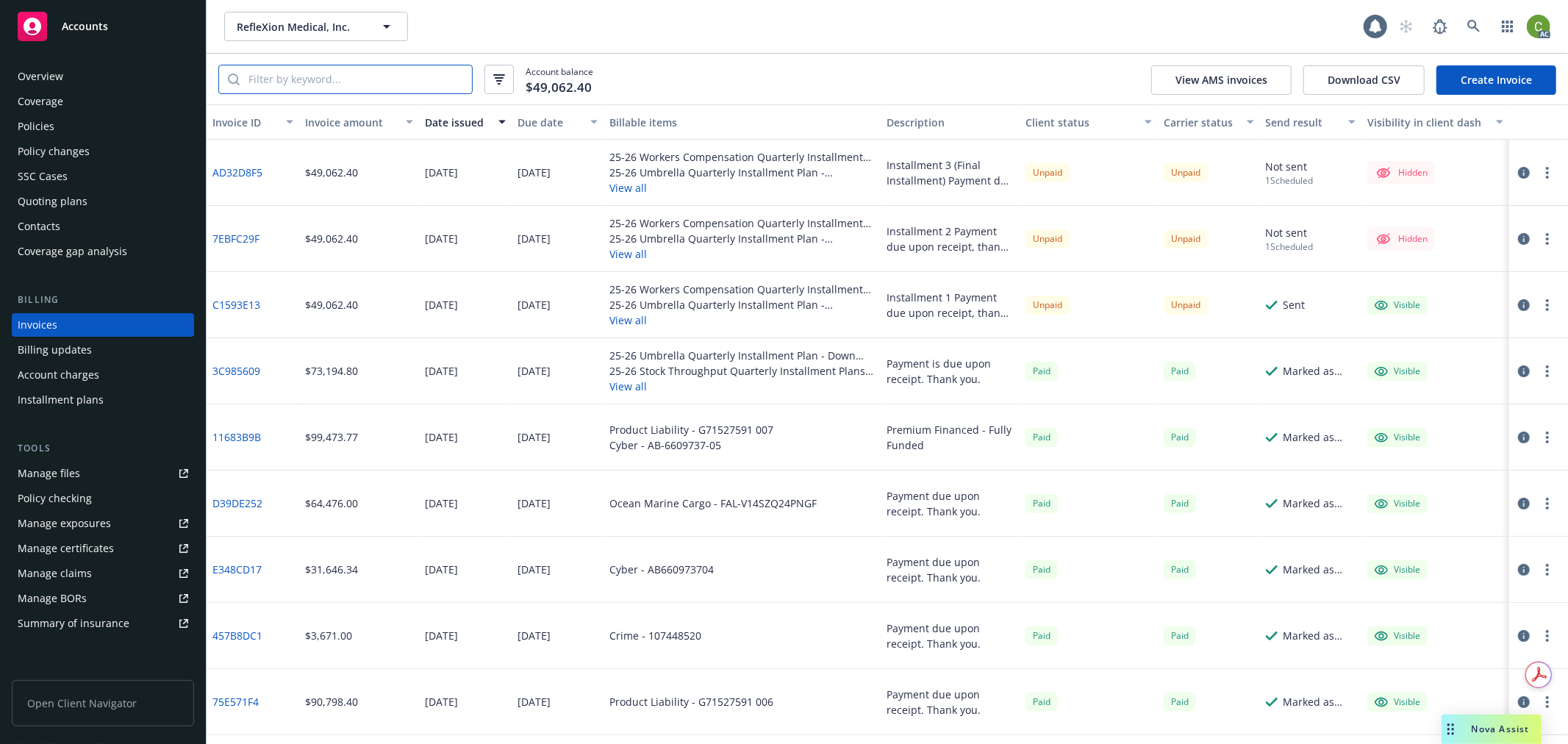
click at [329, 86] on input "search" at bounding box center [356, 79] width 232 height 28
paste input "G71527591 007"
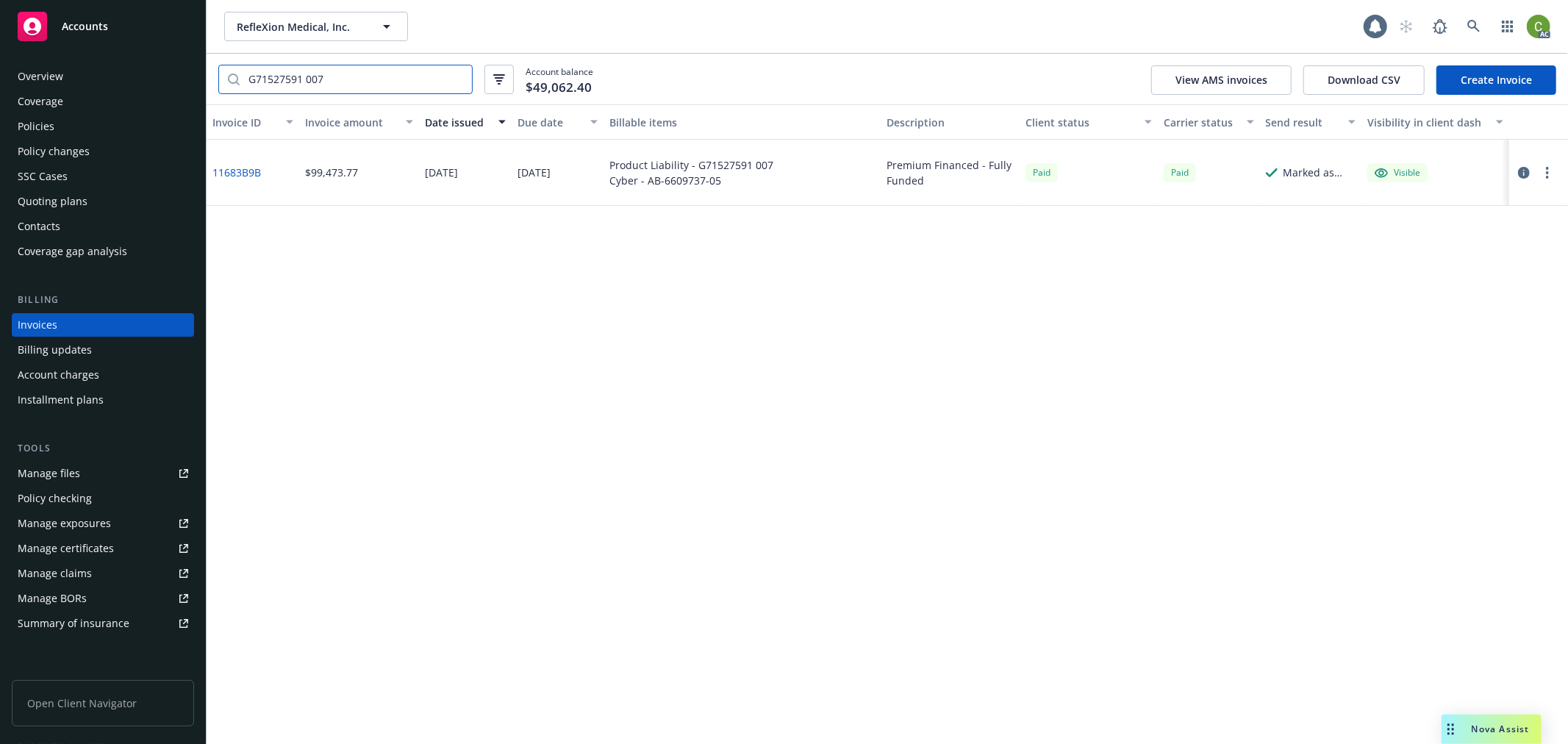
type input "G71527591 007"
click at [239, 171] on link "11683B9B" at bounding box center [237, 172] width 48 height 16
click at [1469, 28] on icon at bounding box center [1473, 26] width 13 height 13
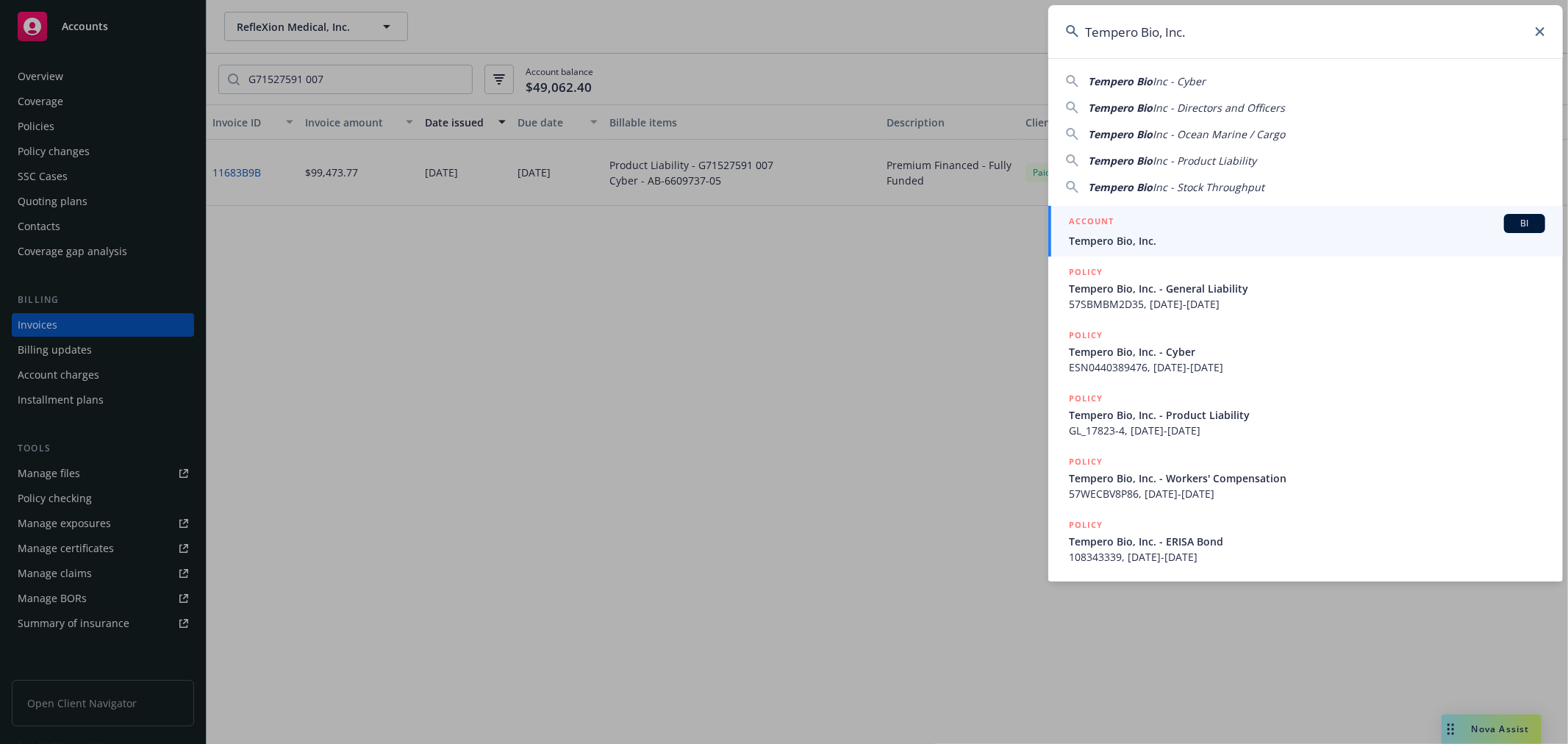
type input "Tempero Bio, Inc."
click at [1114, 229] on div "ACCOUNT BI" at bounding box center [1307, 223] width 476 height 20
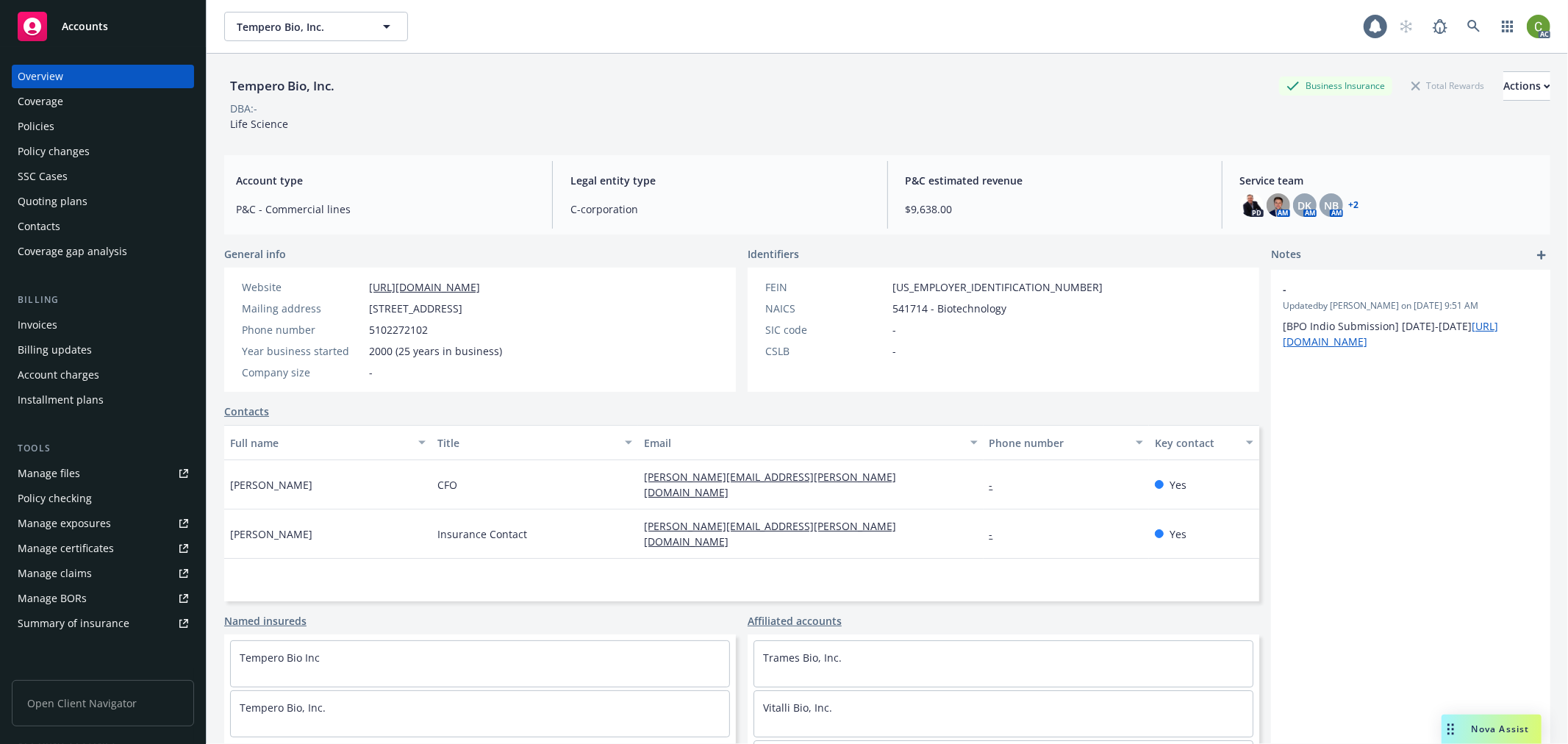
click at [85, 333] on div "Invoices" at bounding box center [102, 325] width 170 height 23
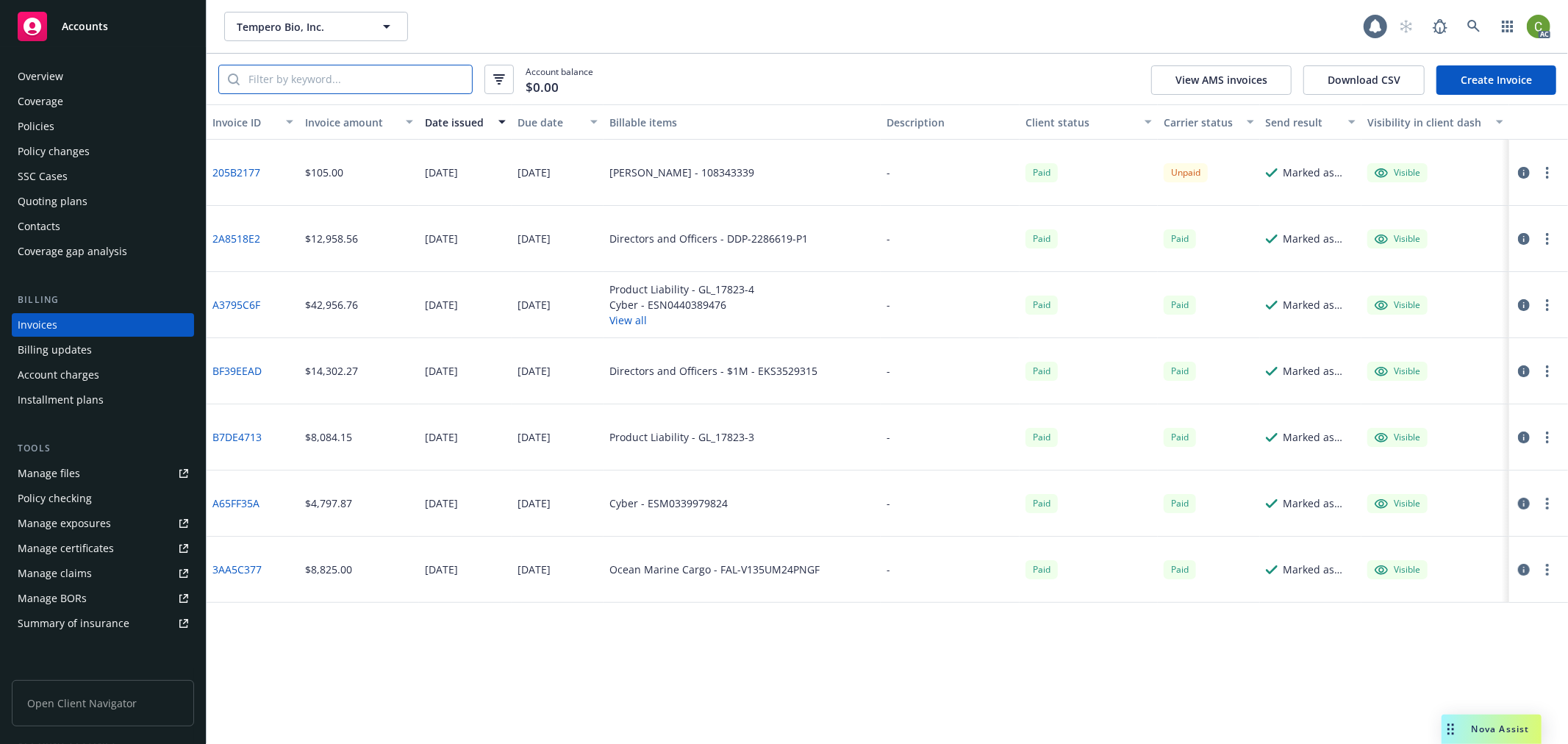
click at [344, 77] on input "search" at bounding box center [356, 79] width 232 height 28
paste input "GL_17823-4"
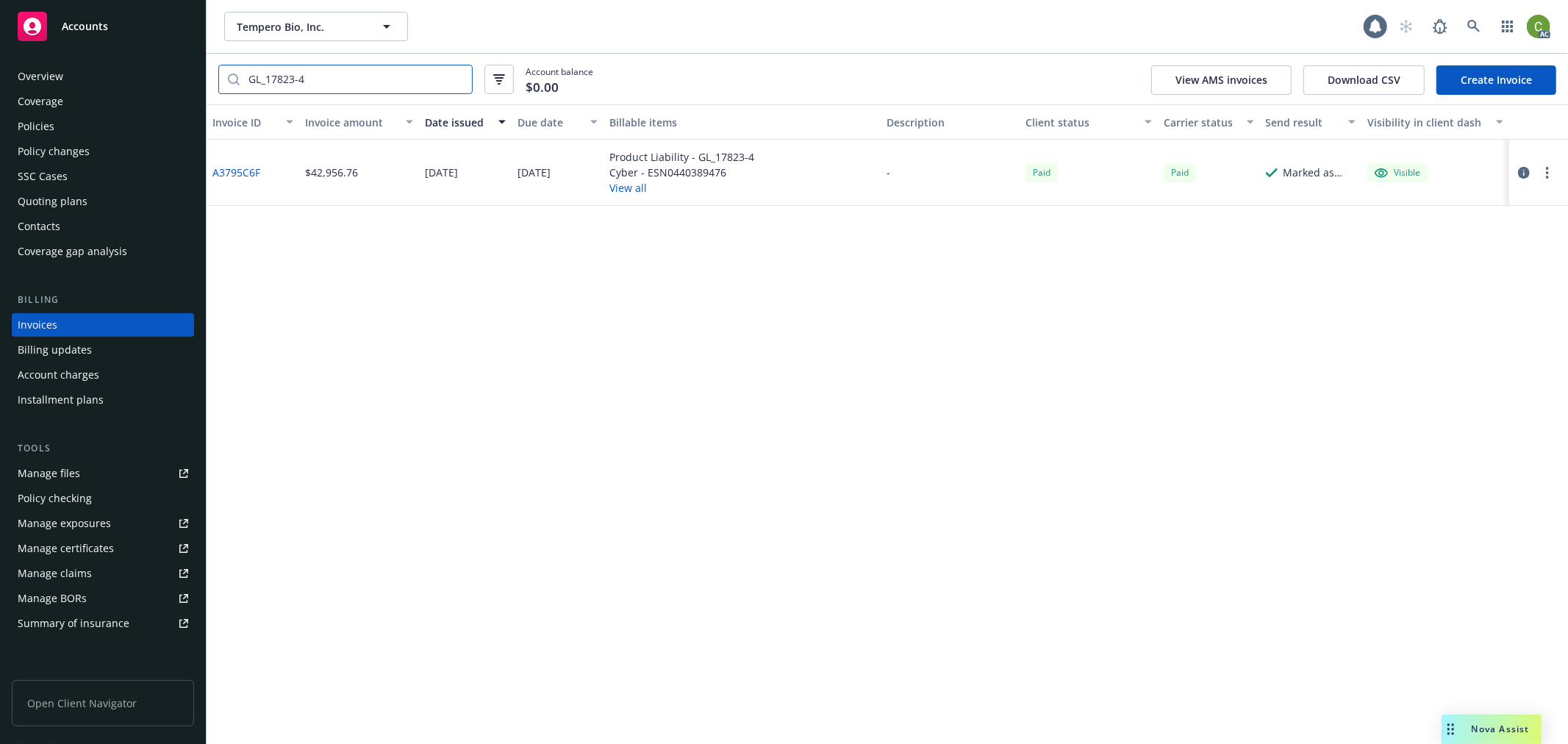
type input "GL_17823-4"
click at [244, 174] on link "A3795C6F" at bounding box center [236, 172] width 47 height 16
click at [1476, 30] on icon at bounding box center [1472, 25] width 12 height 12
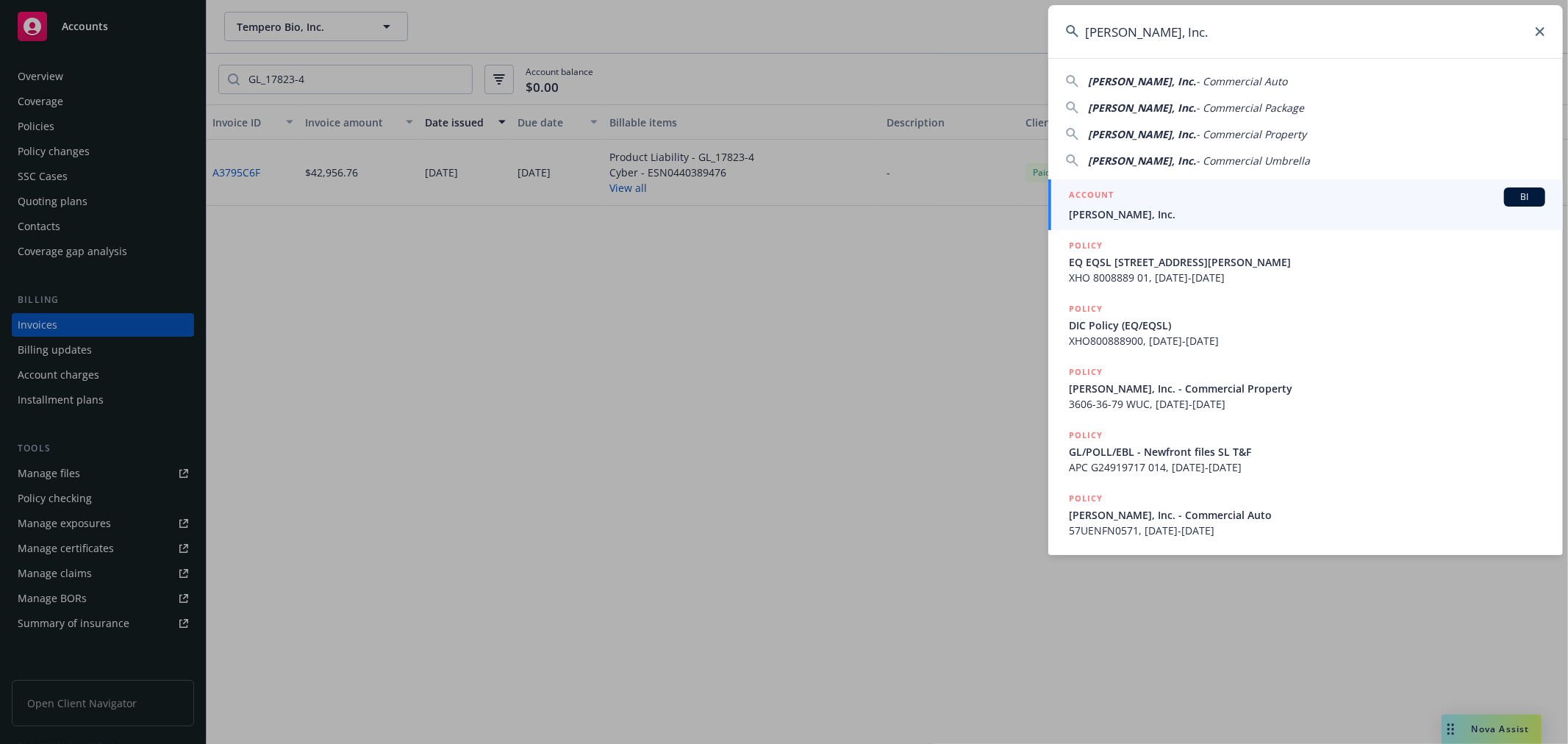
type input "[PERSON_NAME], Inc."
click at [1195, 196] on div "ACCOUNT BI" at bounding box center [1307, 197] width 476 height 20
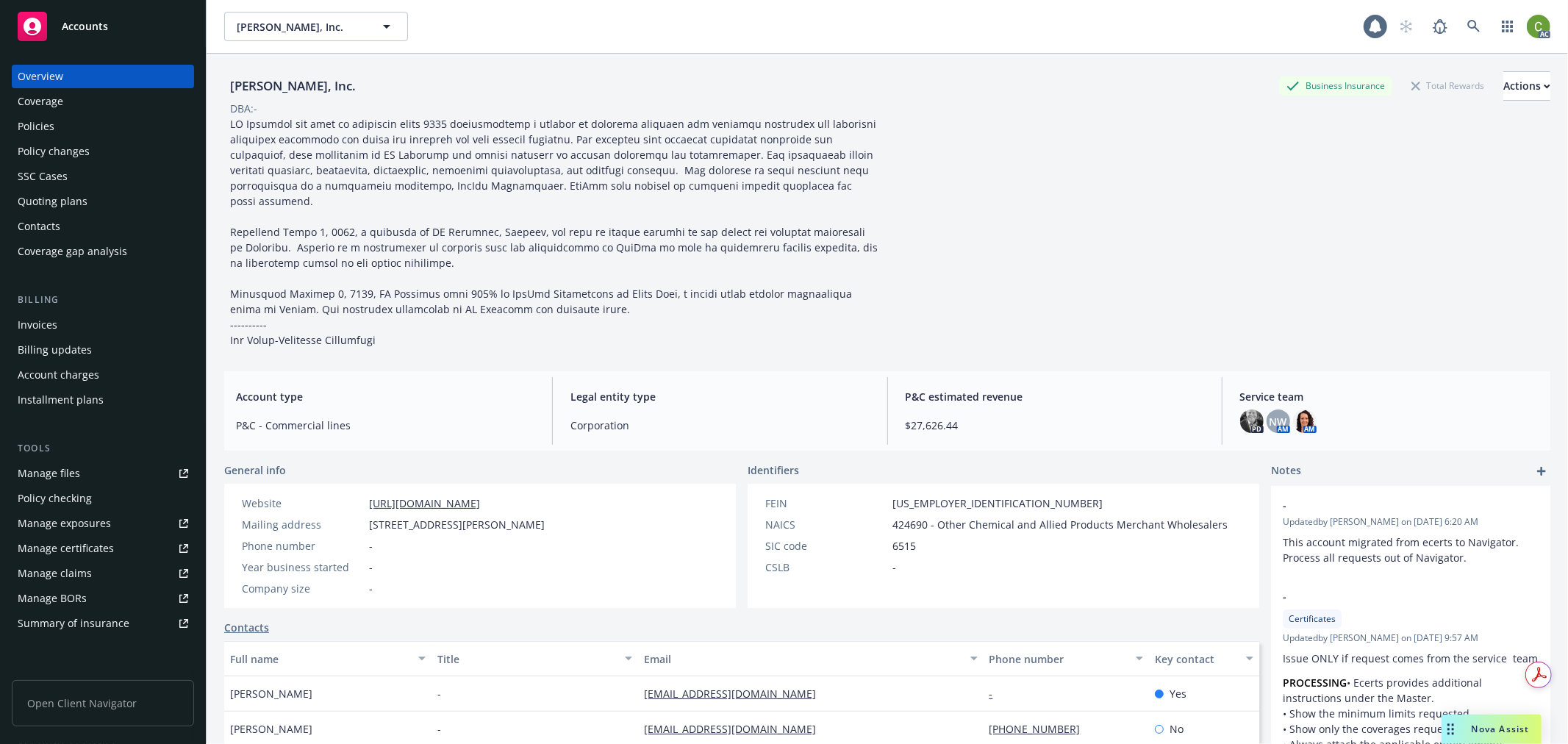
click at [64, 318] on div "Invoices" at bounding box center [102, 325] width 170 height 23
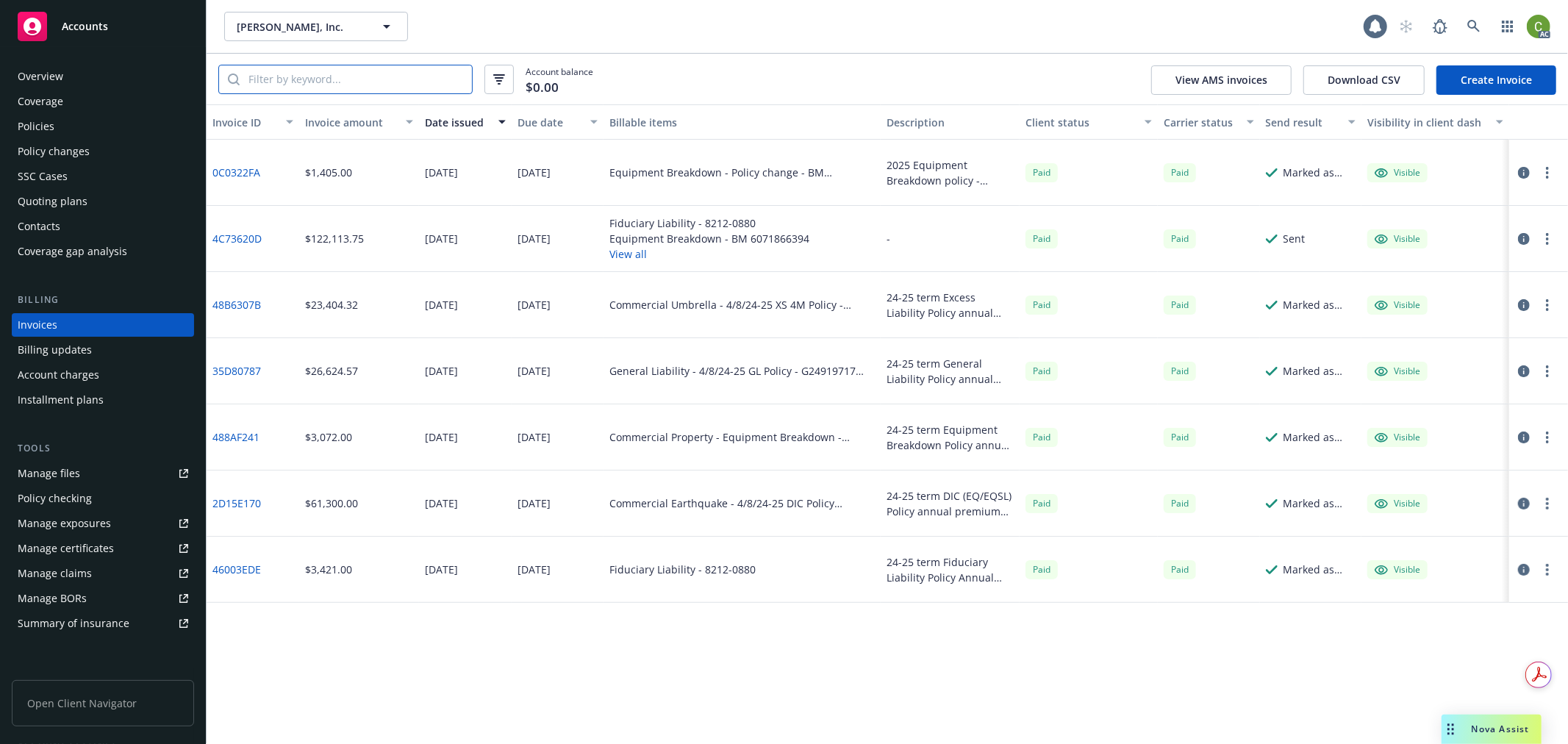
click at [387, 83] on input "search" at bounding box center [356, 79] width 232 height 28
paste input "APC G24919717 014"
type input "APC G24919717 014"
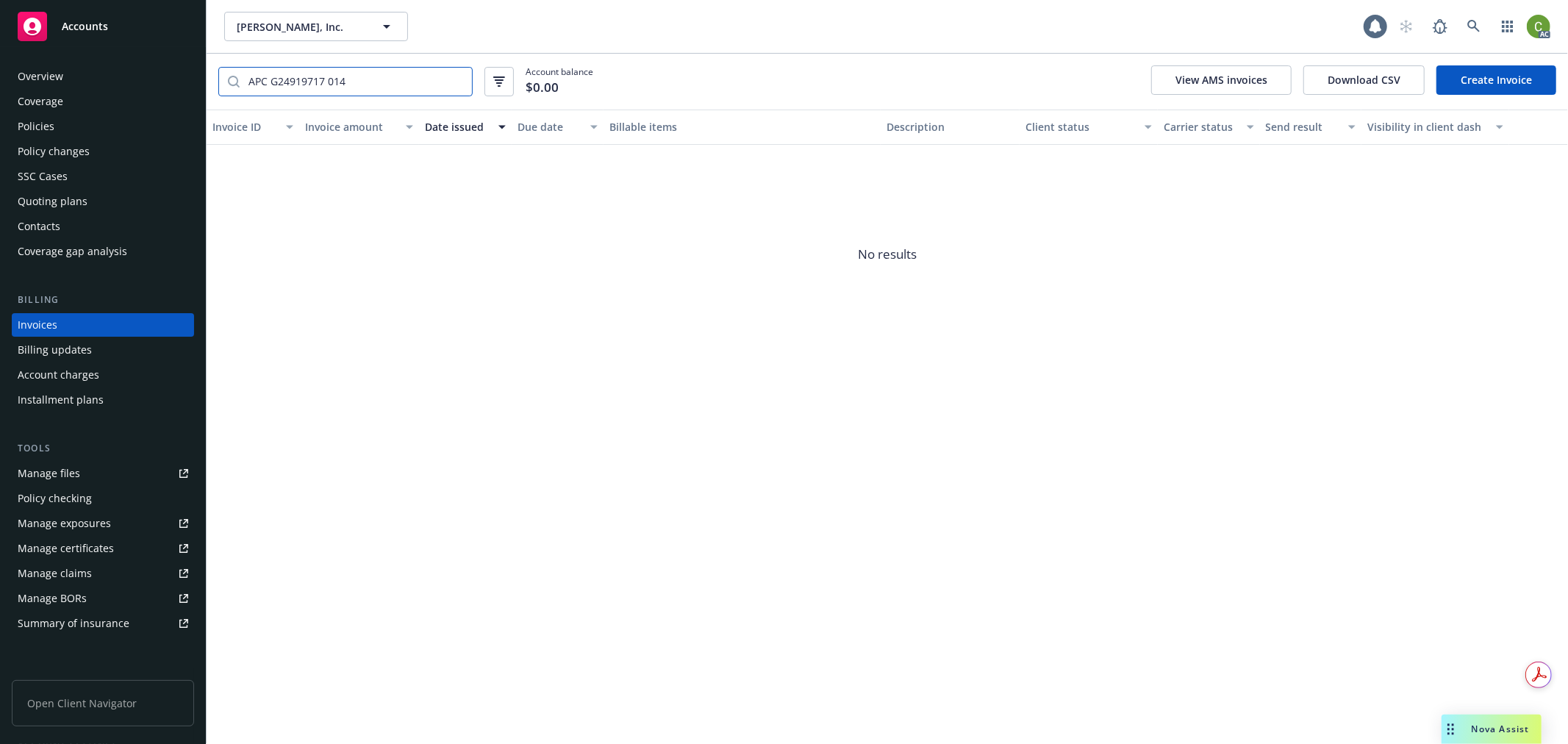
click at [455, 81] on input "APC G24919717 014" at bounding box center [356, 82] width 232 height 28
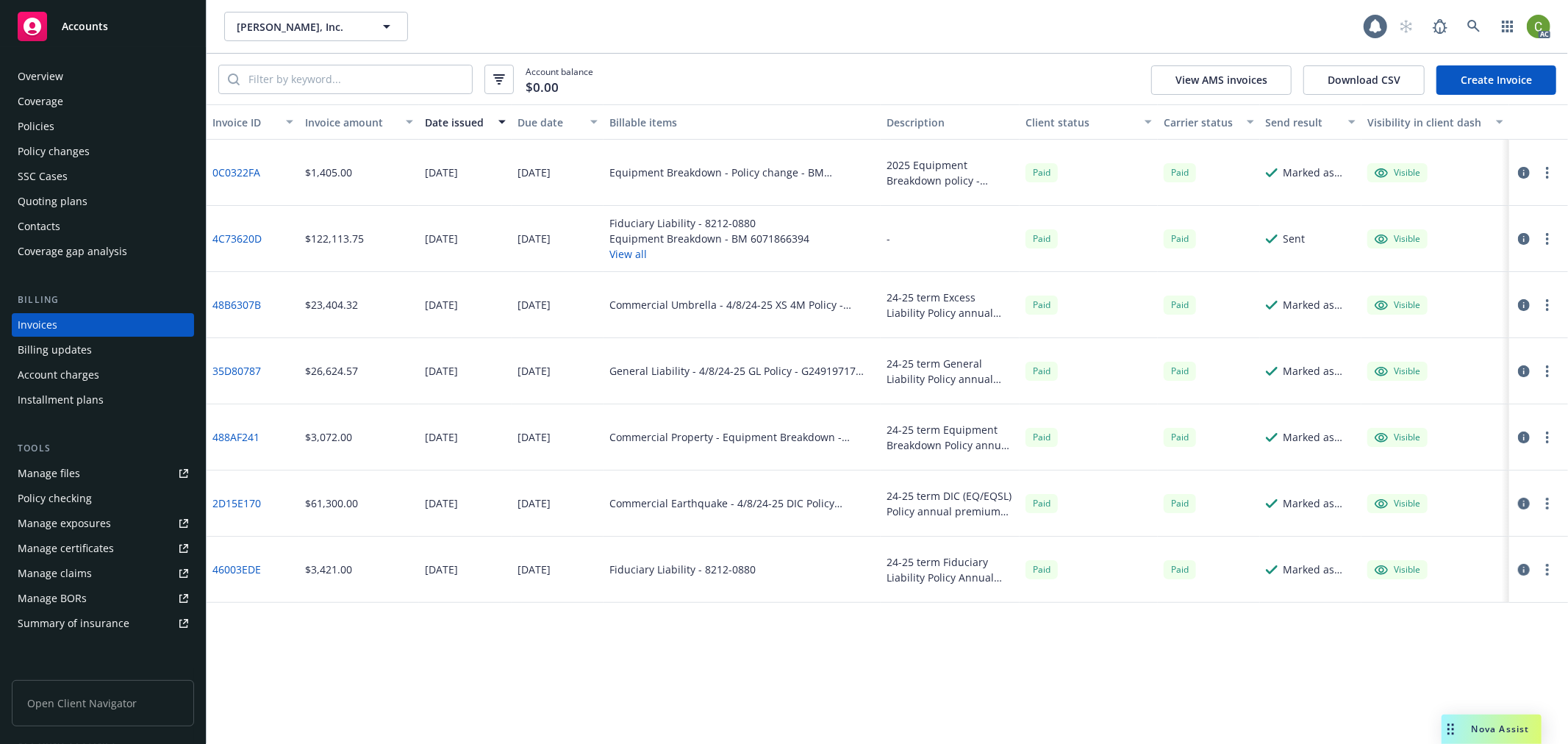
click at [236, 370] on link "35D80787" at bounding box center [237, 371] width 48 height 16
click at [236, 231] on link "4C73620D" at bounding box center [237, 238] width 49 height 16
click at [86, 135] on div "Policies" at bounding box center [102, 126] width 170 height 23
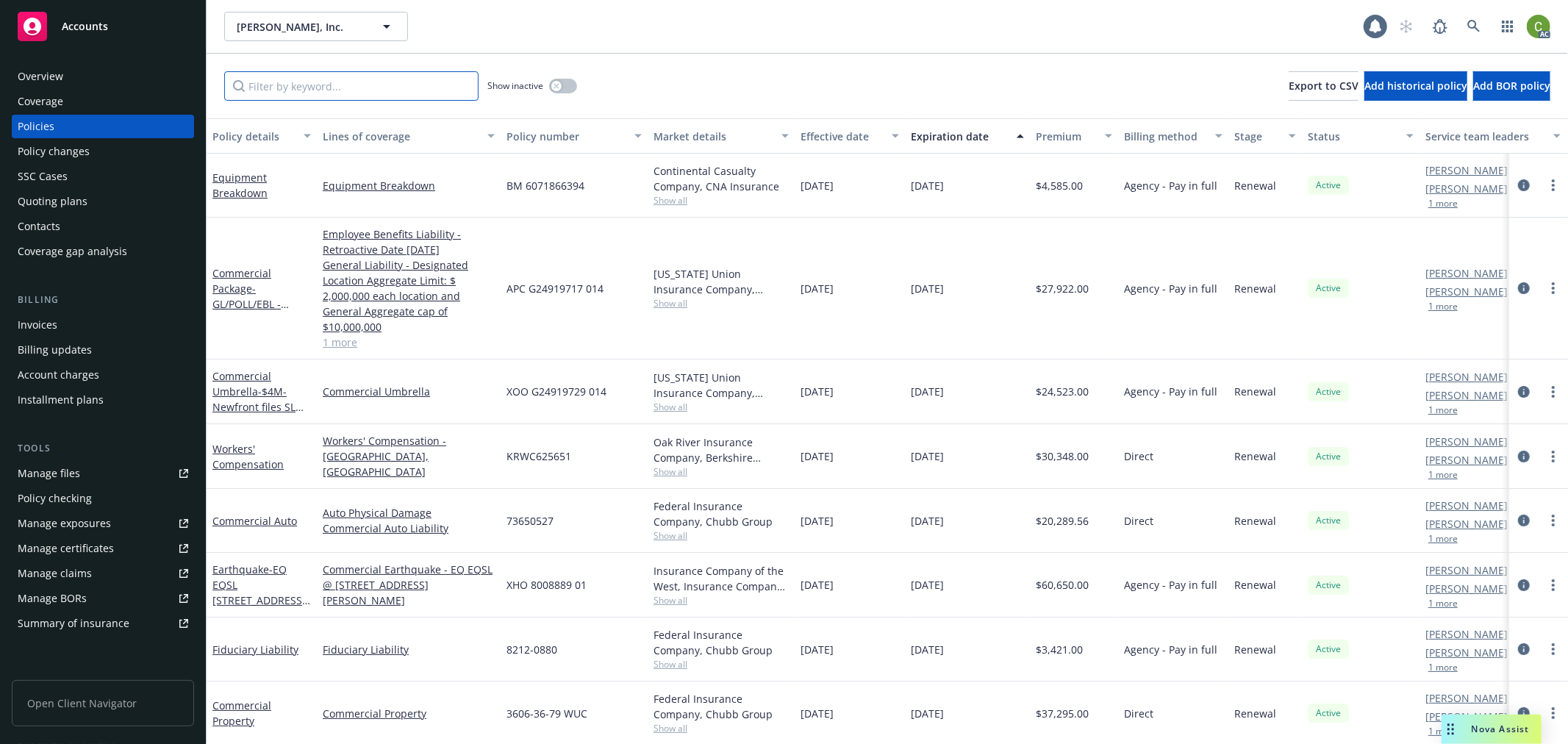
click at [416, 91] on input "Filter by keyword..." at bounding box center [351, 86] width 255 height 30
paste input "G24919717"
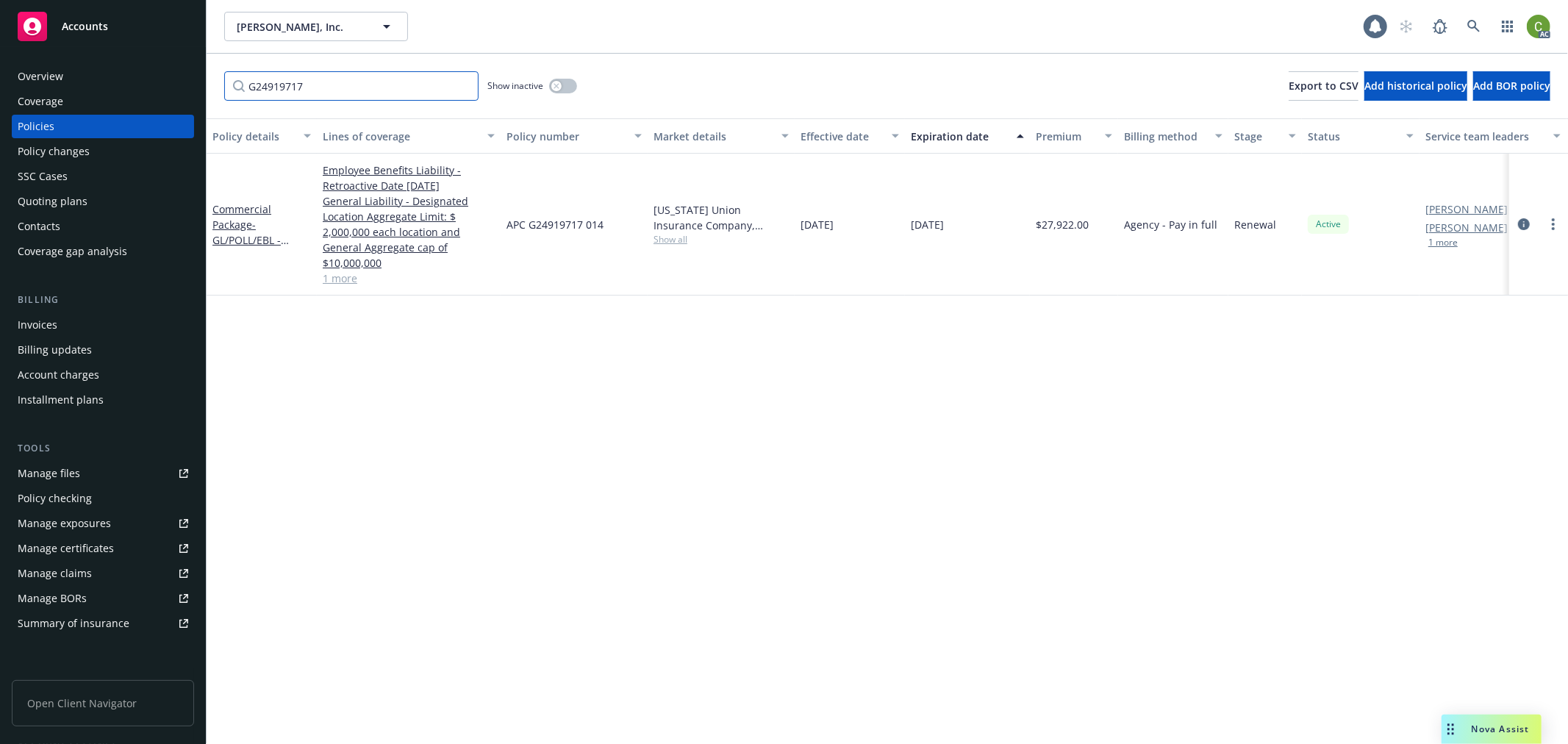
type input "G24919717"
drag, startPoint x: 502, startPoint y: 247, endPoint x: 615, endPoint y: 252, distance: 113.1
click at [608, 251] on div "APC G24919717 014" at bounding box center [573, 224] width 147 height 142
copy span "APC G24919717 014"
click at [1522, 225] on icon "circleInformation" at bounding box center [1523, 224] width 12 height 12
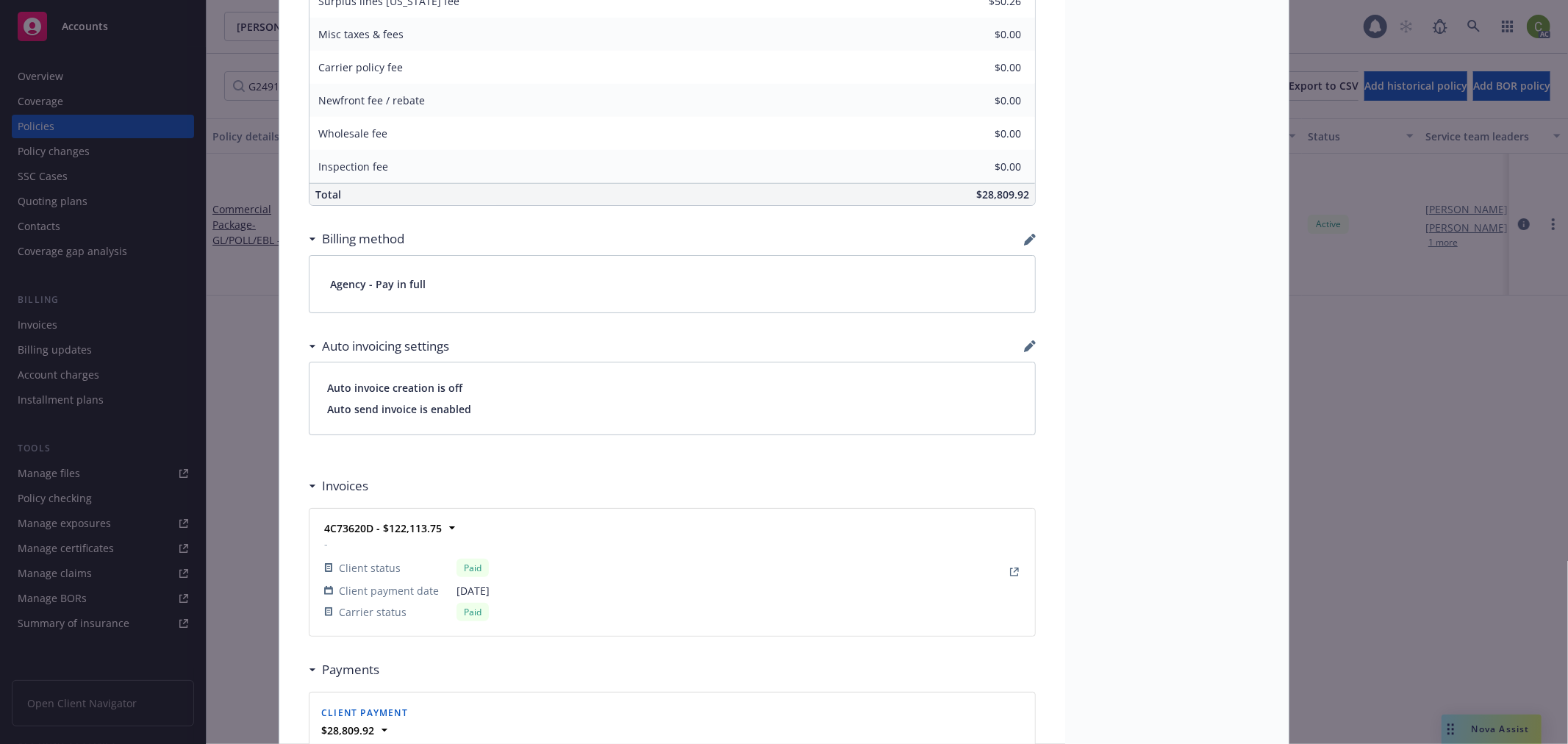
scroll to position [898, 0]
click at [342, 527] on strong "4C73620D - $122,113.75" at bounding box center [383, 526] width 118 height 14
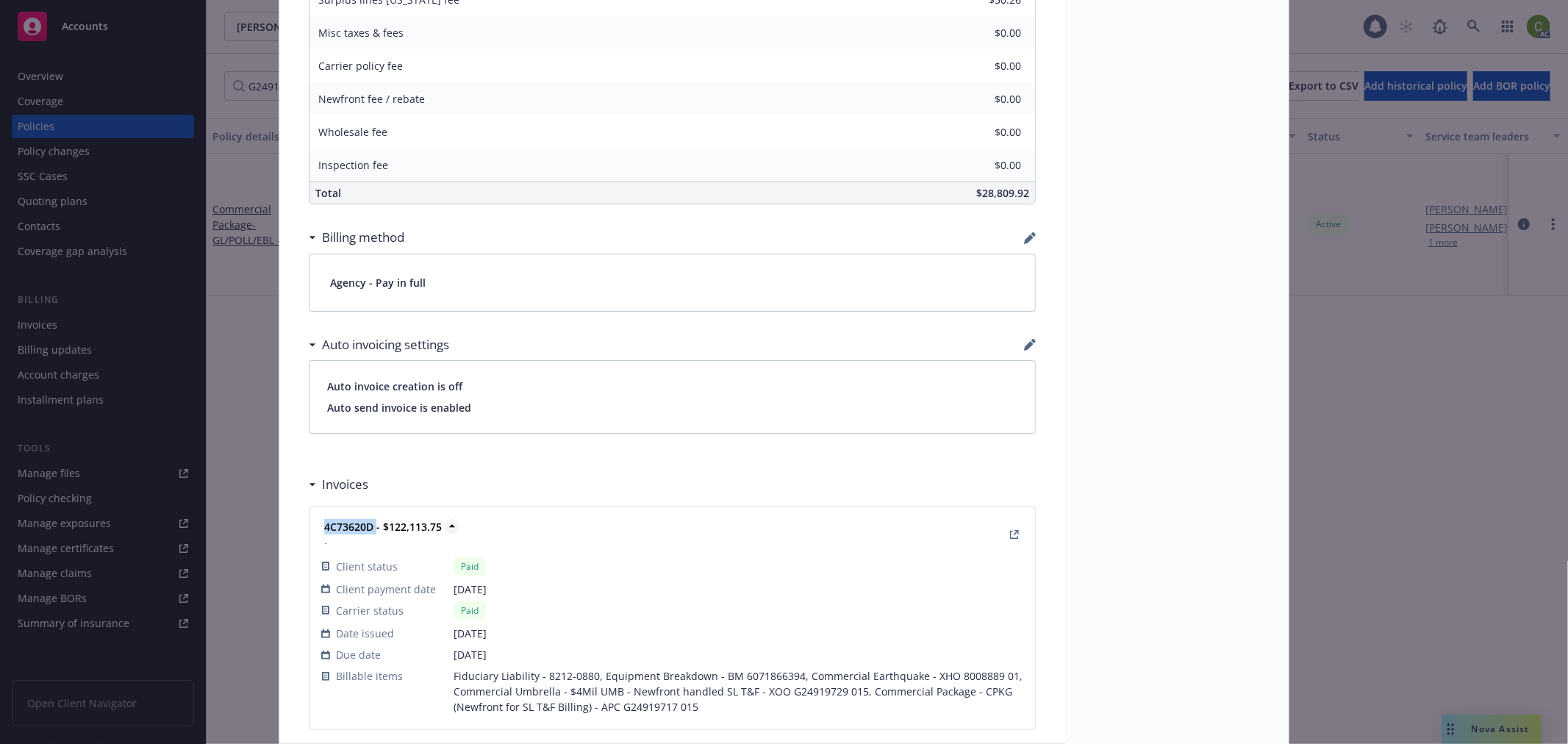
click at [342, 527] on strong "4C73620D - $122,113.75" at bounding box center [383, 526] width 118 height 14
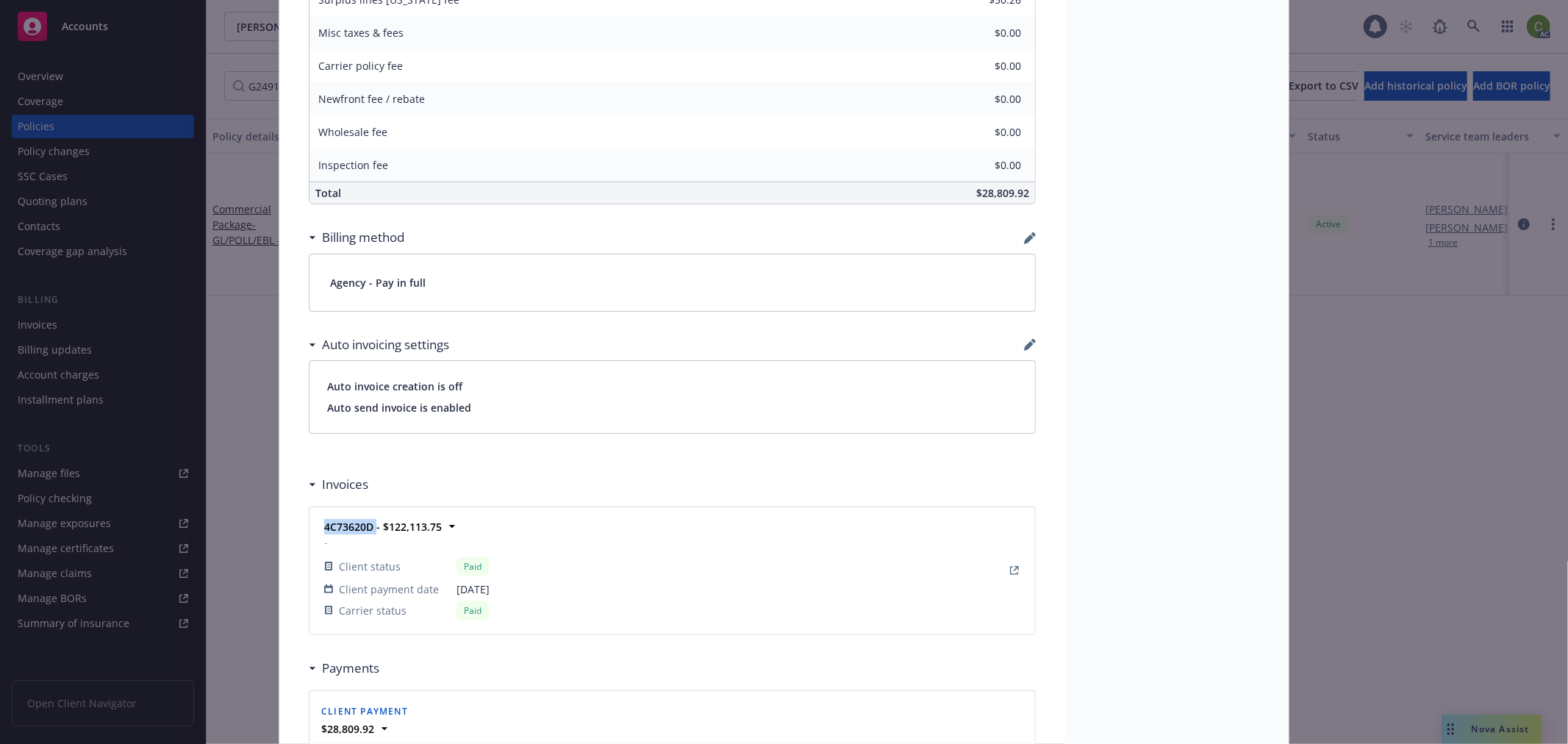
copy strong "4C73620D"
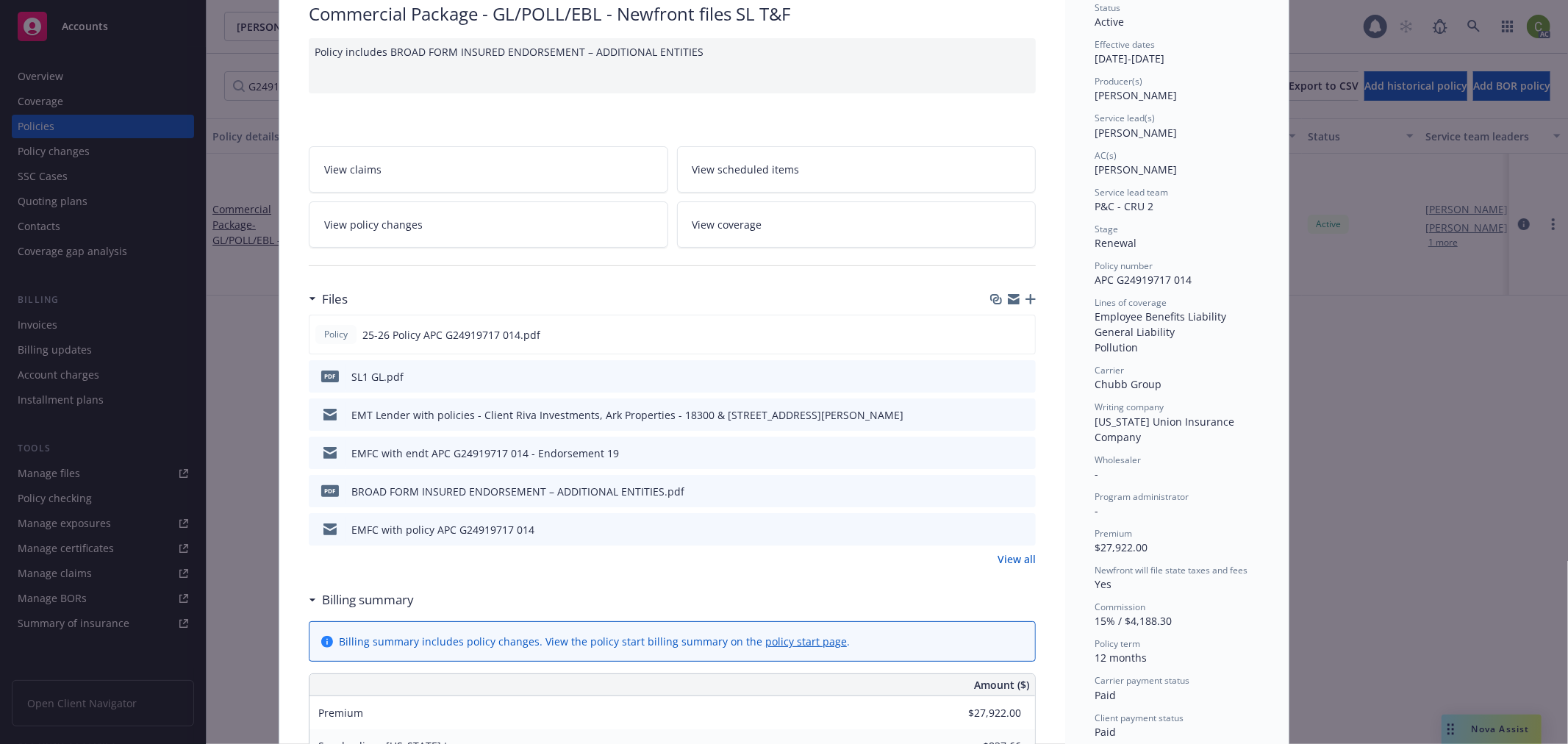
scroll to position [0, 0]
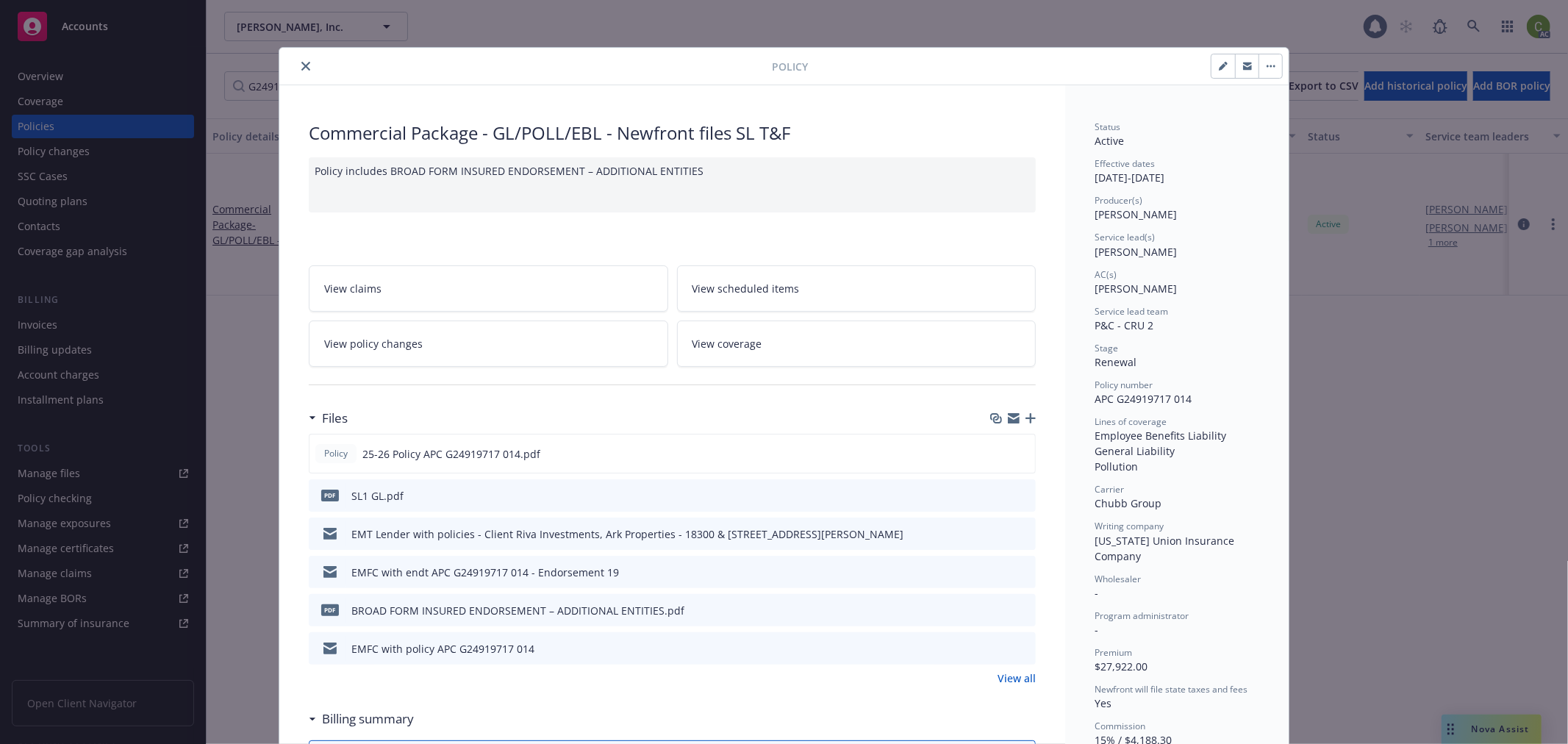
drag, startPoint x: 303, startPoint y: 62, endPoint x: 287, endPoint y: 116, distance: 56.3
click at [303, 62] on icon "close" at bounding box center [305, 65] width 8 height 8
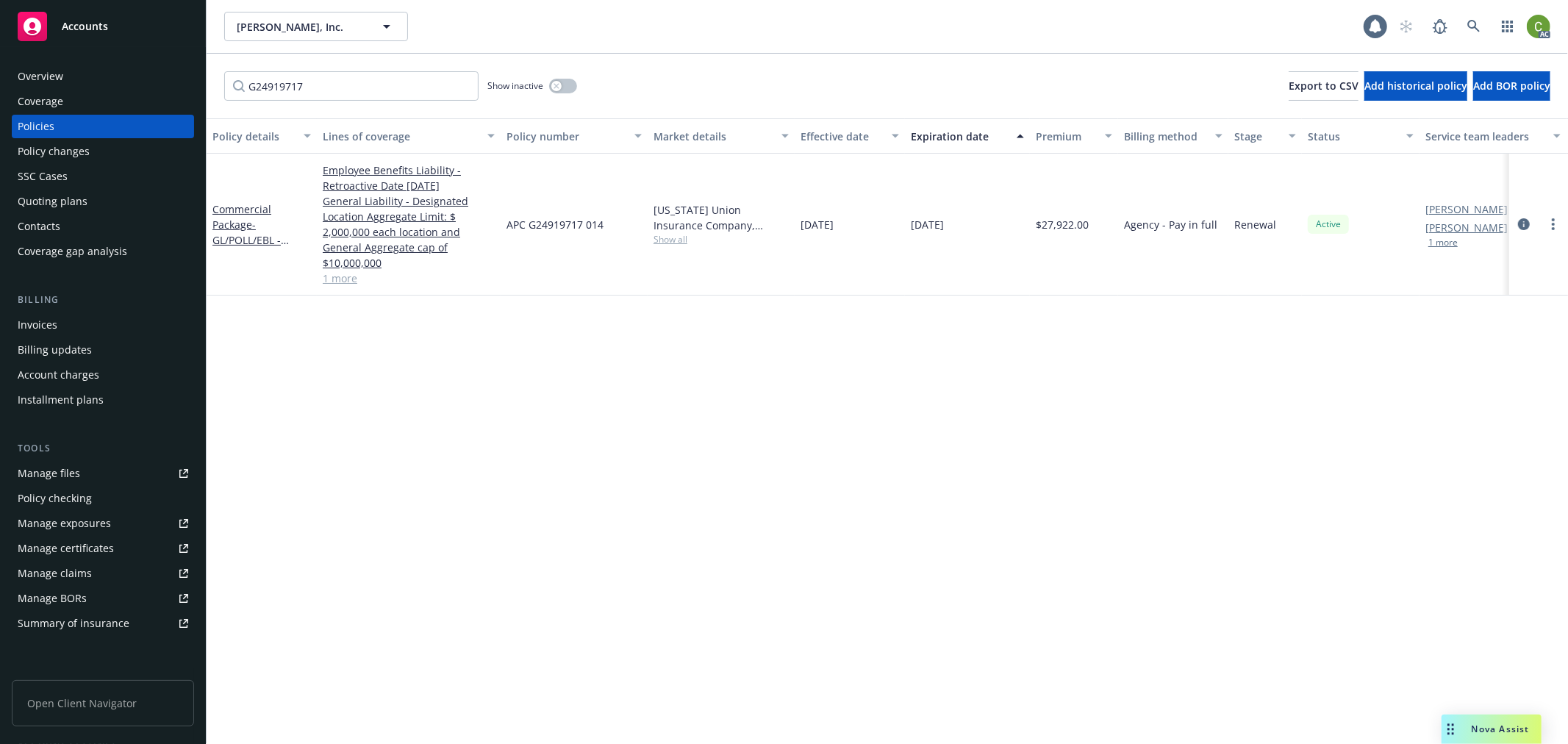
drag, startPoint x: 66, startPoint y: 332, endPoint x: 83, endPoint y: 326, distance: 18.0
click at [65, 329] on div "Invoices" at bounding box center [102, 325] width 170 height 23
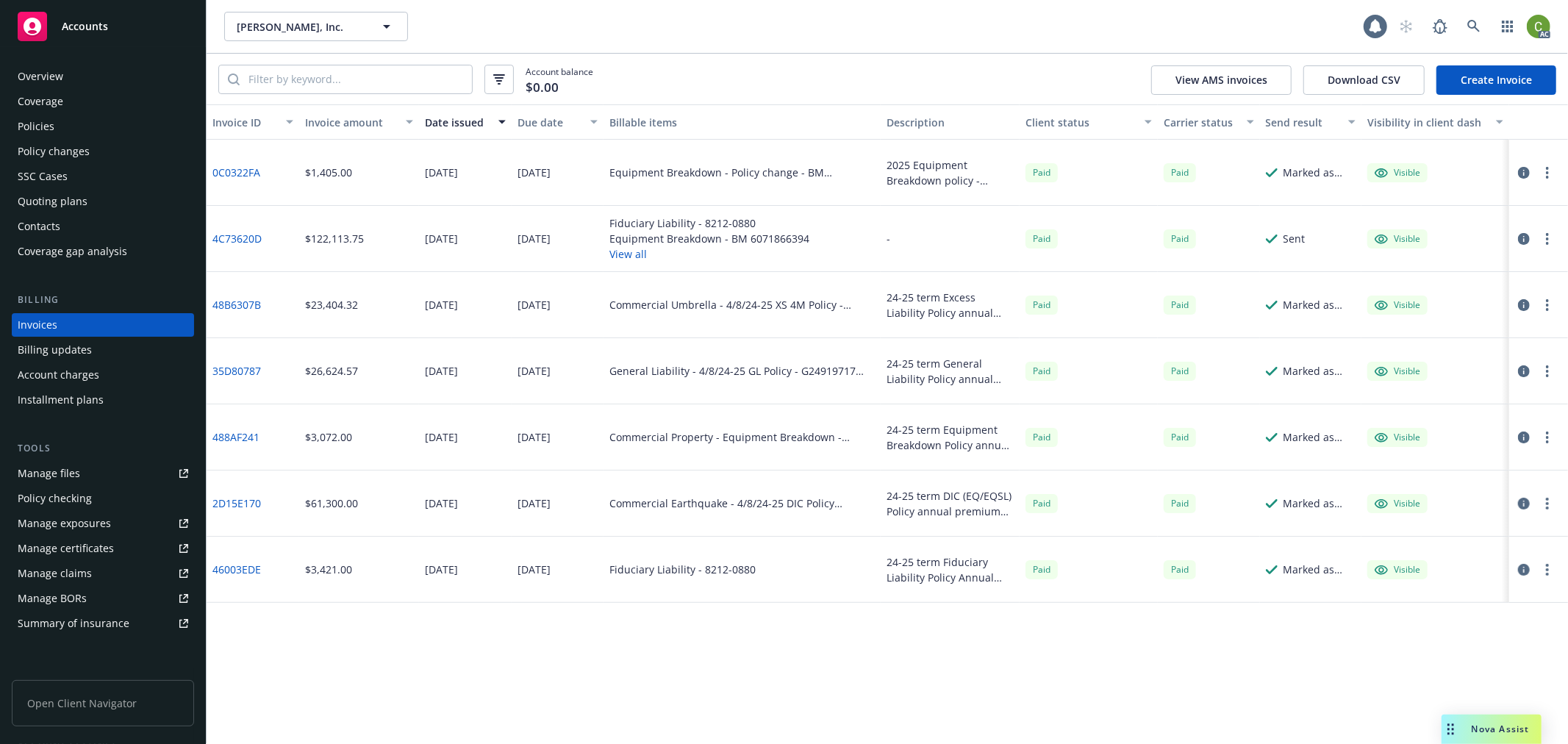
click at [233, 241] on link "4C73620D" at bounding box center [237, 238] width 49 height 16
click at [1473, 30] on icon at bounding box center [1473, 26] width 13 height 13
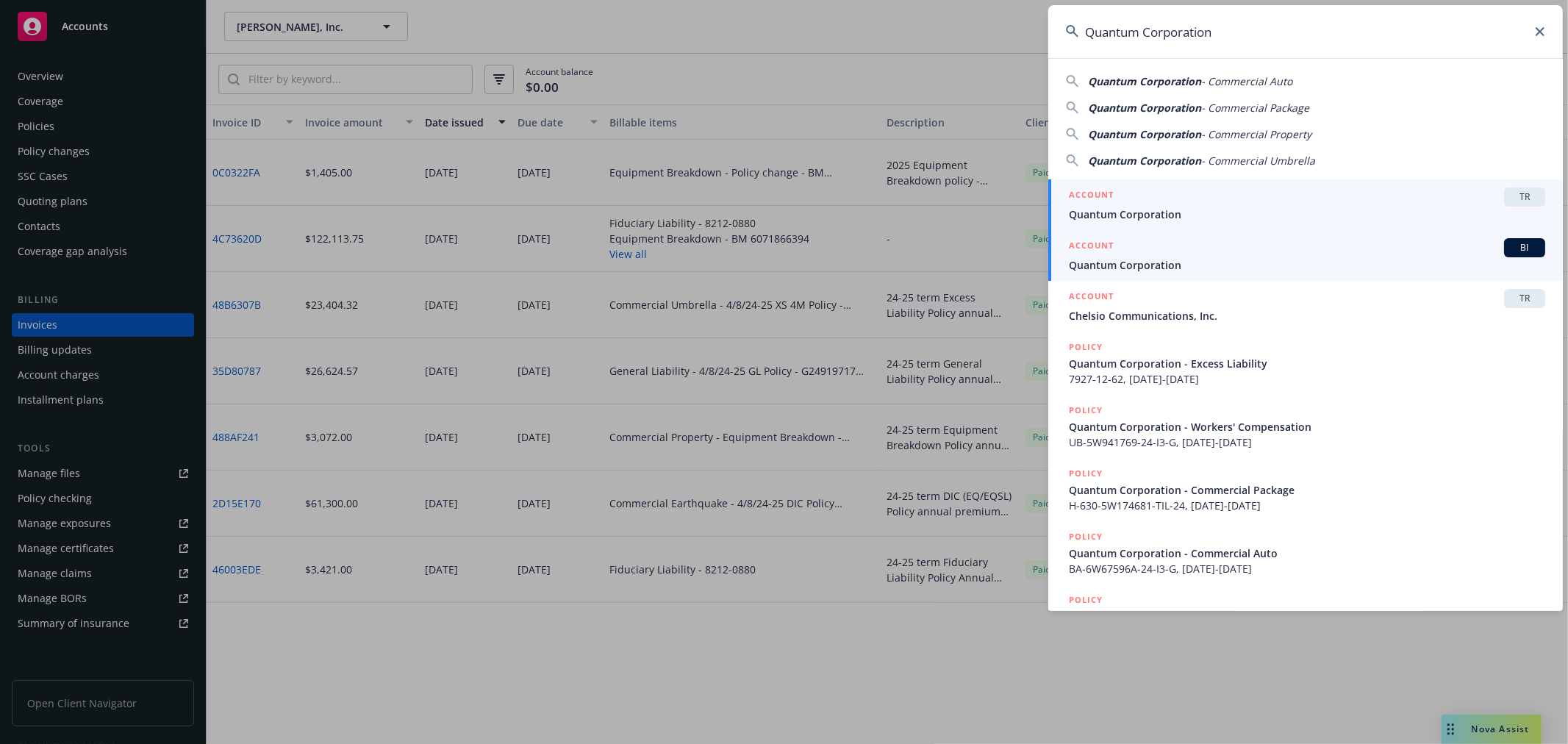
type input "Quantum Corporation"
drag, startPoint x: 1114, startPoint y: 270, endPoint x: 265, endPoint y: 275, distance: 849.0
click at [1113, 272] on link "ACCOUNT BI Quantum Corporation" at bounding box center [1306, 255] width 515 height 51
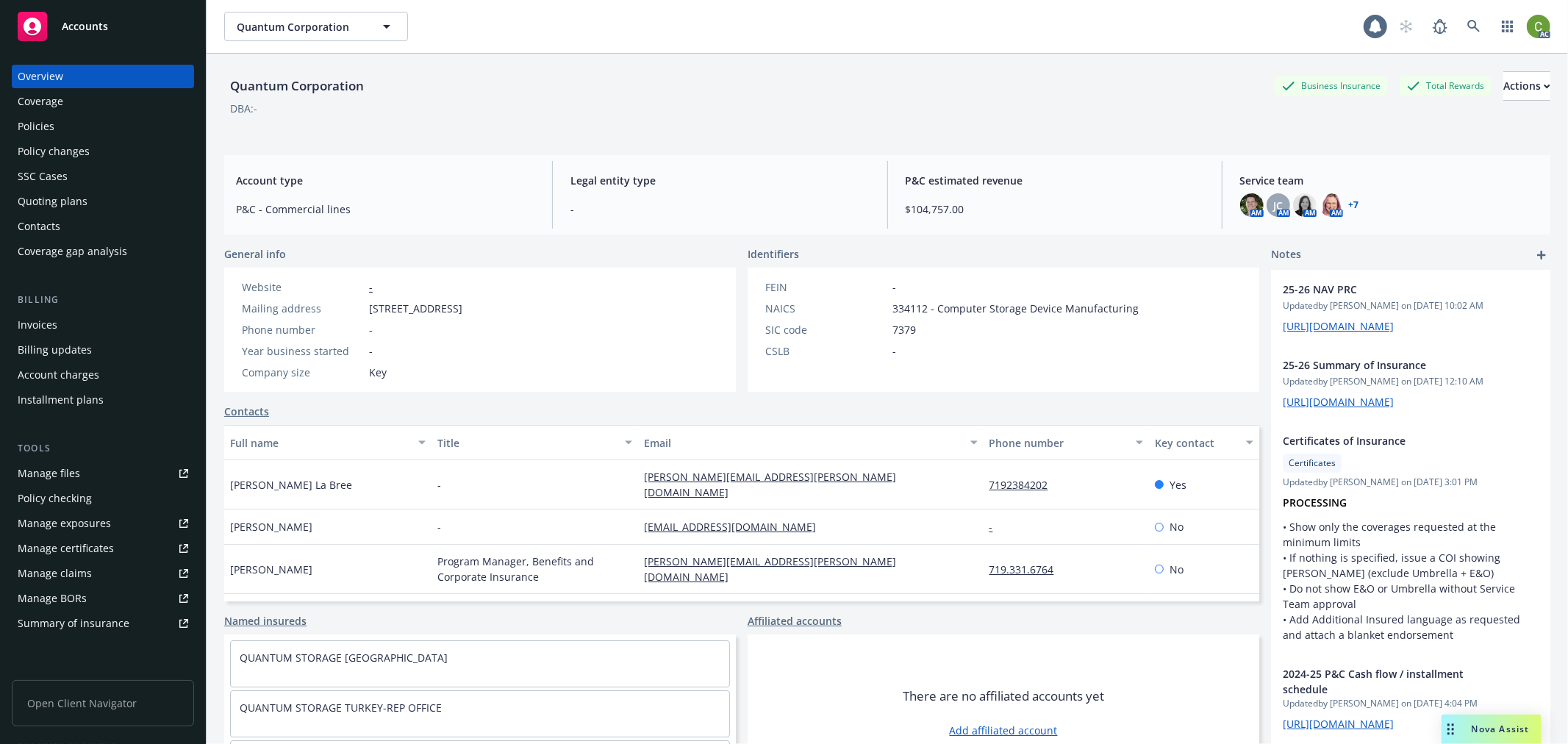
click at [45, 322] on div "Invoices" at bounding box center [37, 325] width 40 height 23
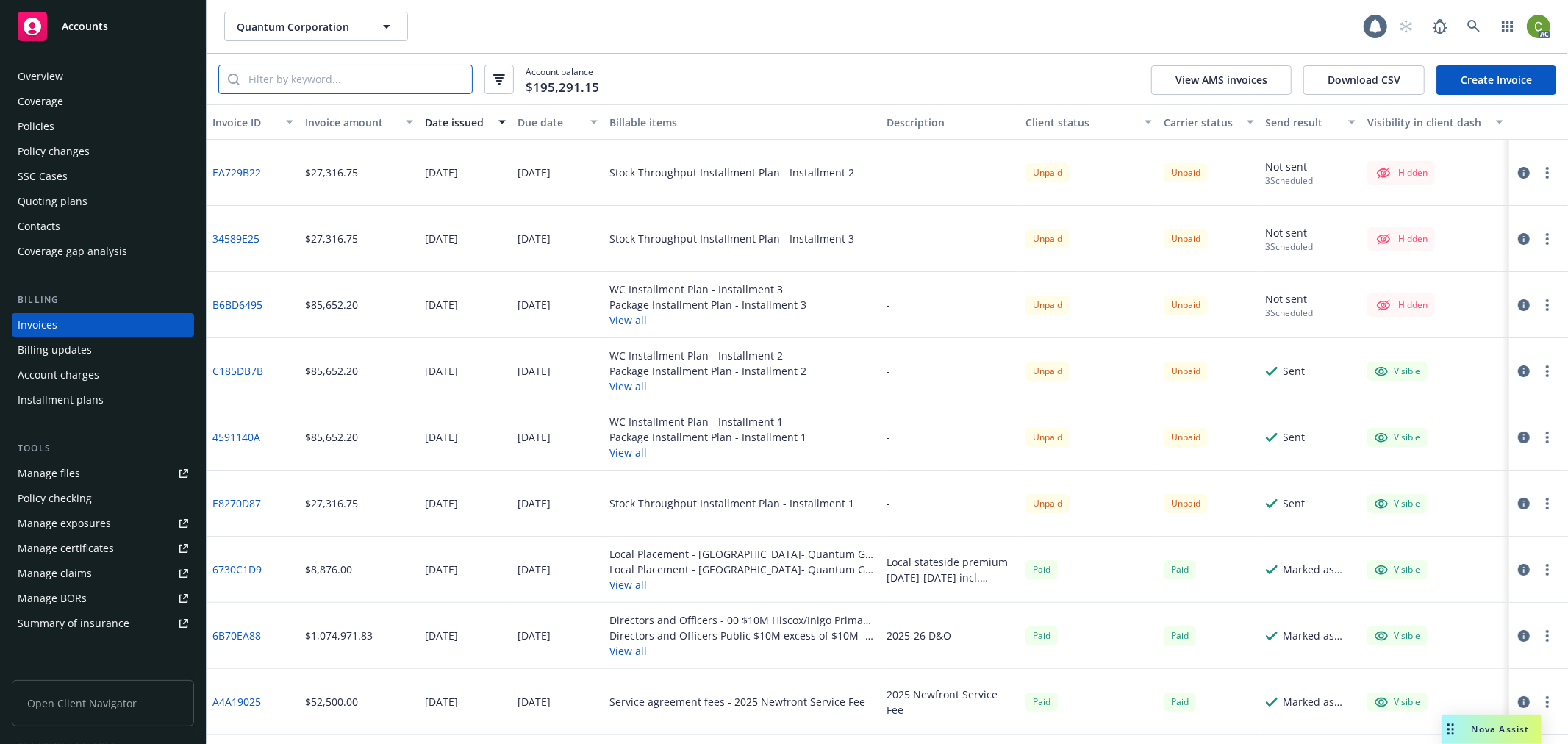
drag, startPoint x: 295, startPoint y: 70, endPoint x: 341, endPoint y: 113, distance: 63.0
click at [301, 76] on input "search" at bounding box center [356, 79] width 232 height 28
paste input "EOBOAC87SP001"
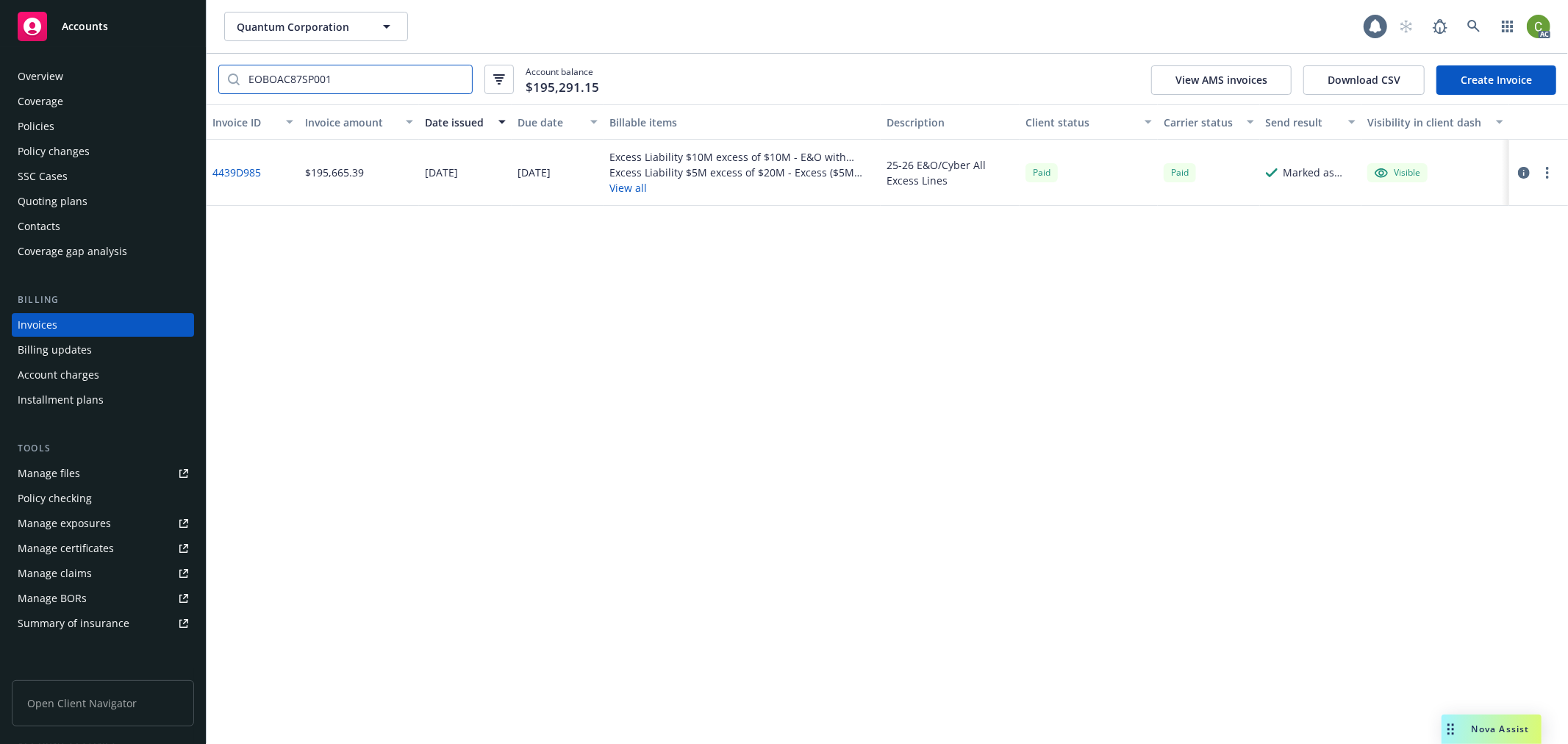
type input "EOBOAC87SP001"
click at [236, 166] on link "4439D985" at bounding box center [237, 172] width 48 height 16
drag, startPoint x: 1479, startPoint y: 27, endPoint x: 1467, endPoint y: 67, distance: 41.8
click at [1480, 41] on div "Quantum Corporation Quantum Corporation 1 AC" at bounding box center [887, 26] width 1361 height 53
click at [1472, 24] on icon at bounding box center [1473, 26] width 13 height 13
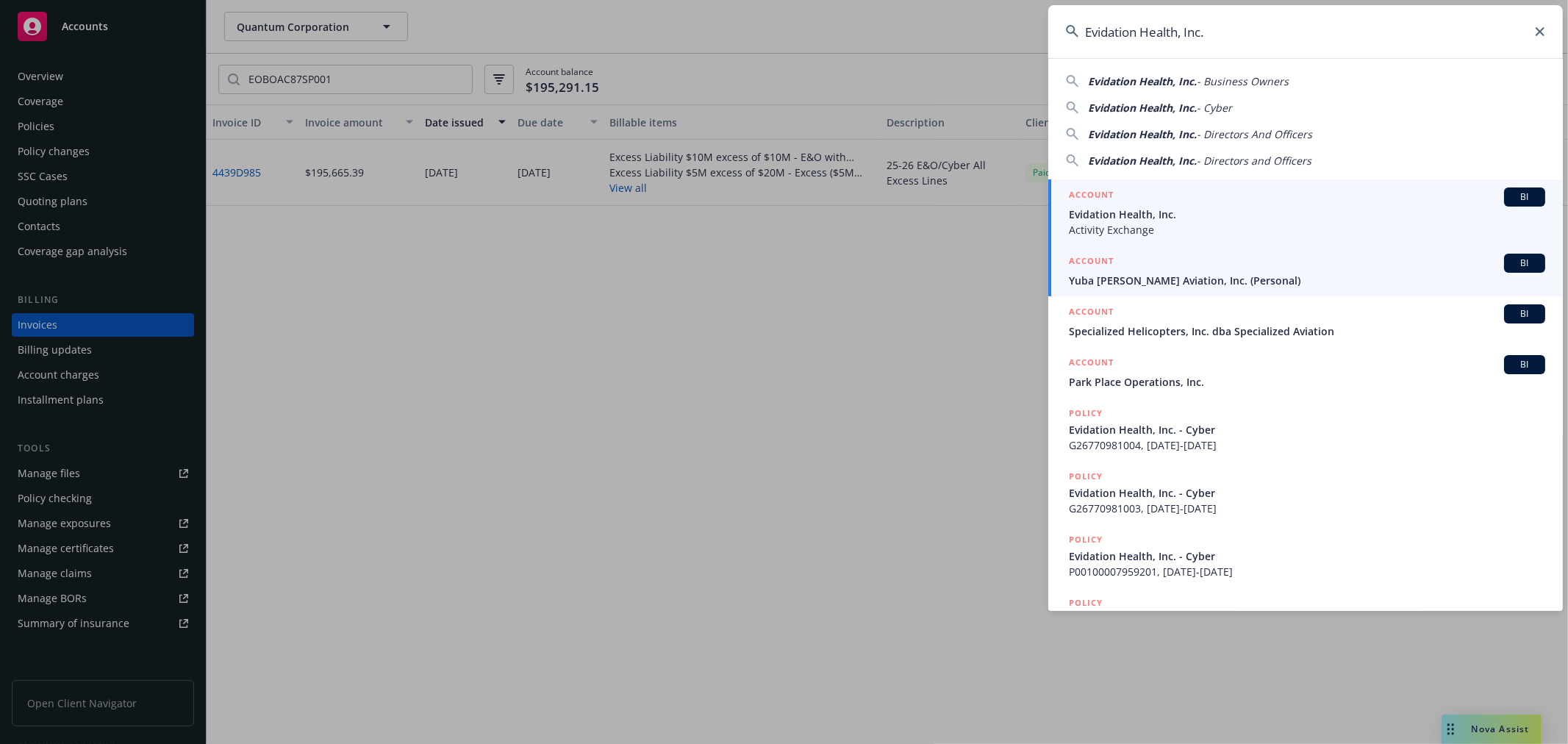
type input "Evidation Health, Inc."
click at [1165, 203] on div "ACCOUNT BI" at bounding box center [1307, 197] width 476 height 20
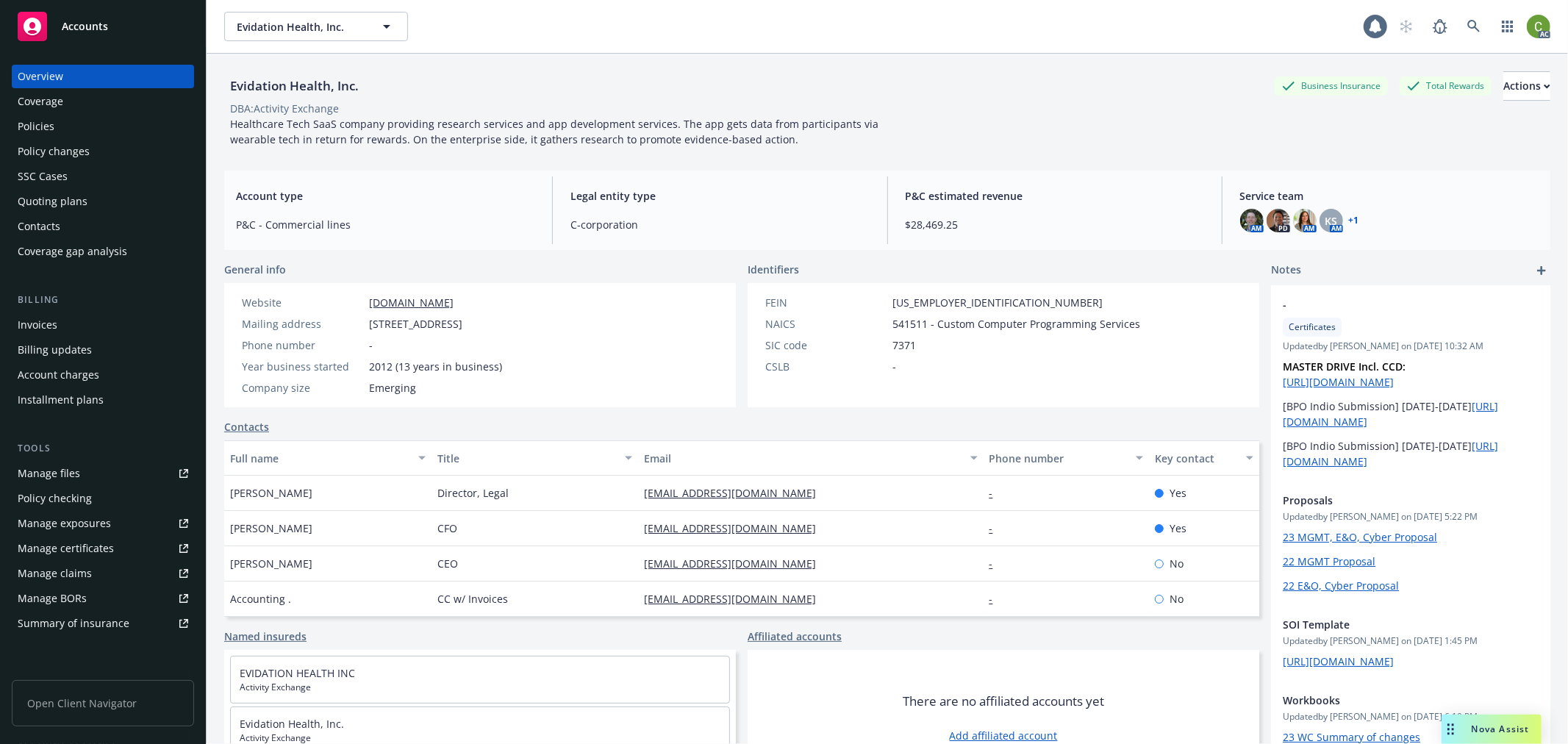
click at [40, 321] on div "Invoices" at bounding box center [37, 325] width 40 height 23
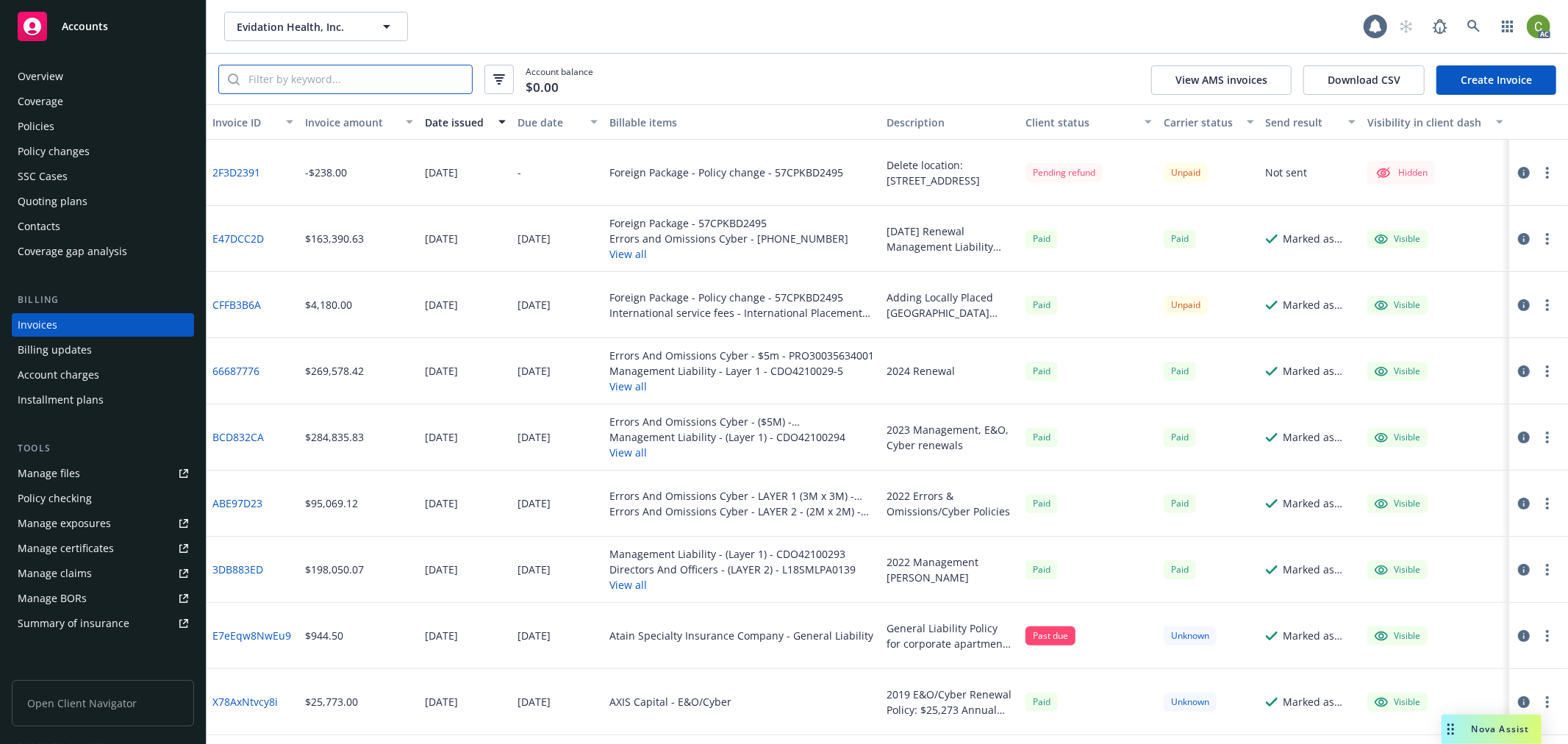
drag, startPoint x: 336, startPoint y: 81, endPoint x: 415, endPoint y: 164, distance: 114.6
click at [336, 81] on input "search" at bounding box center [356, 79] width 232 height 28
paste input "[PHONE_NUMBER]"
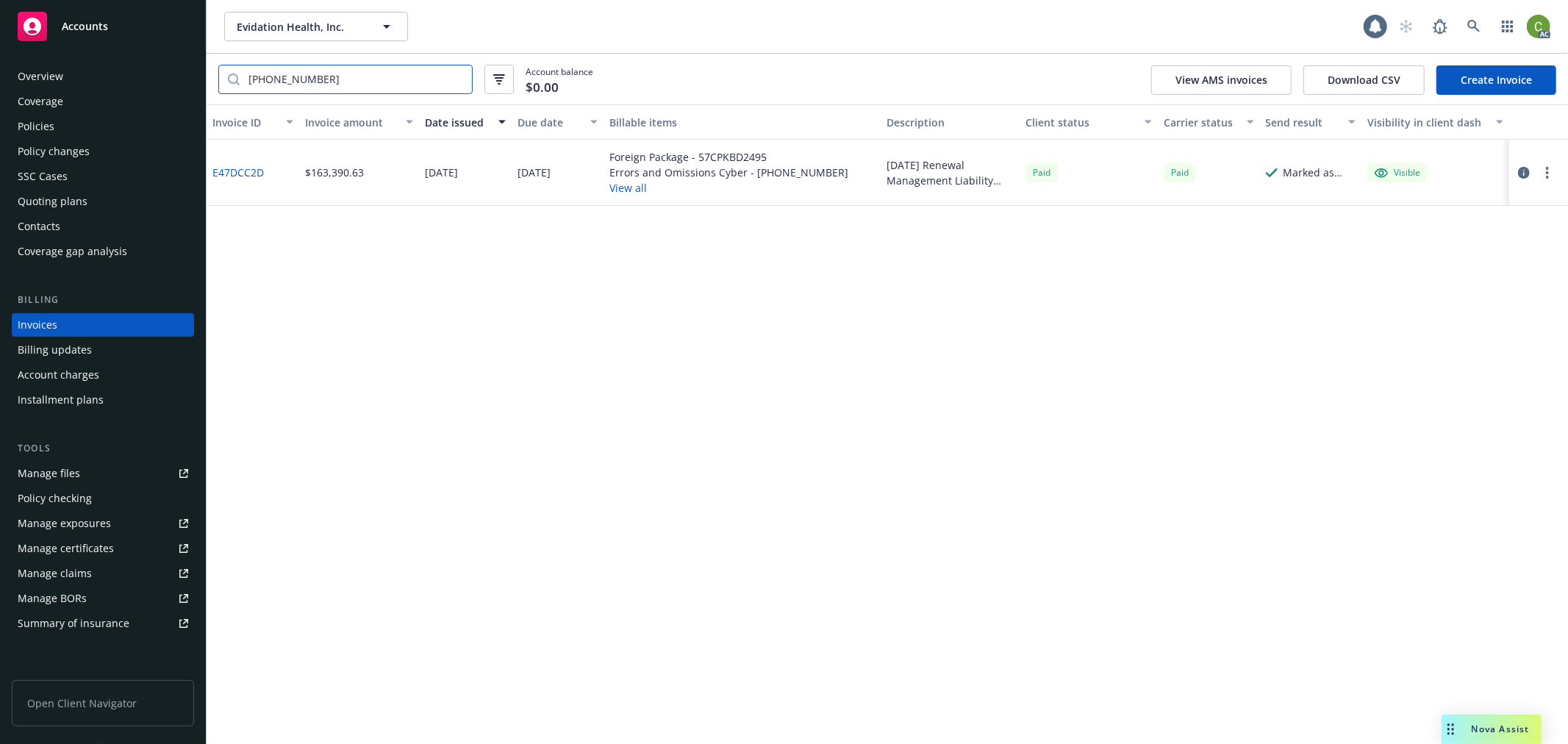
type input "[PHONE_NUMBER]"
click at [251, 178] on link "E47DCC2D" at bounding box center [238, 172] width 51 height 16
drag, startPoint x: 1471, startPoint y: 27, endPoint x: 1443, endPoint y: 72, distance: 53.0
click at [1471, 28] on icon at bounding box center [1472, 25] width 12 height 12
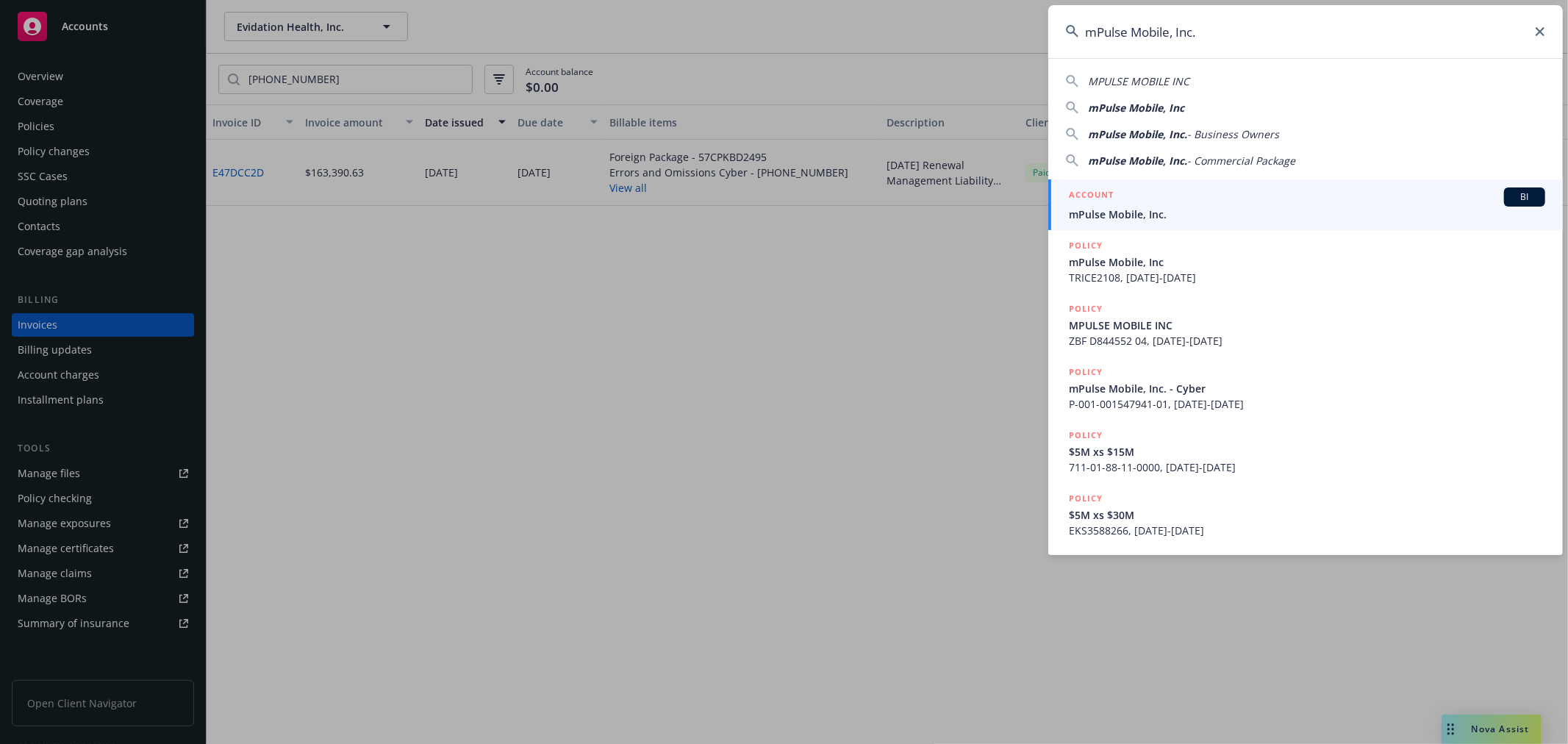
type input "mPulse Mobile, Inc."
click at [1173, 215] on span "mPulse Mobile, Inc." at bounding box center [1307, 214] width 476 height 16
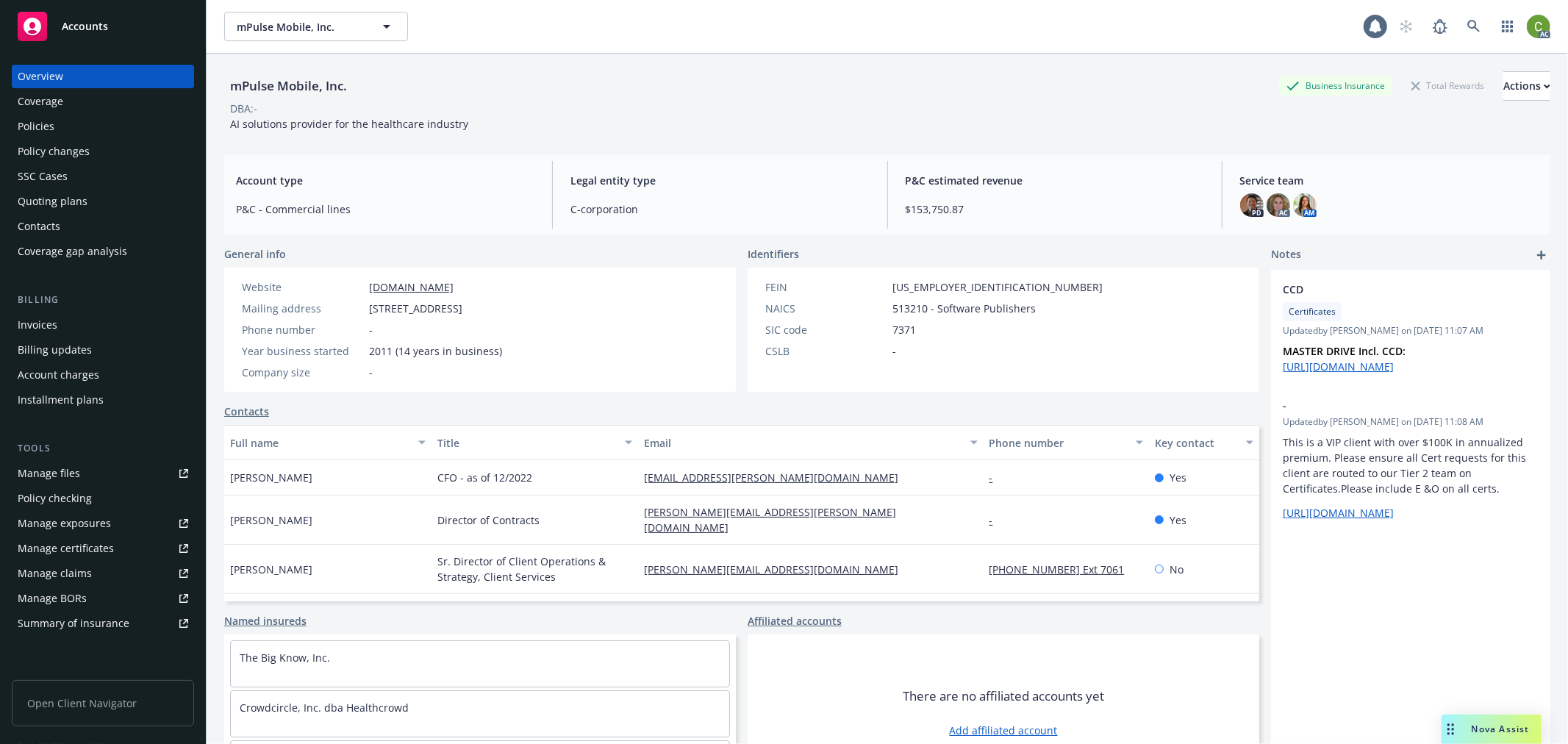
click at [103, 319] on div "Invoices" at bounding box center [102, 325] width 170 height 23
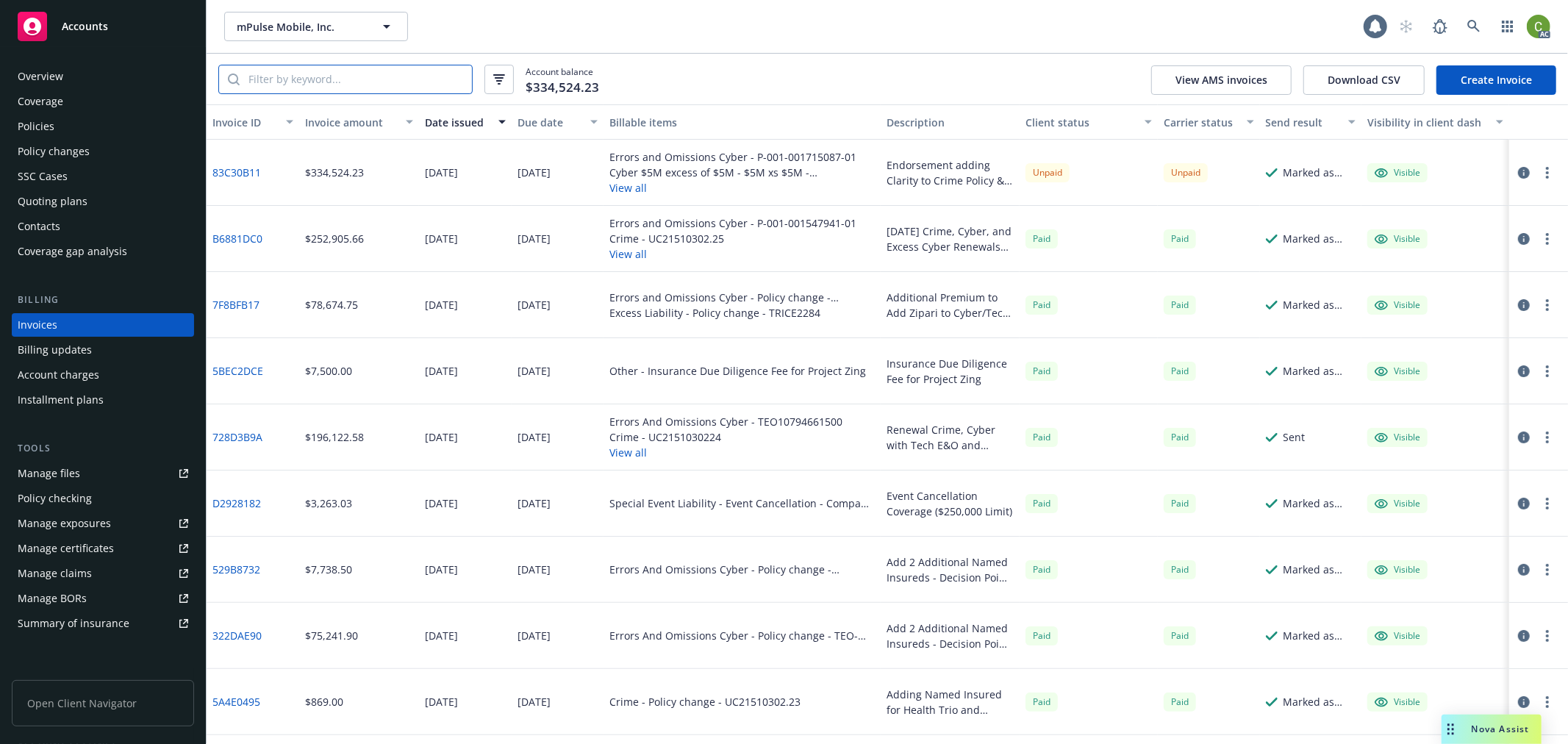
drag, startPoint x: 349, startPoint y: 85, endPoint x: 377, endPoint y: 98, distance: 30.9
click at [353, 86] on input "search" at bounding box center [356, 79] width 232 height 28
paste input "EOL-253911"
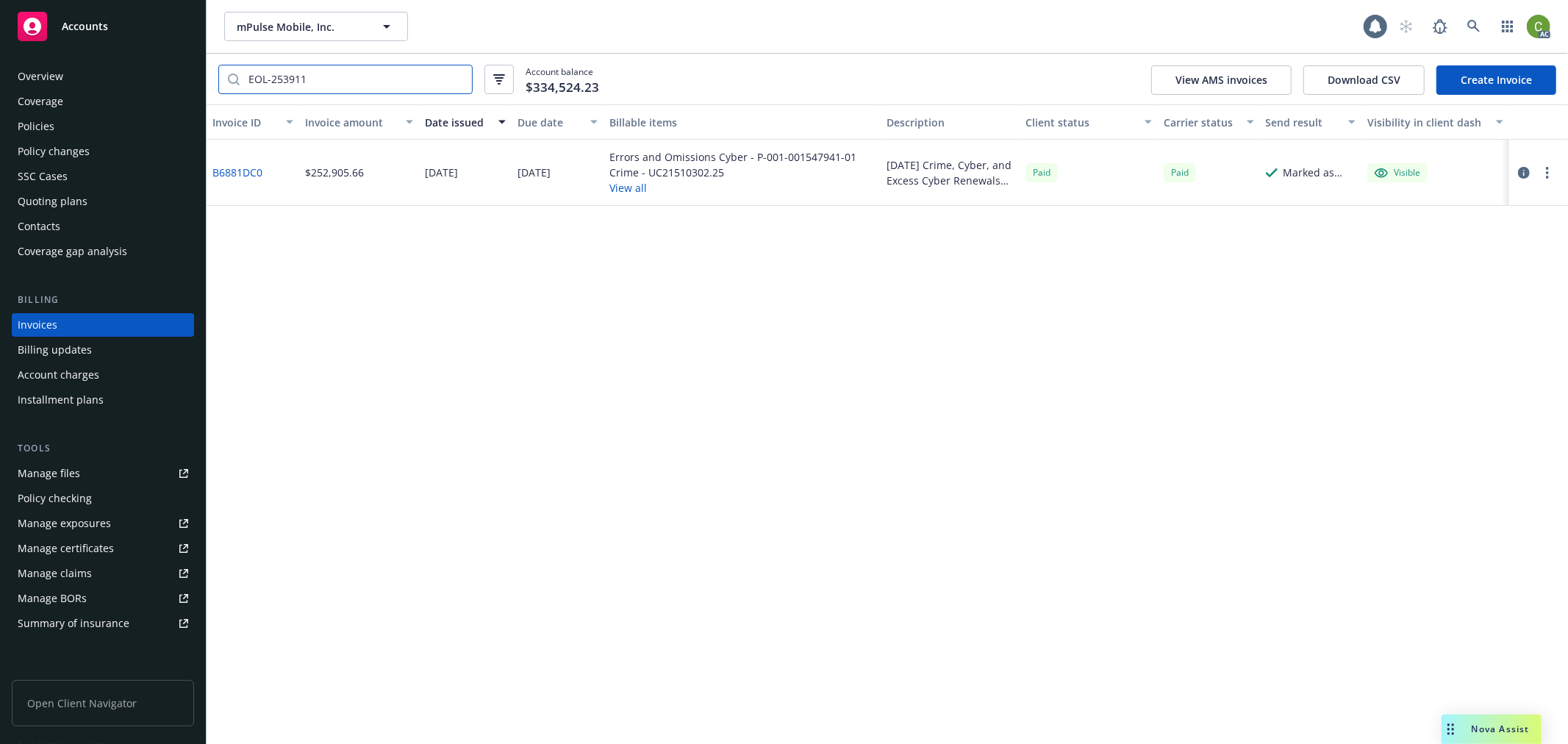
type input "EOL-253911"
click at [231, 171] on link "B6881DC0" at bounding box center [238, 172] width 50 height 16
click at [1469, 37] on link at bounding box center [1474, 27] width 30 height 30
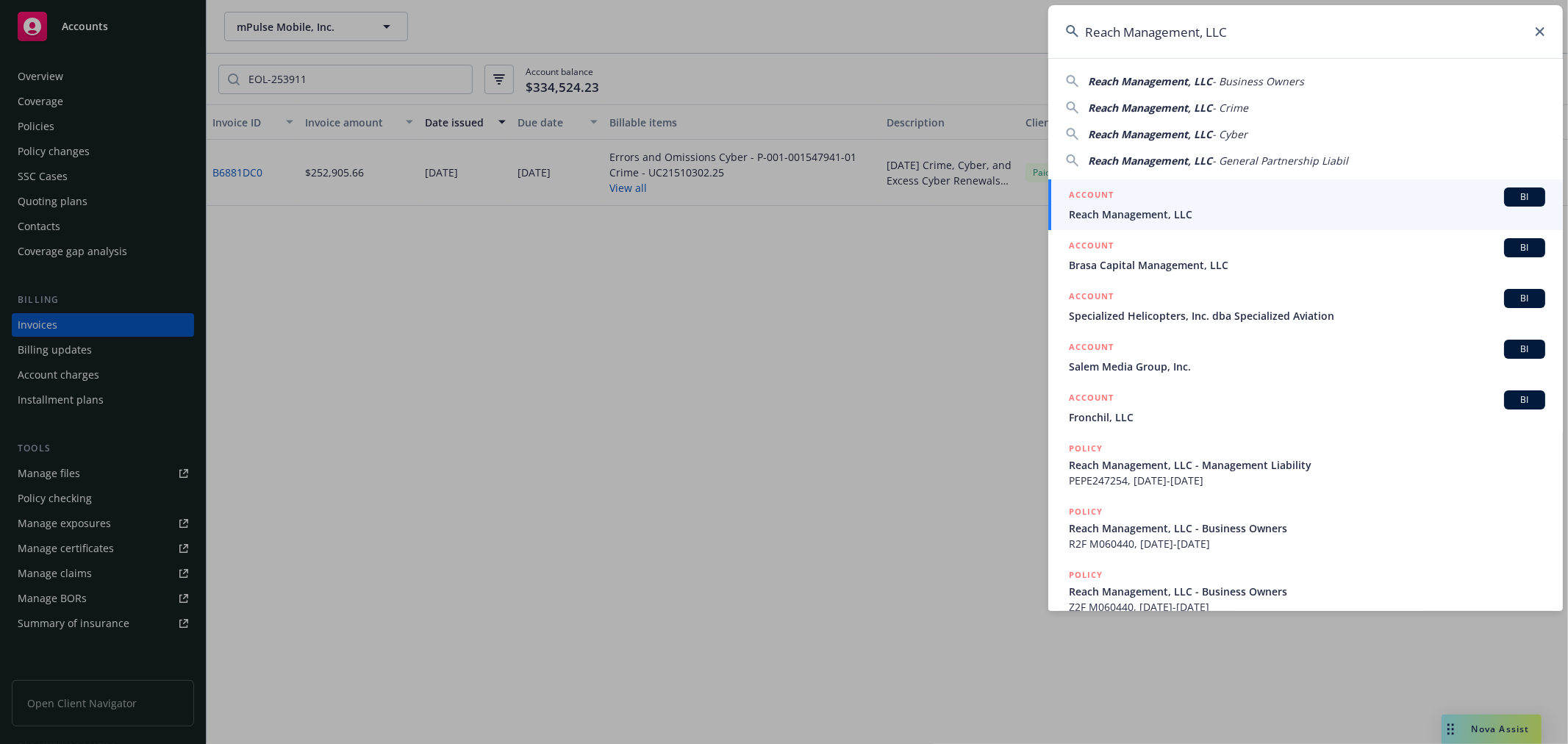
type input "Reach Management, LLC"
click at [1122, 207] on span "Reach Management, LLC" at bounding box center [1307, 214] width 476 height 16
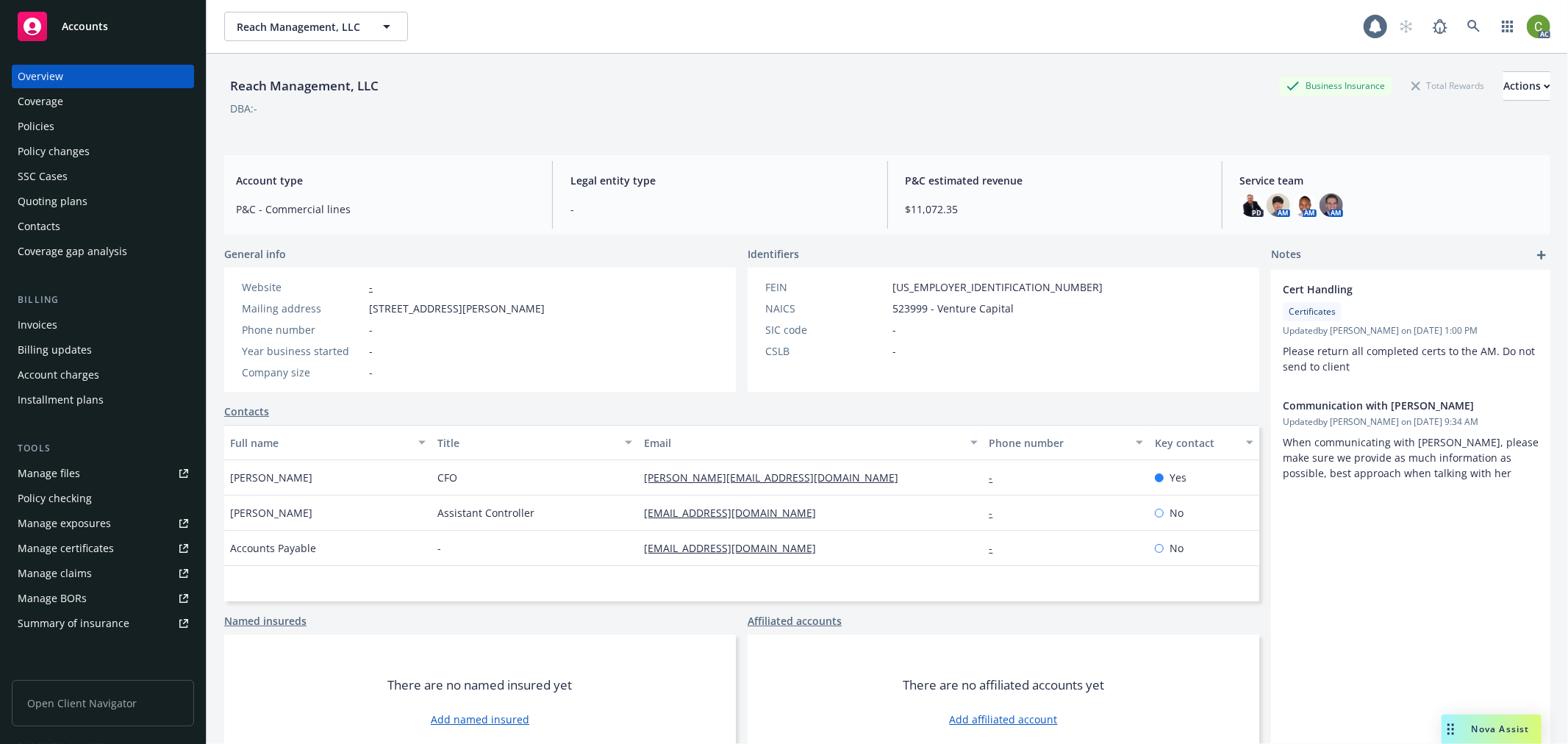
click at [56, 327] on div "Invoices" at bounding box center [102, 325] width 170 height 23
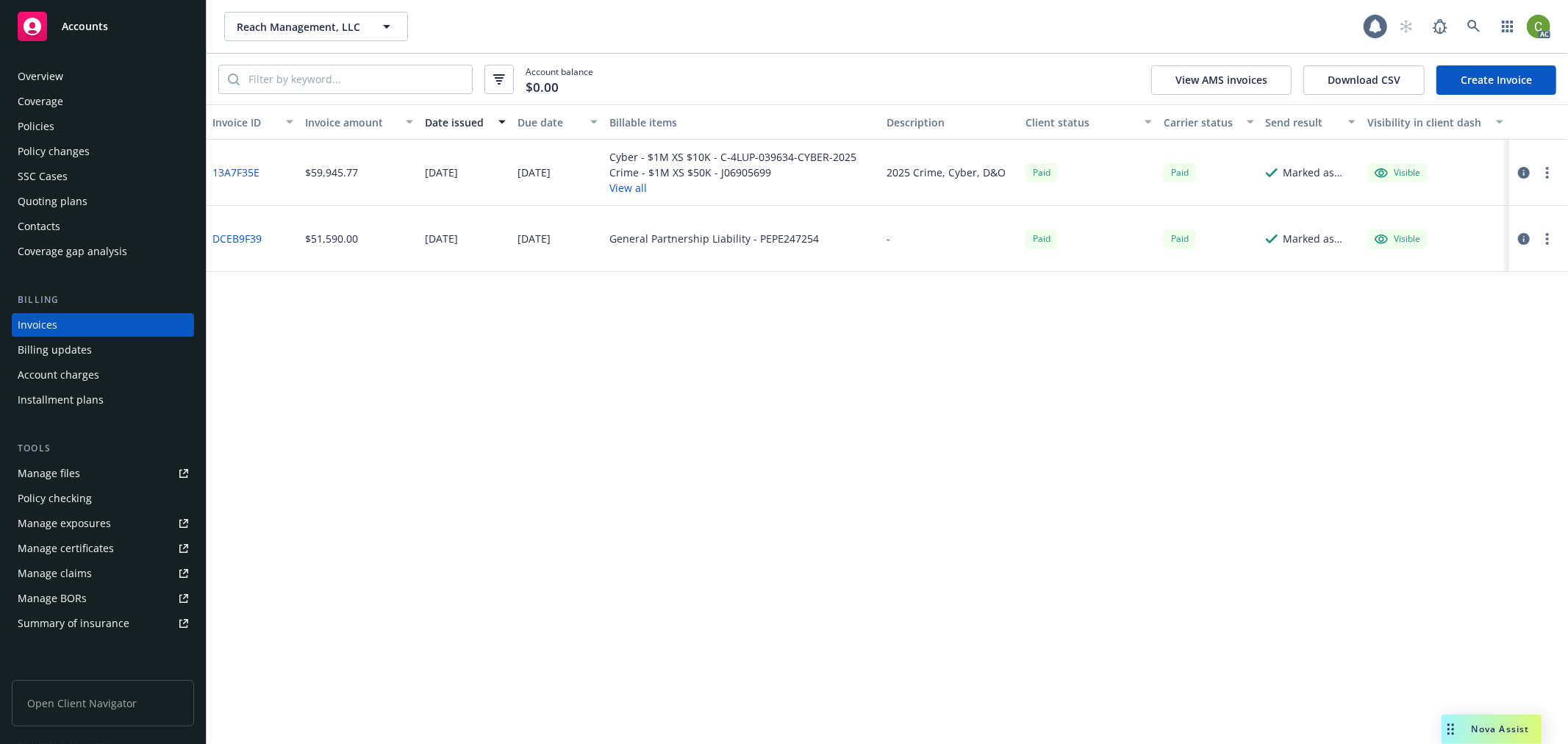
click at [232, 166] on link "13A7F35E" at bounding box center [236, 172] width 47 height 16
click at [1477, 33] on link at bounding box center [1474, 27] width 30 height 30
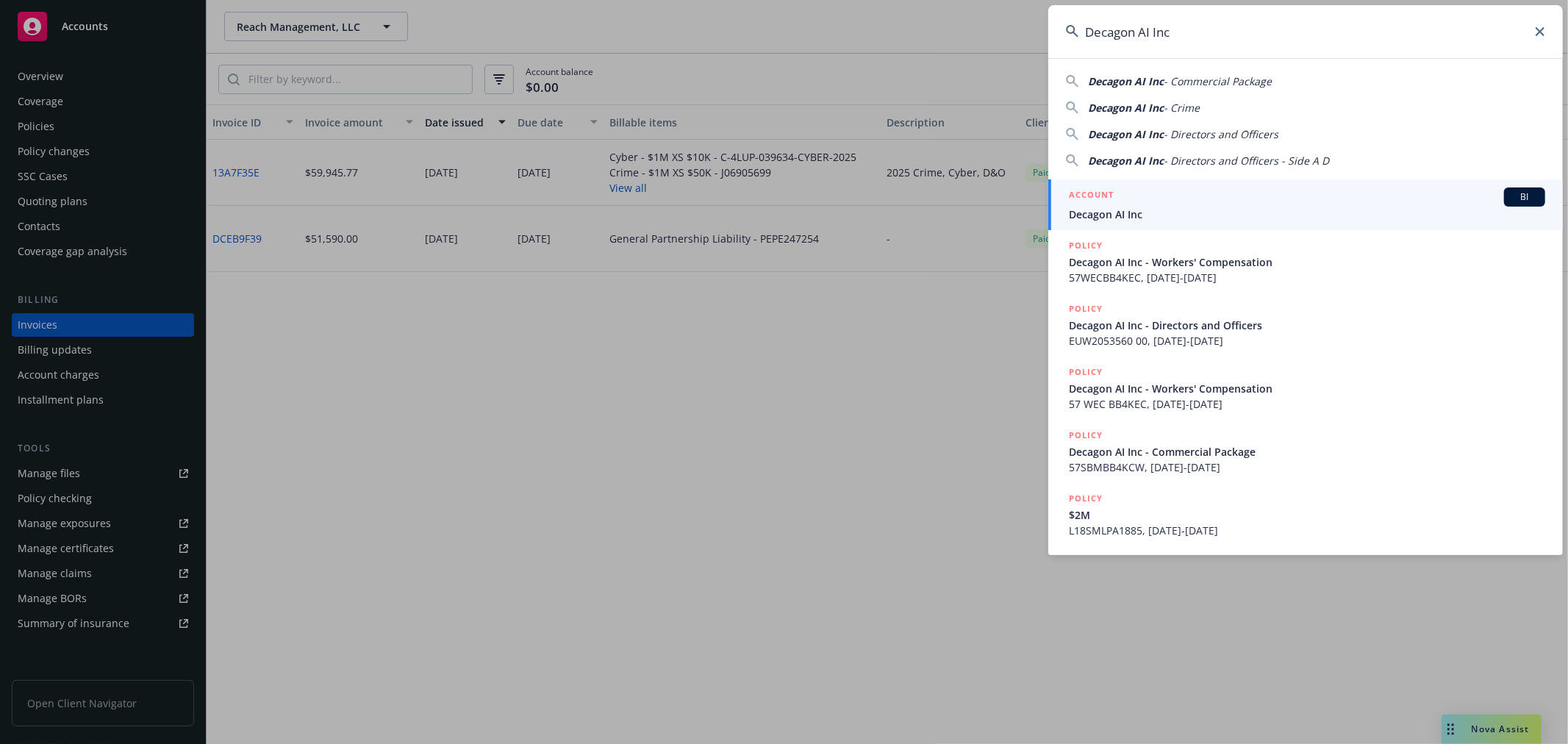
type input "Decagon AI Inc"
click at [1087, 206] on span "Decagon AI Inc" at bounding box center [1307, 214] width 476 height 16
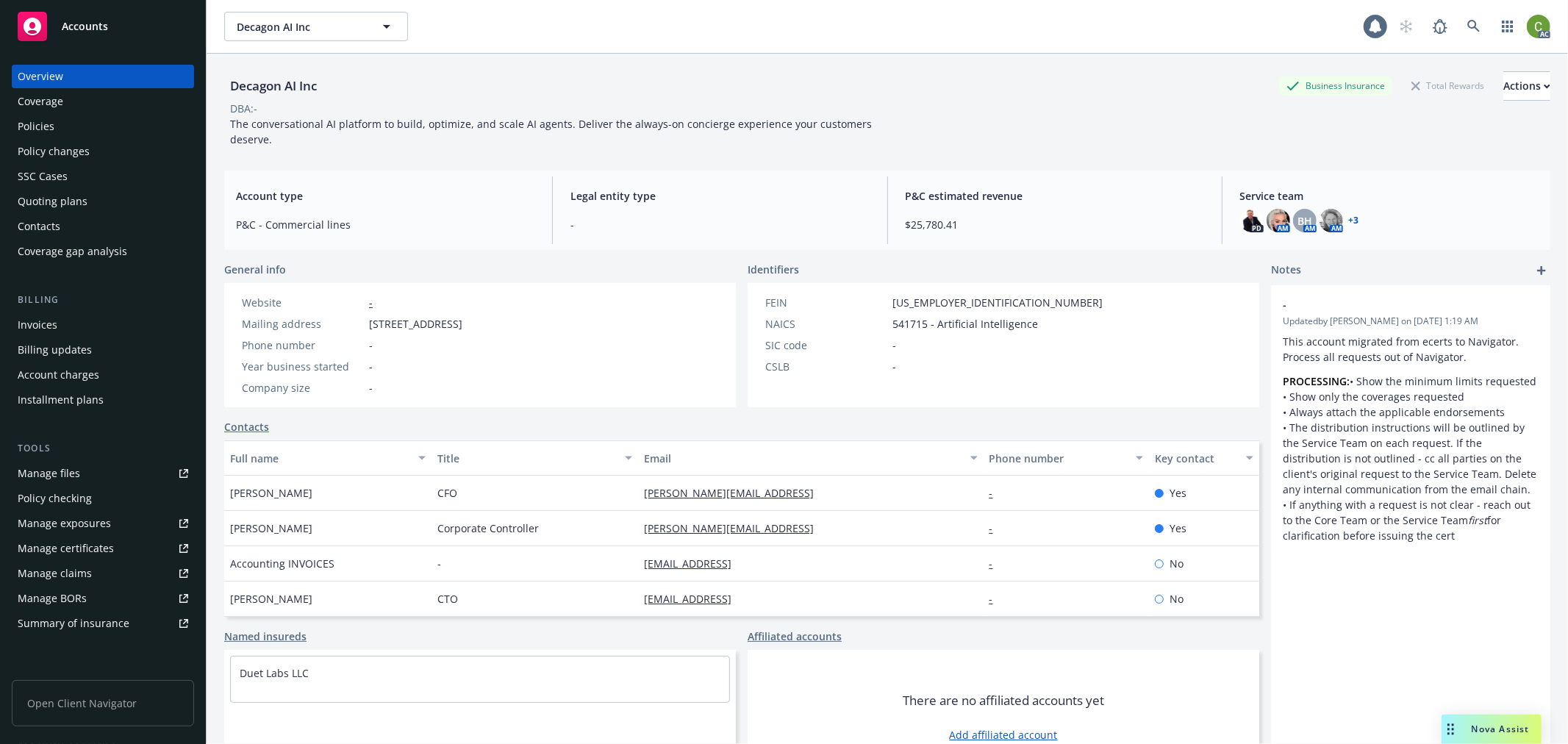
drag, startPoint x: 61, startPoint y: 325, endPoint x: 104, endPoint y: 325, distance: 43.0
click at [61, 325] on div "Invoices" at bounding box center [102, 325] width 170 height 23
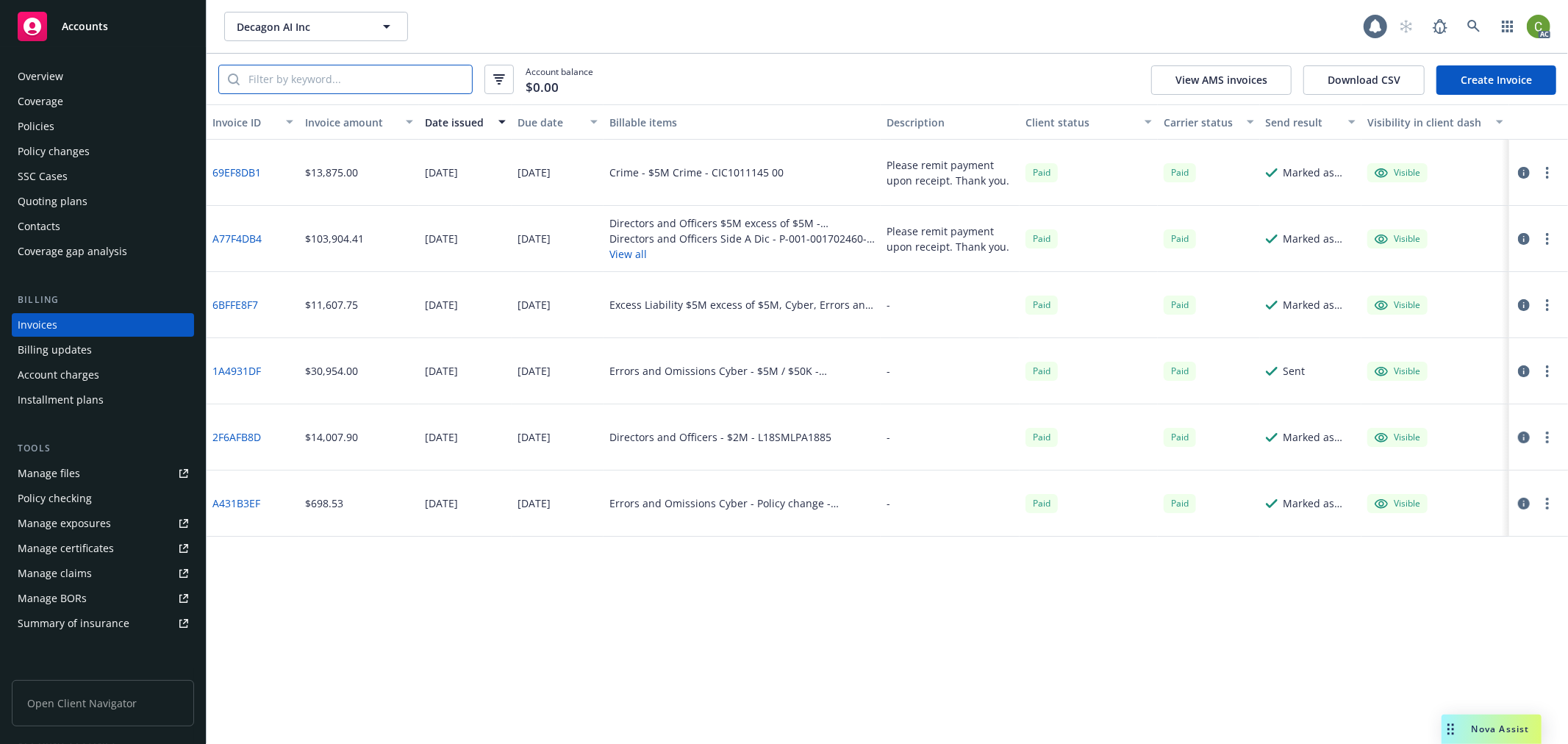
click at [364, 81] on input "search" at bounding box center [356, 79] width 232 height 28
paste input "BPRO8131273"
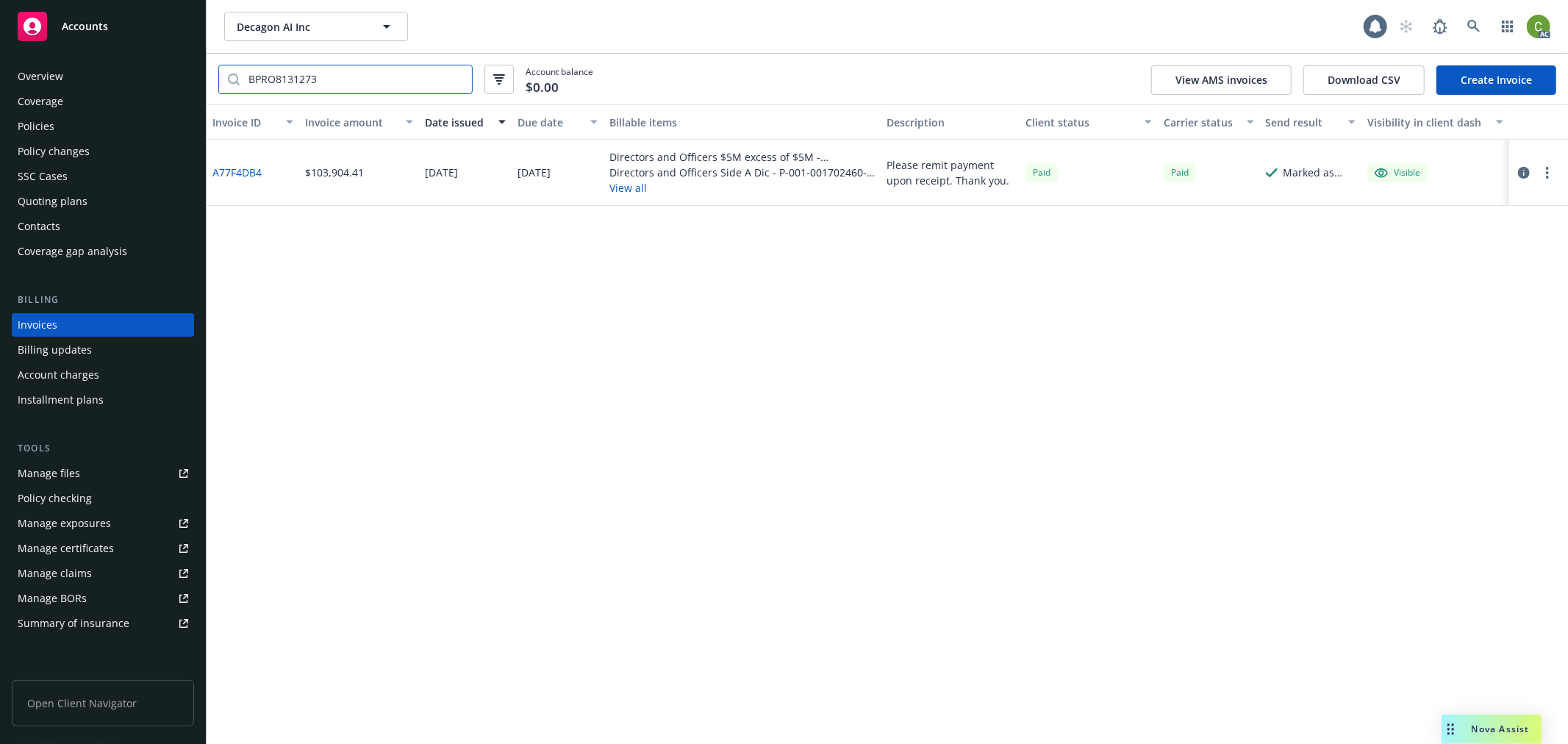
type input "BPRO8131273"
click at [240, 170] on link "A77F4DB4" at bounding box center [237, 172] width 49 height 16
click at [1478, 26] on icon at bounding box center [1473, 26] width 13 height 13
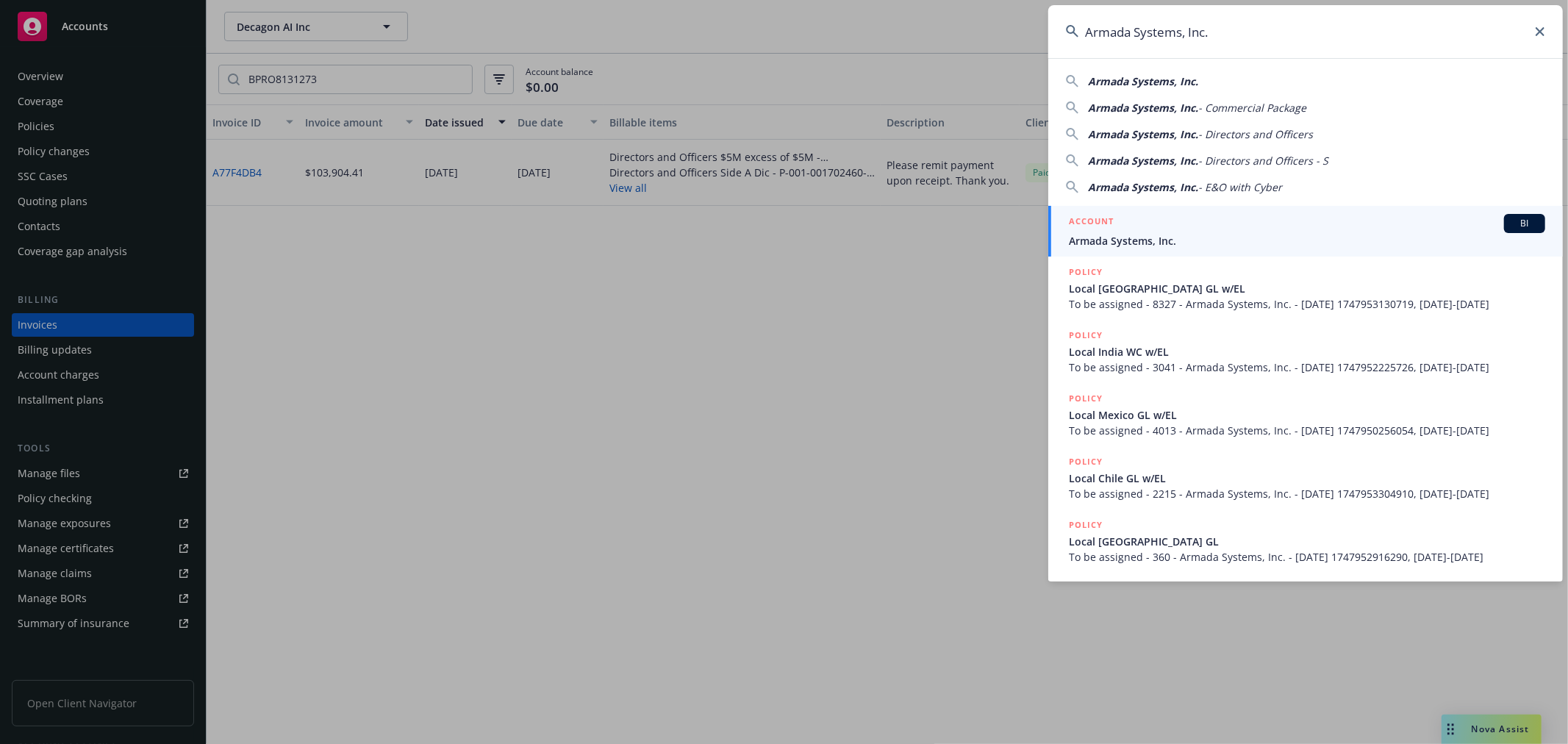
type input "Armada Systems, Inc."
click at [1185, 229] on div "ACCOUNT BI" at bounding box center [1307, 223] width 476 height 20
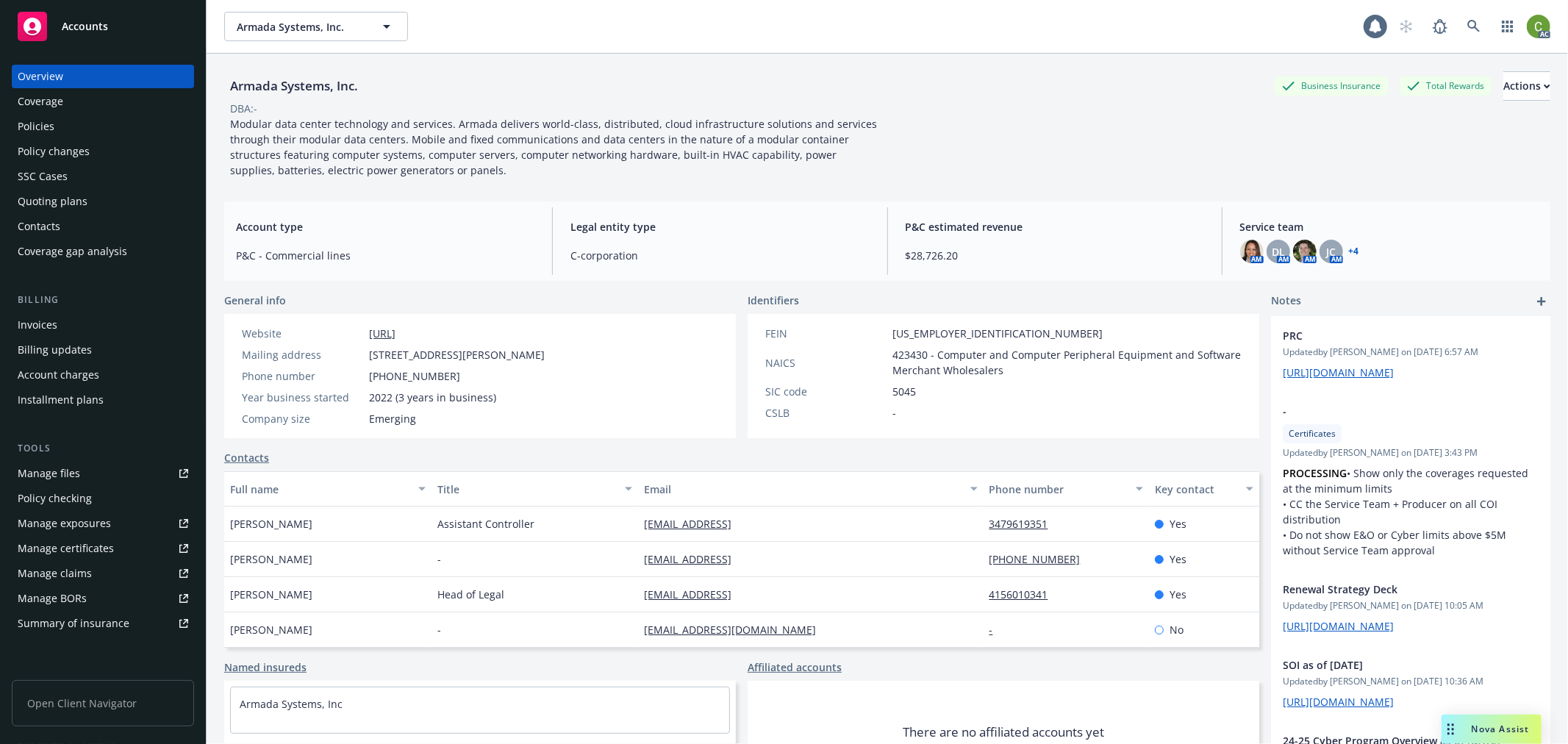
drag, startPoint x: 37, startPoint y: 325, endPoint x: 99, endPoint y: 297, distance: 68.0
click at [37, 325] on div "Invoices" at bounding box center [37, 325] width 40 height 23
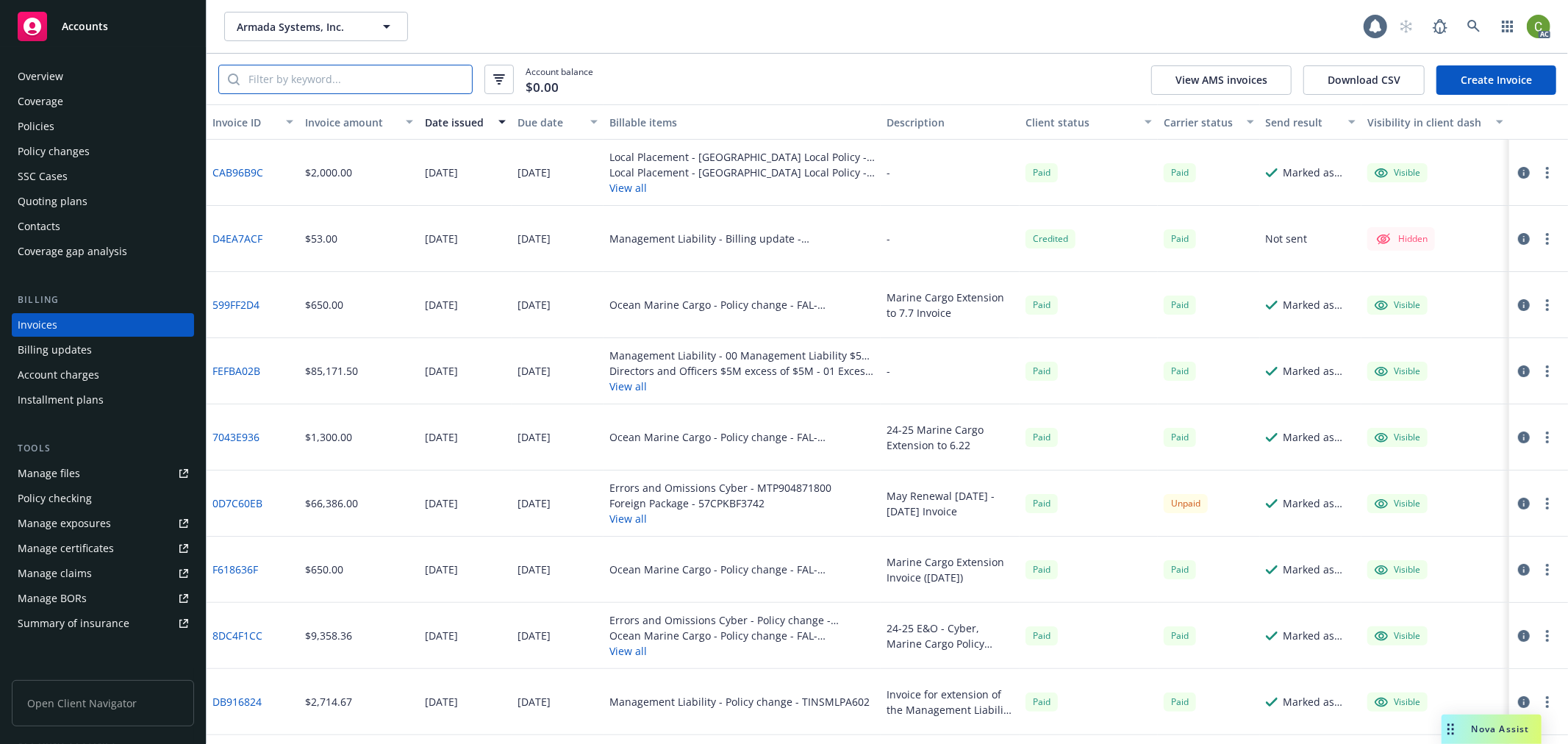
click at [371, 83] on input "search" at bounding box center [356, 79] width 232 height 28
paste input "MTP904871800"
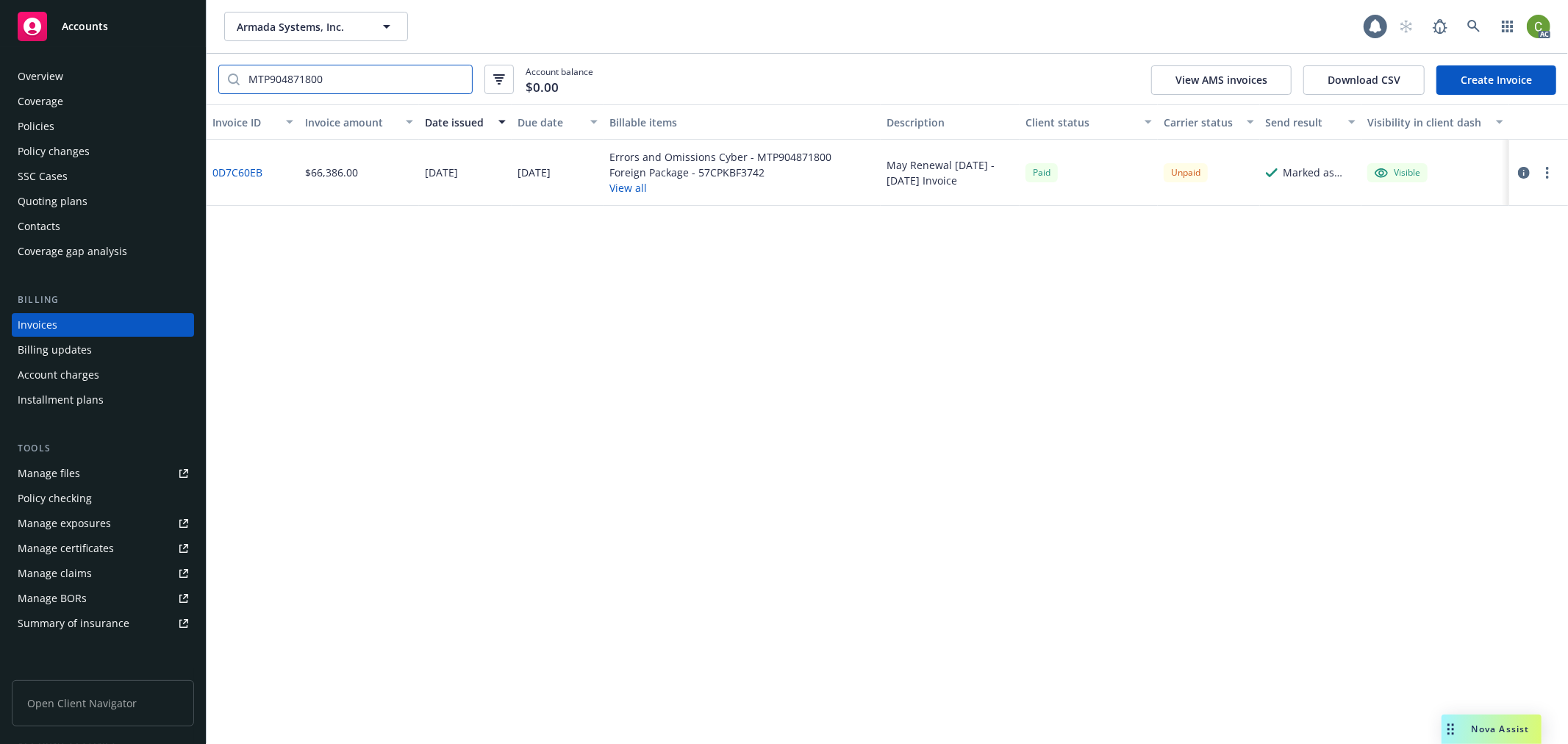
type input "MTP904871800"
click at [251, 171] on link "0D7C60EB" at bounding box center [238, 172] width 50 height 16
click at [1474, 31] on icon at bounding box center [1473, 26] width 13 height 13
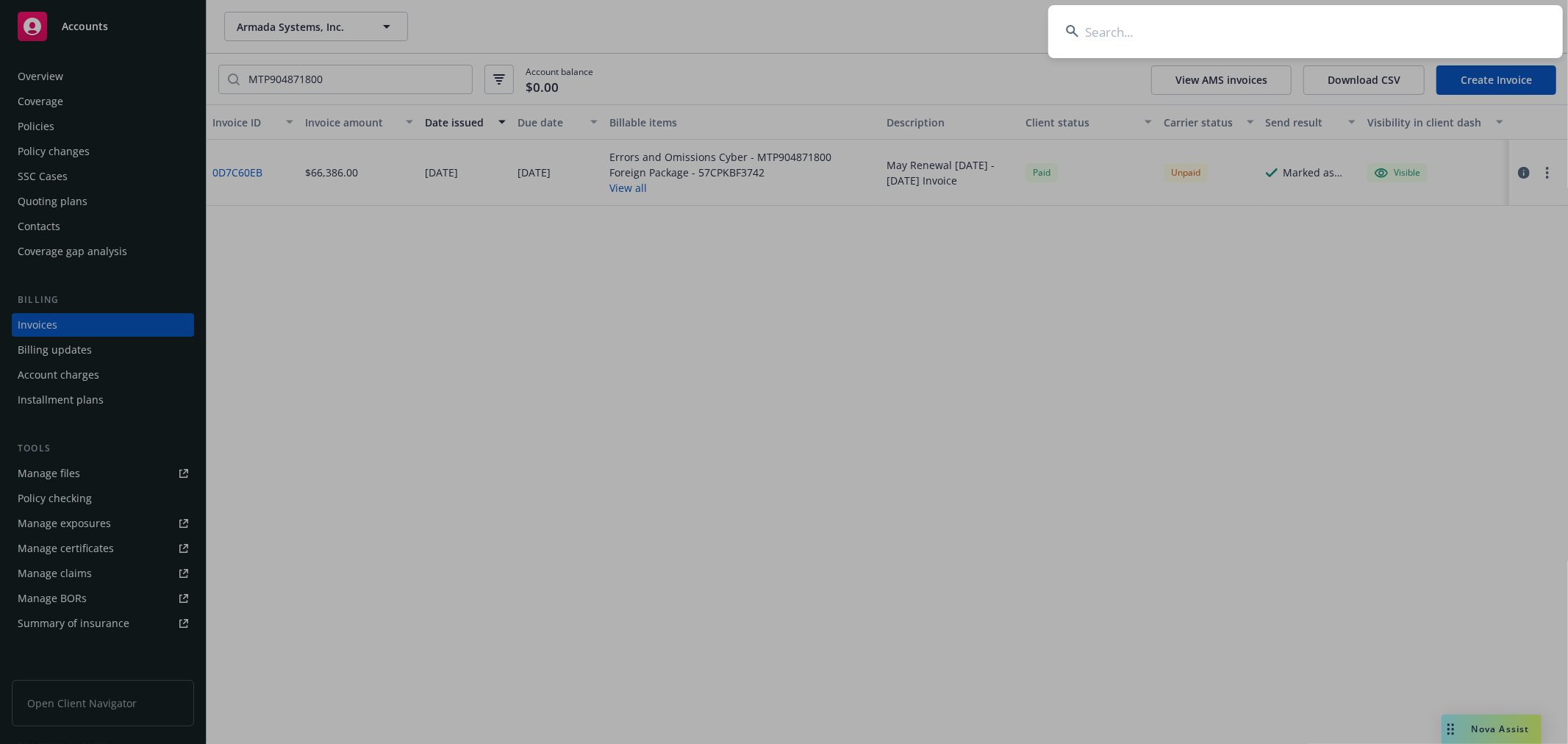
type input "Omada Health"
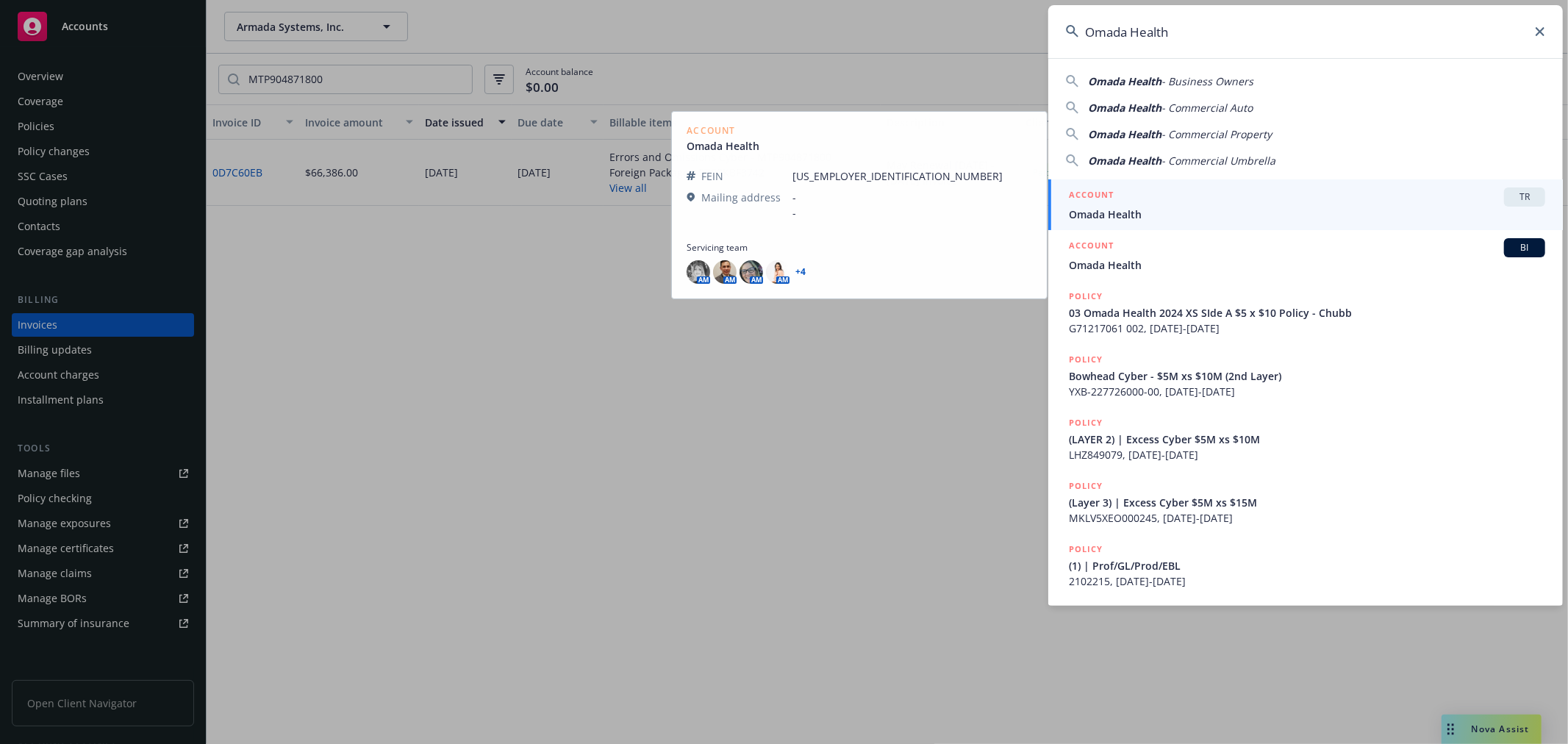
drag, startPoint x: 1111, startPoint y: 269, endPoint x: 1059, endPoint y: 283, distance: 53.9
click at [1111, 269] on span "Omada Health" at bounding box center [1307, 265] width 476 height 16
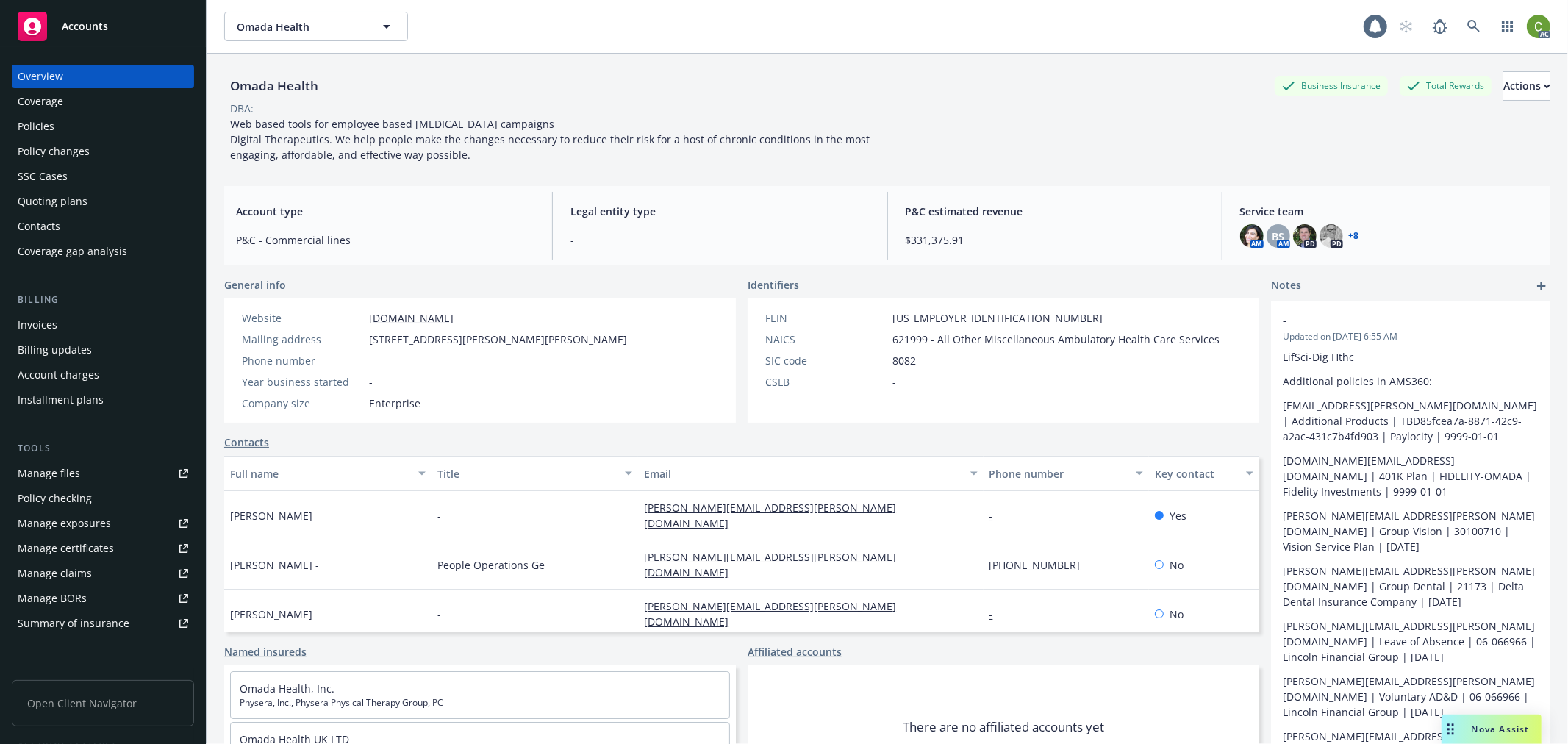
click at [37, 326] on div "Invoices" at bounding box center [37, 325] width 40 height 23
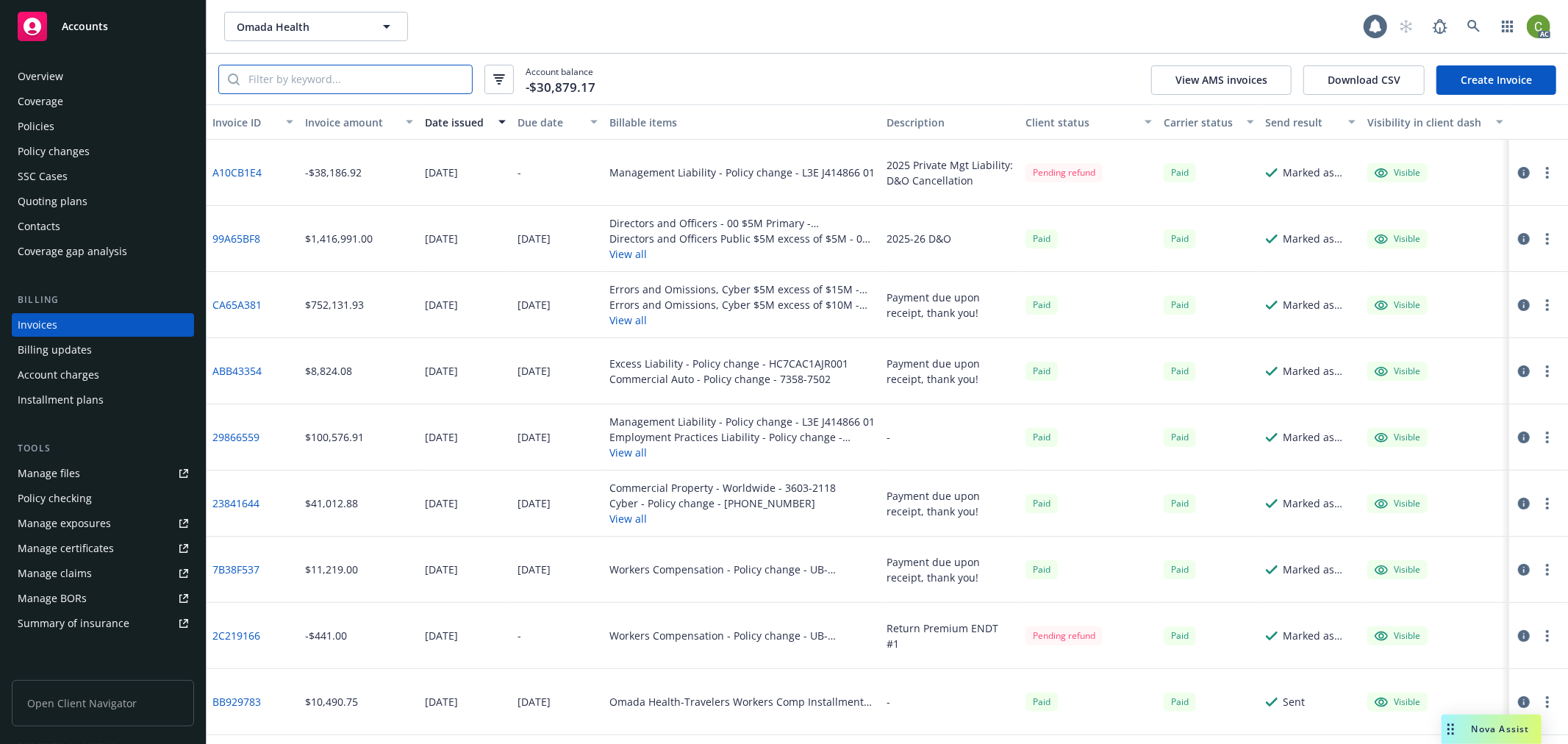
drag, startPoint x: 377, startPoint y: 86, endPoint x: 413, endPoint y: 100, distance: 38.6
click at [383, 86] on input "search" at bounding box center [356, 79] width 232 height 28
paste input "MKLV4XCY000063"
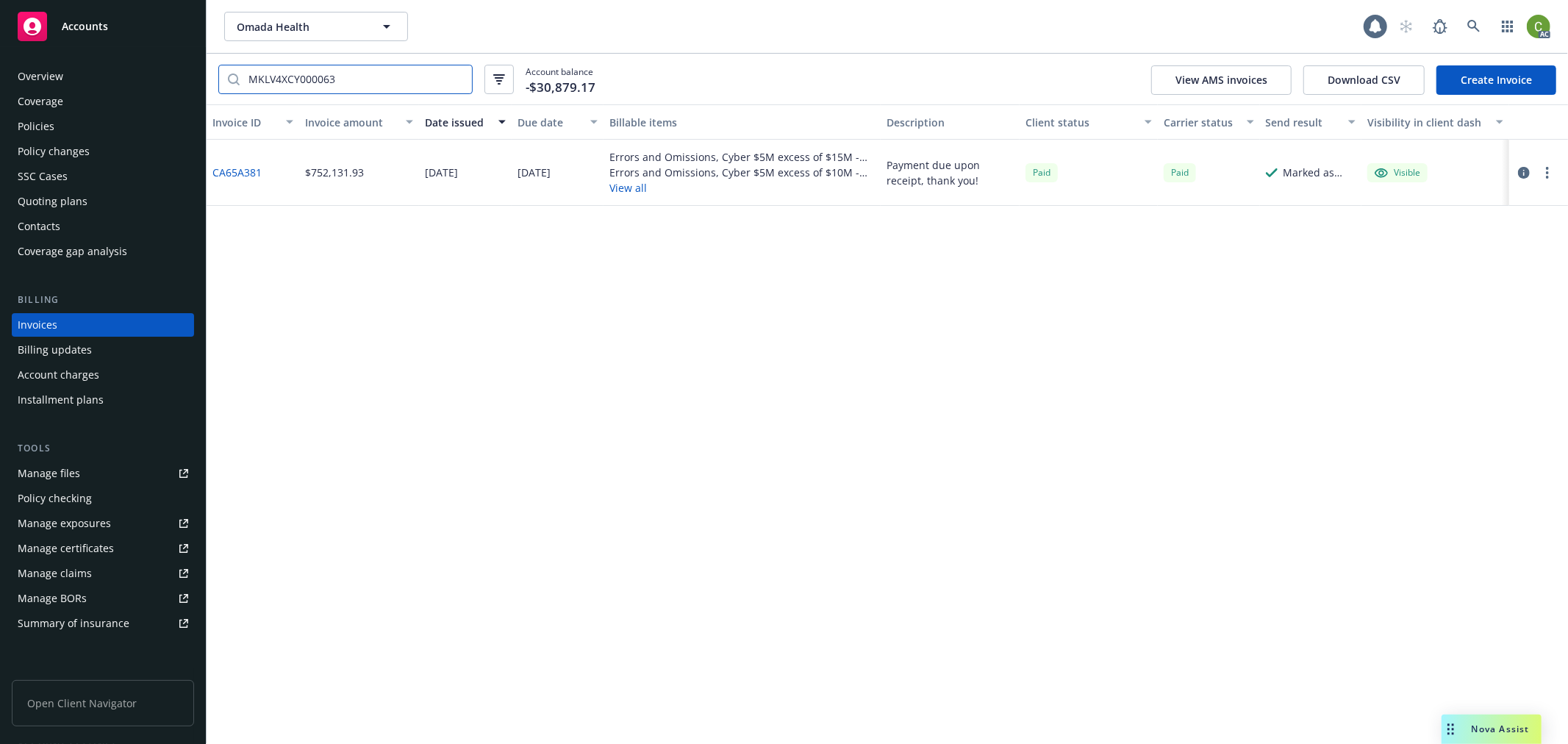
type input "MKLV4XCY000063"
click at [235, 171] on link "CA65A381" at bounding box center [237, 172] width 49 height 16
click at [1460, 28] on link at bounding box center [1474, 27] width 30 height 30
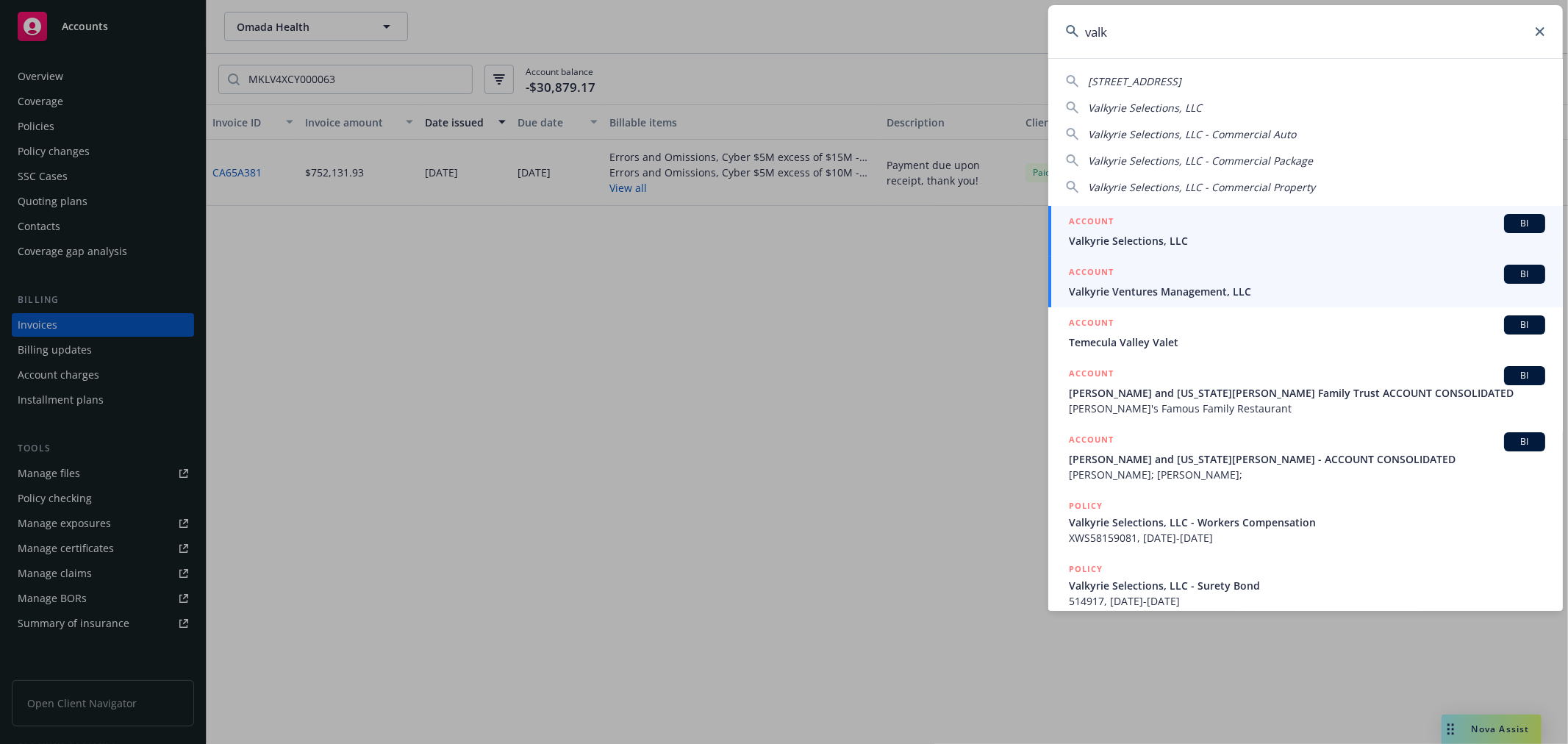
type input "valk"
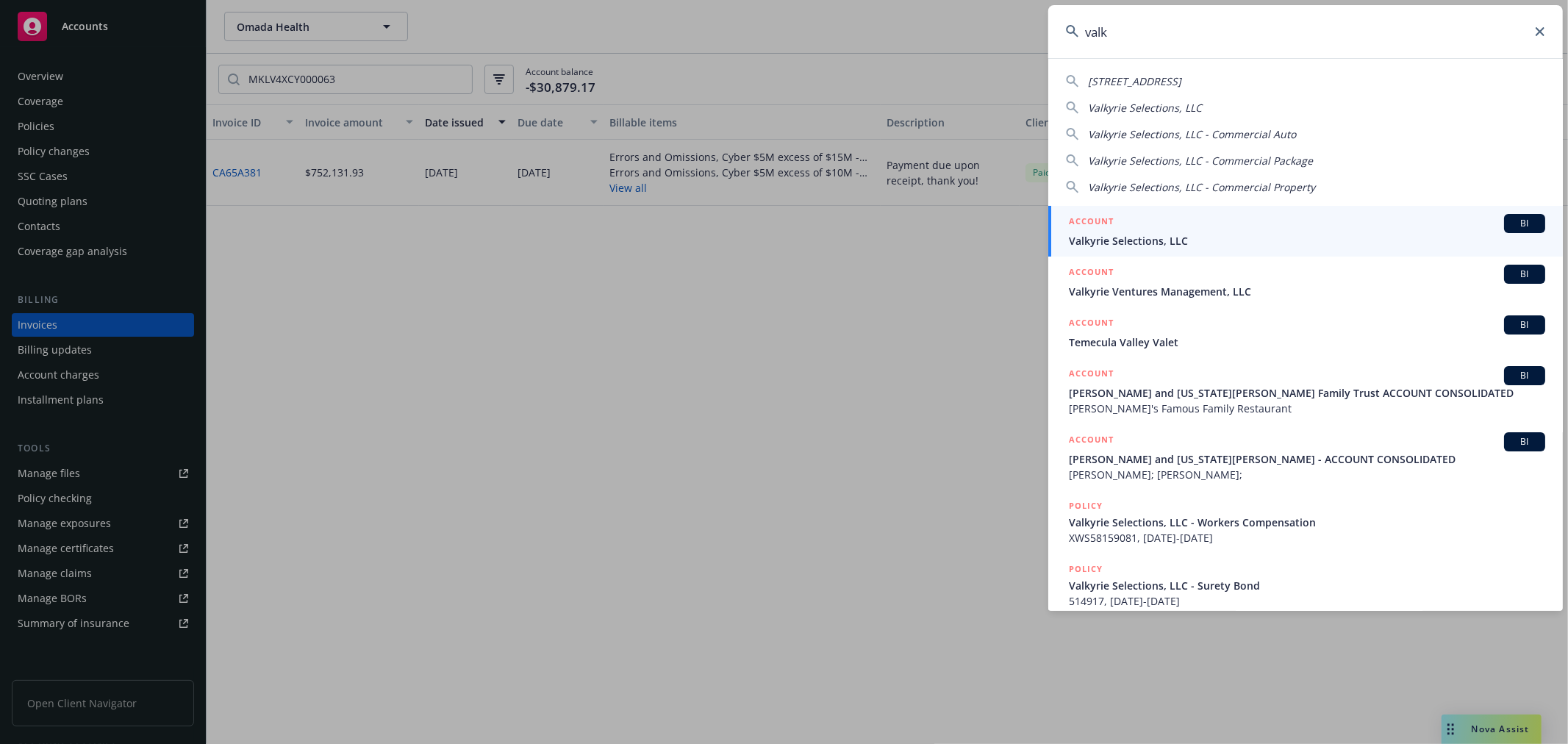
click at [1272, 277] on div "ACCOUNT BI" at bounding box center [1307, 274] width 476 height 20
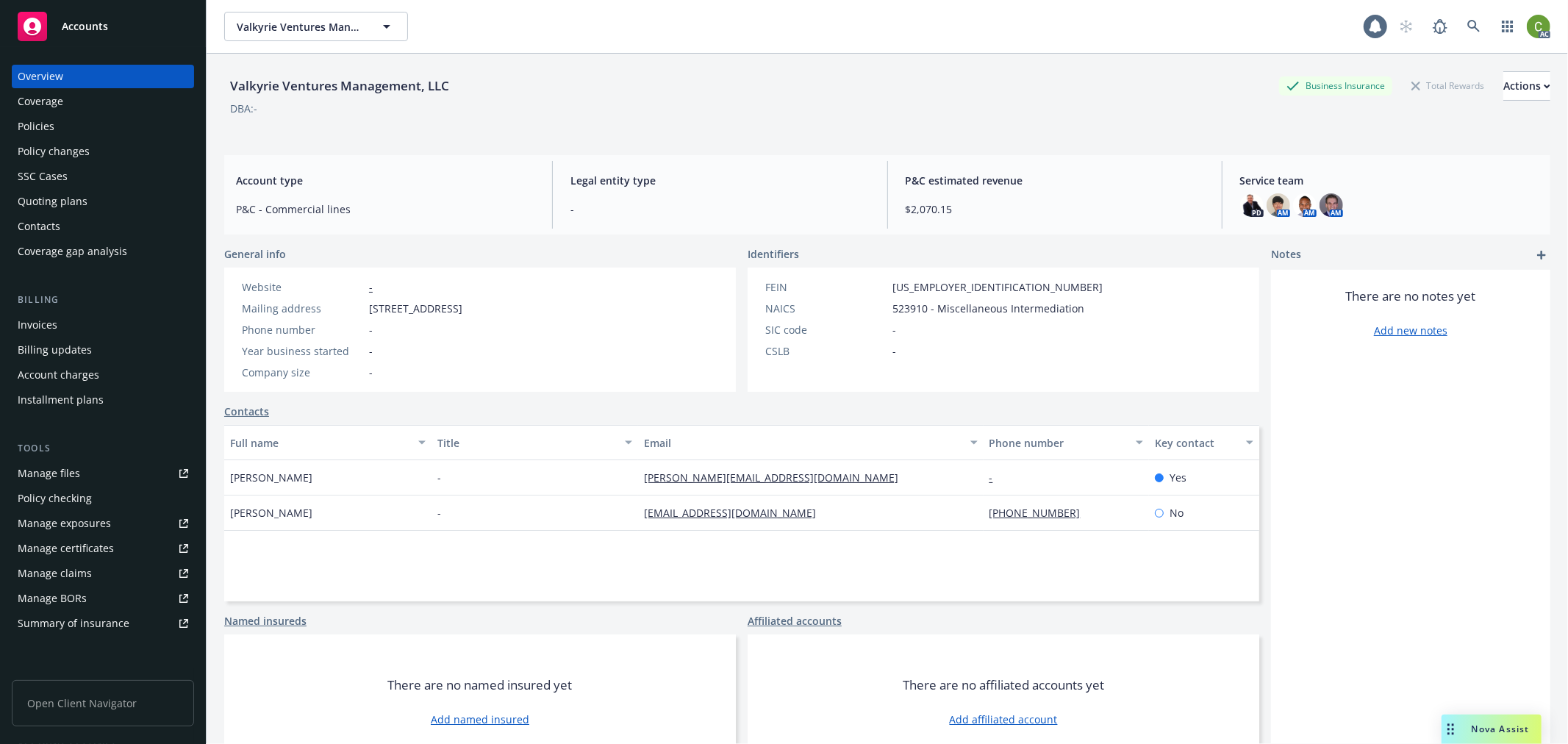
click at [52, 325] on div "Invoices" at bounding box center [37, 325] width 40 height 23
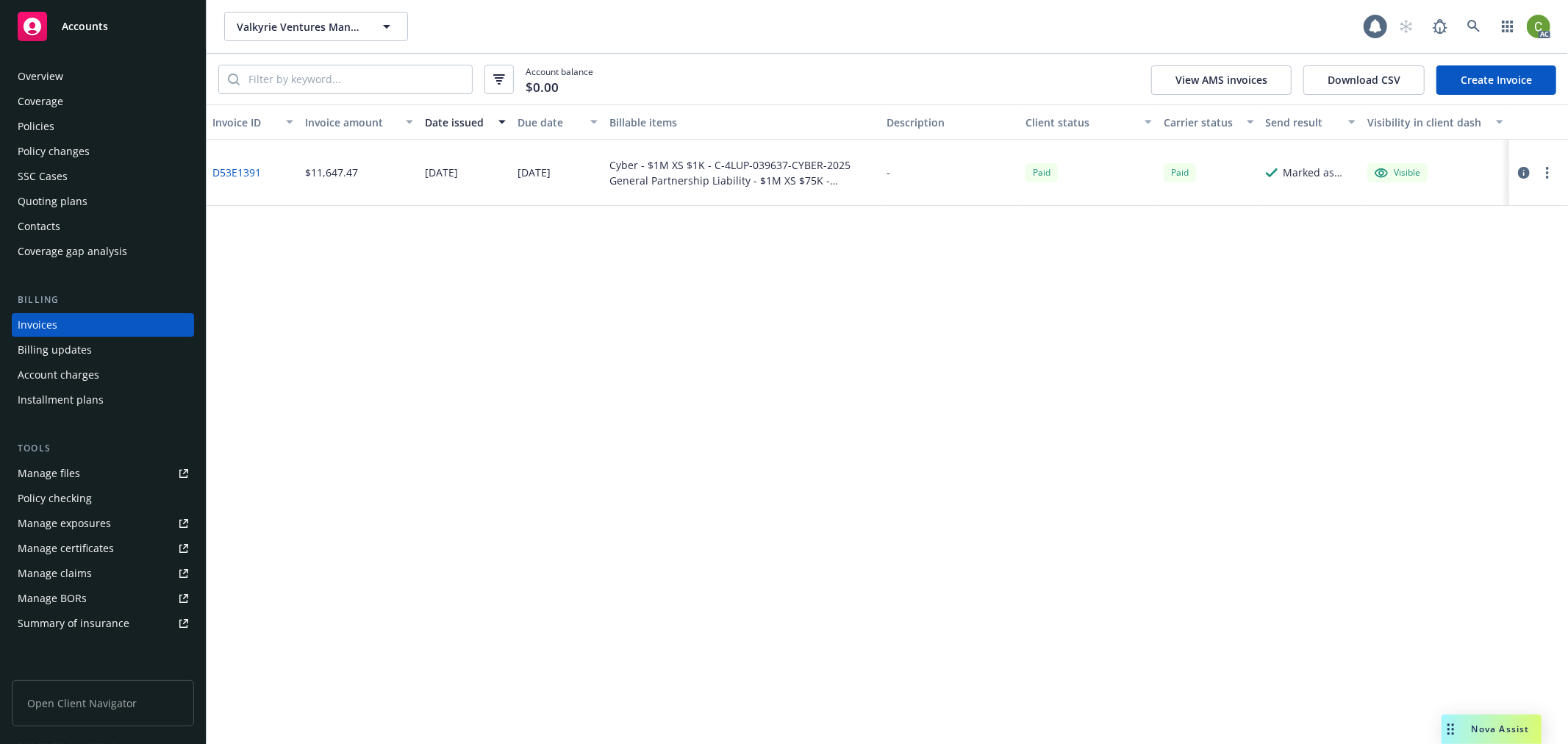
click at [244, 175] on link "D53E1391" at bounding box center [237, 172] width 48 height 16
click at [1471, 32] on icon at bounding box center [1473, 26] width 13 height 13
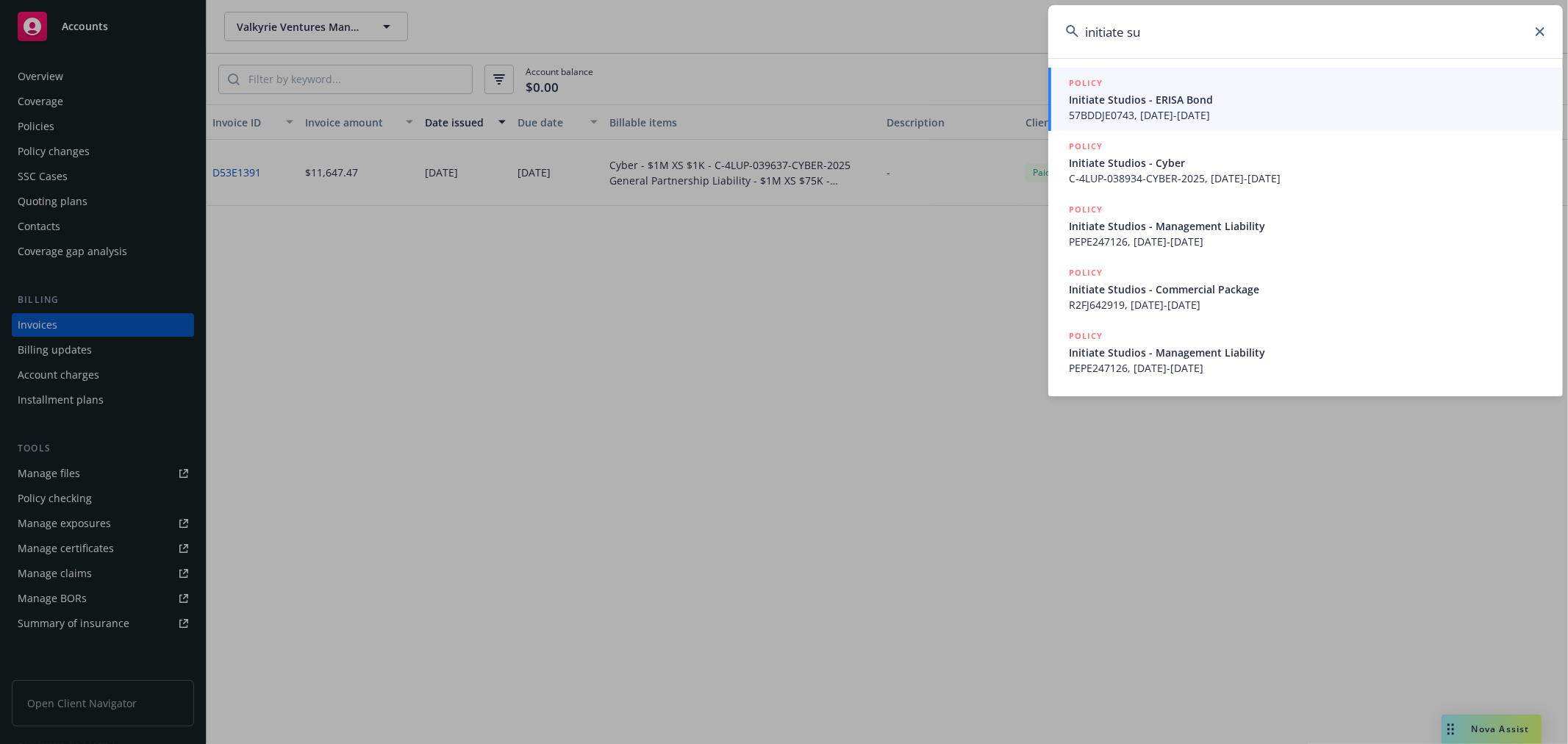
type input "initiate su"
click at [1122, 100] on span "Initiate Studios - ERISA Bond" at bounding box center [1307, 100] width 476 height 16
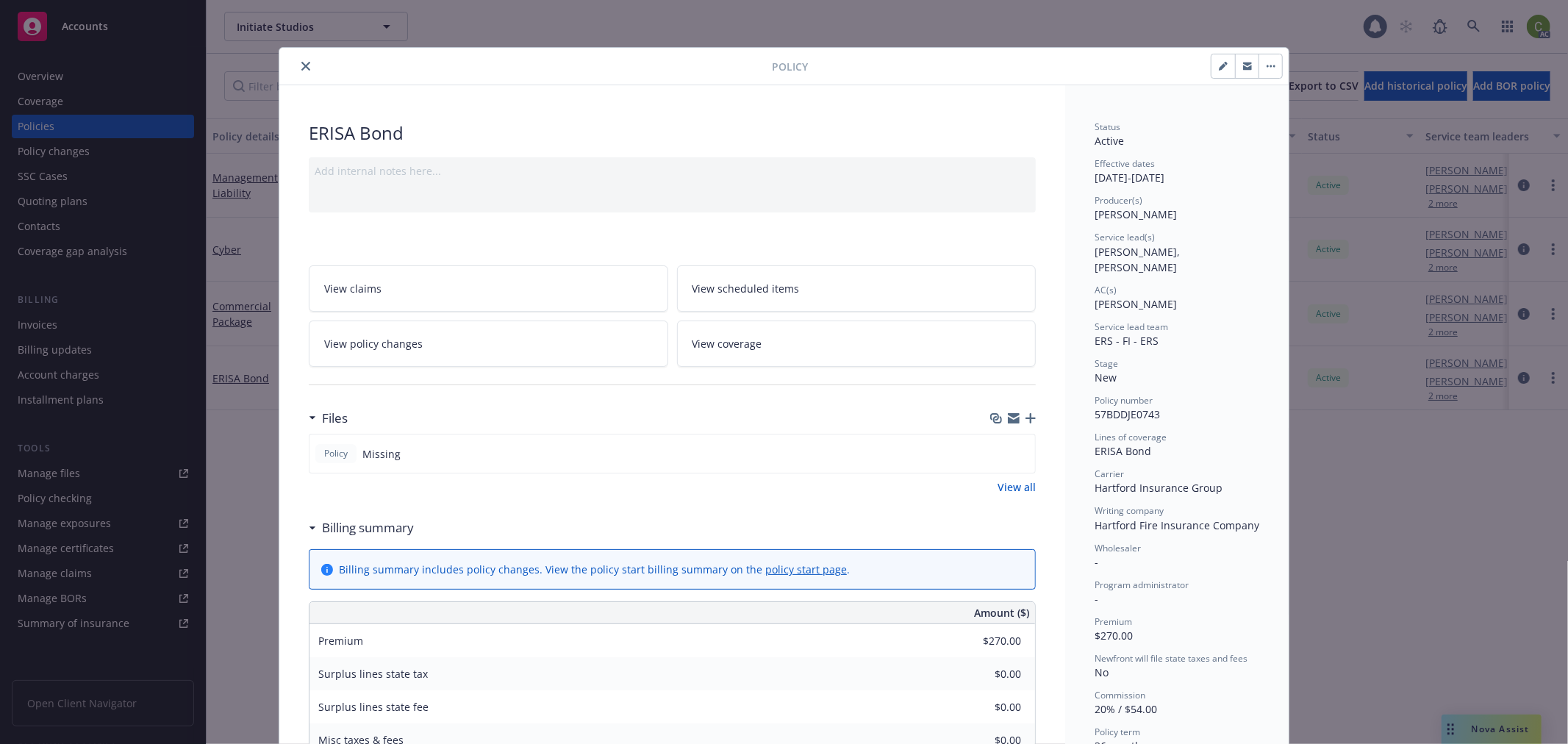
click at [301, 66] on icon "close" at bounding box center [305, 65] width 8 height 8
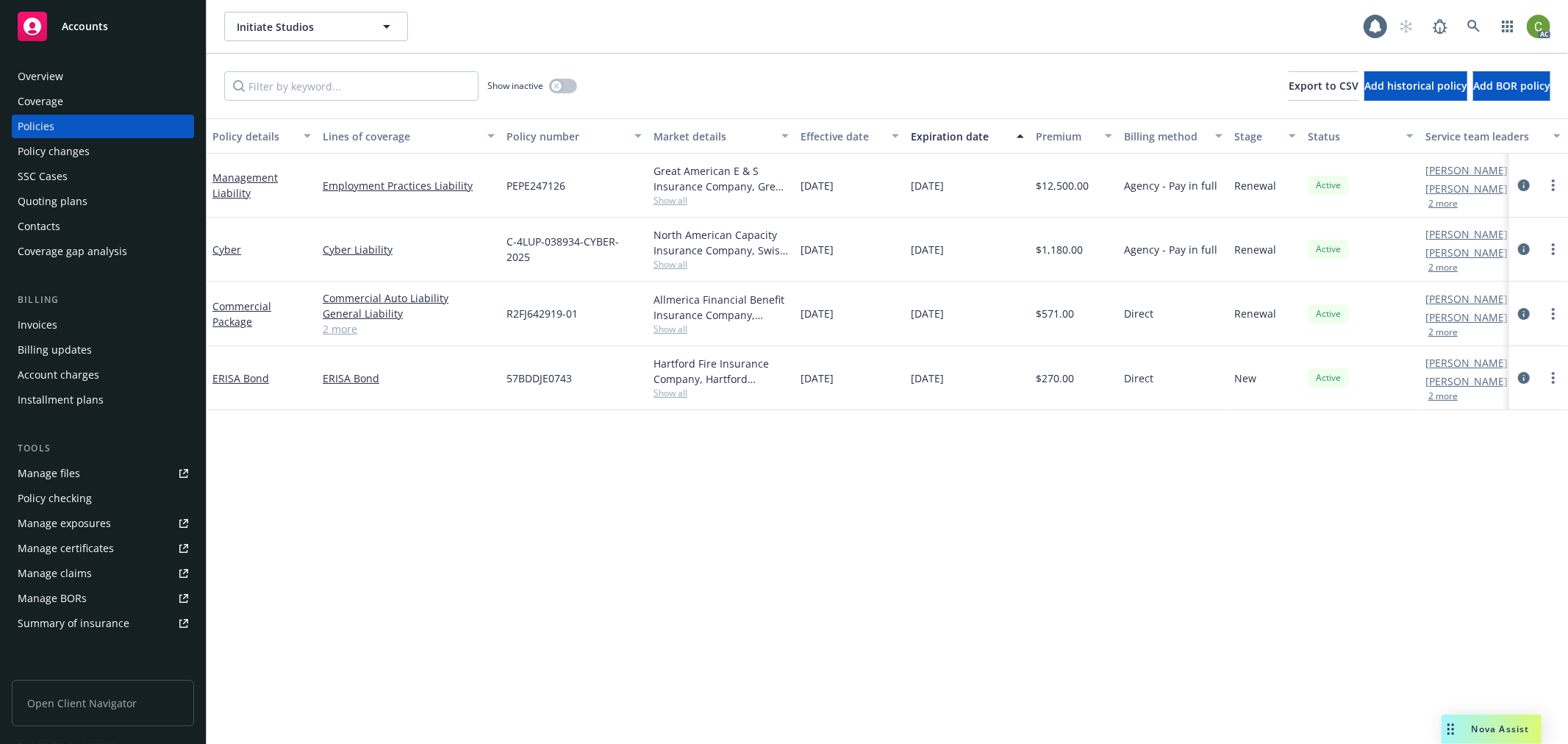
click at [69, 326] on div "Invoices" at bounding box center [102, 325] width 170 height 23
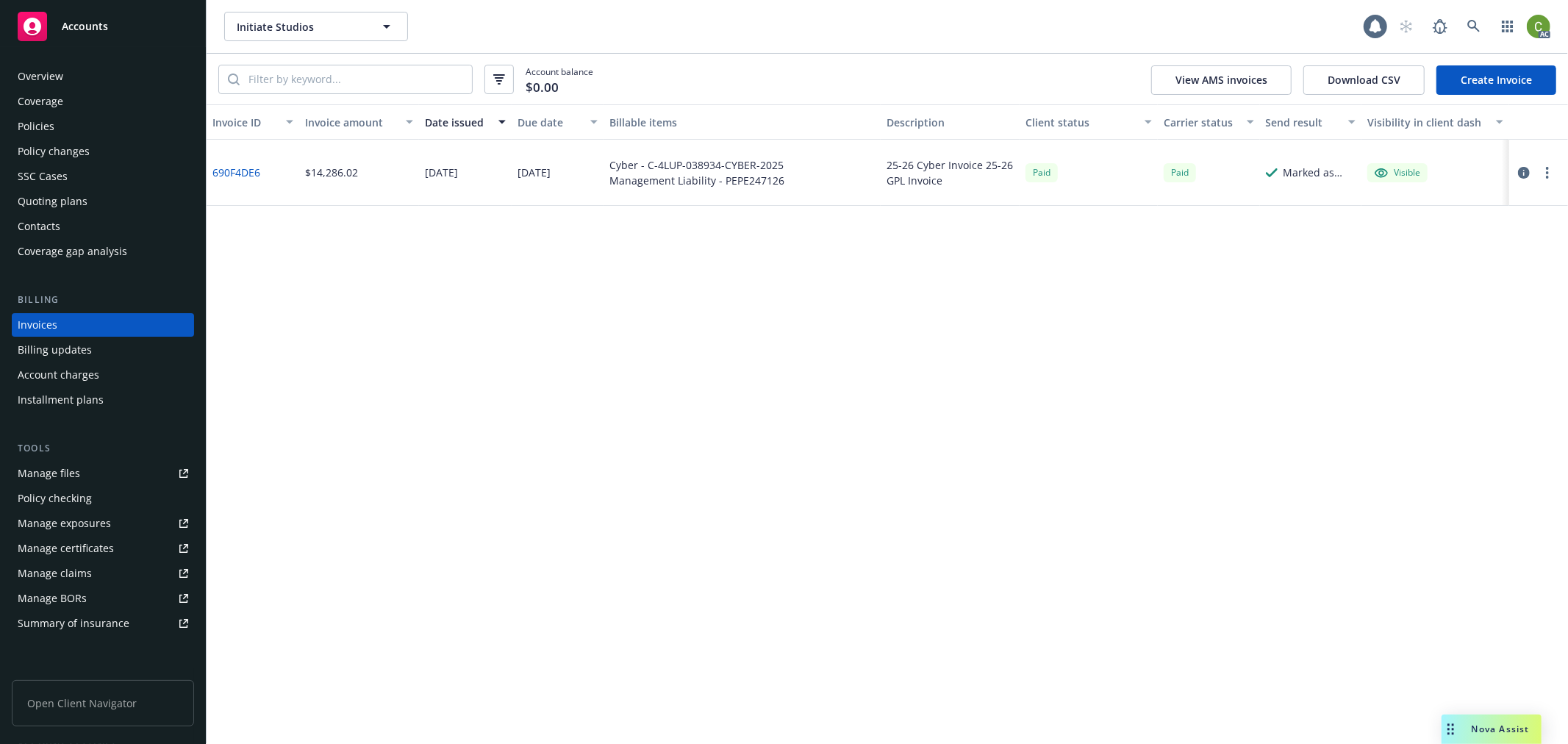
click at [241, 169] on link "690F4DE6" at bounding box center [236, 172] width 47 height 16
click at [1475, 33] on link at bounding box center [1474, 27] width 30 height 30
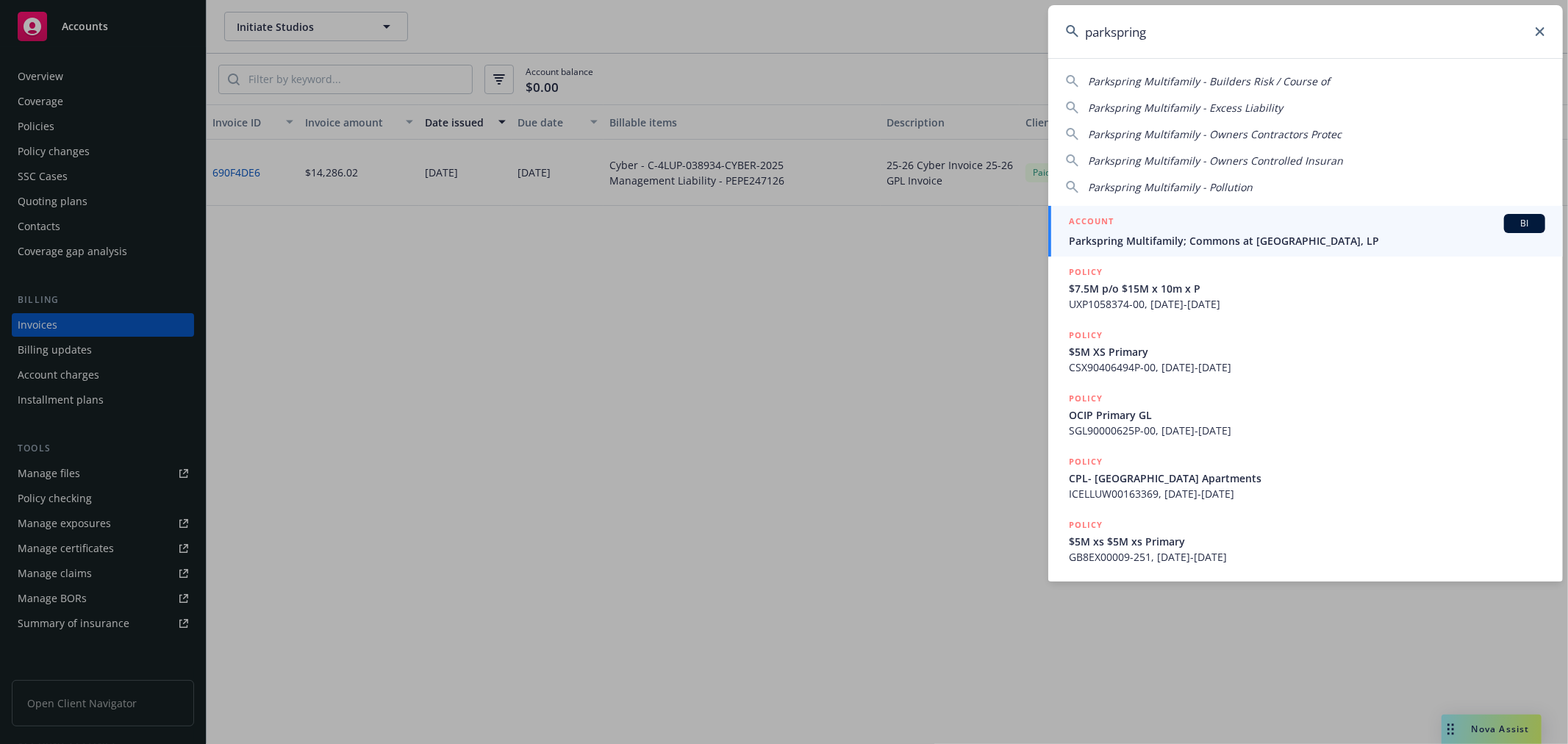
type input "parkspring"
click at [1209, 230] on div "ACCOUNT BI" at bounding box center [1307, 223] width 476 height 20
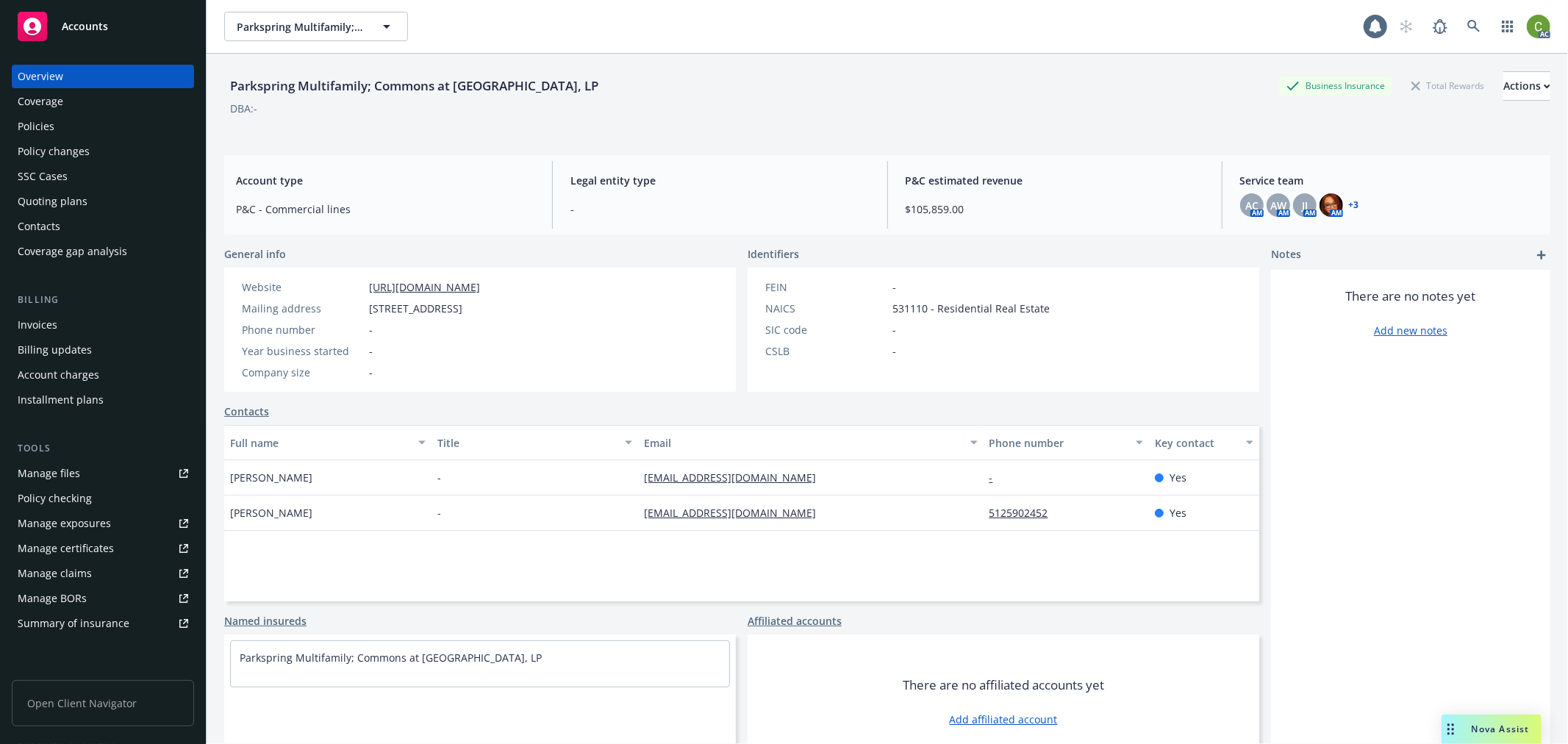
click at [77, 314] on div "Invoices" at bounding box center [102, 325] width 170 height 23
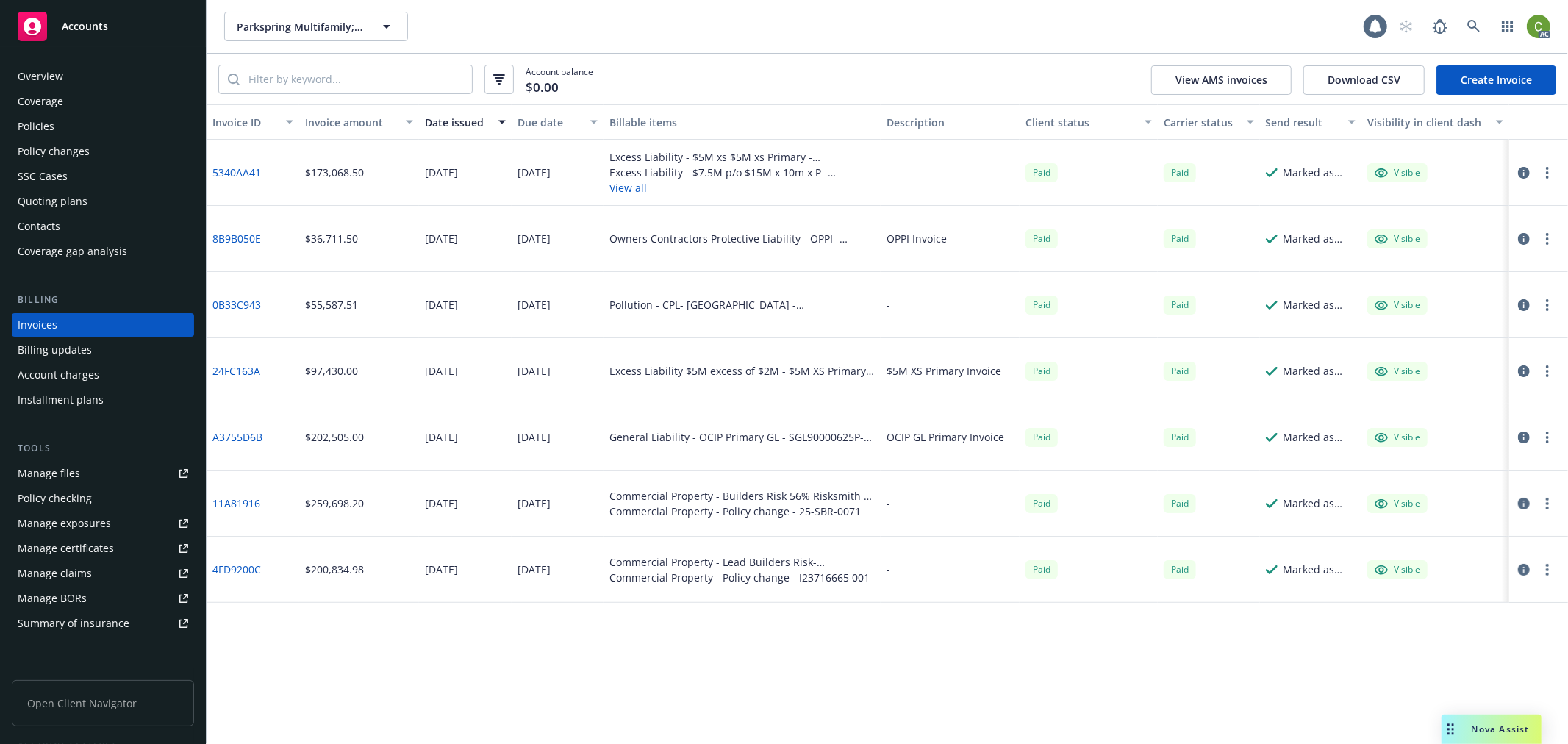
click at [244, 304] on link "0B33C943" at bounding box center [237, 304] width 48 height 16
